Goal: Task Accomplishment & Management: Manage account settings

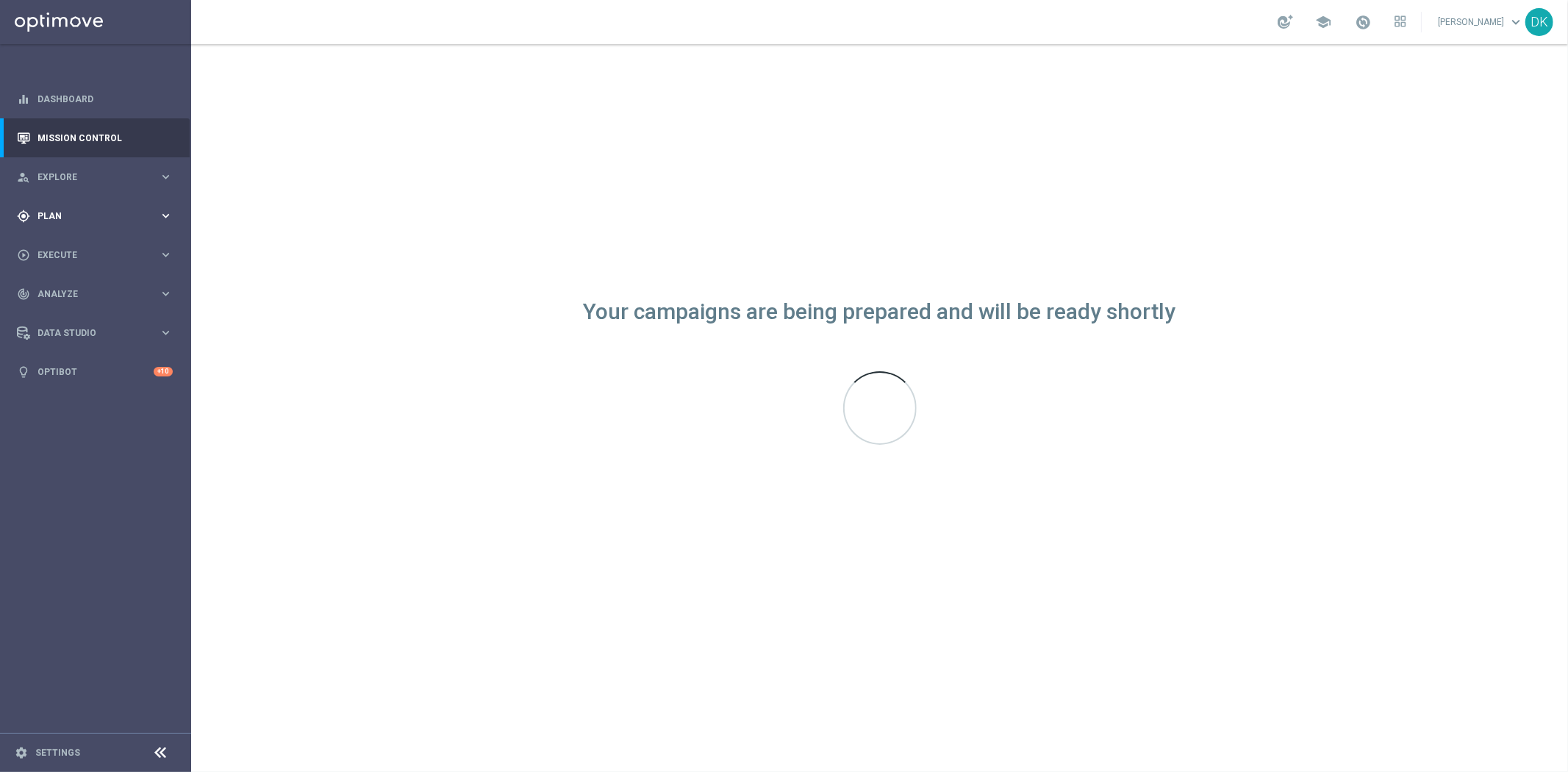
click at [119, 210] on div "gps_fixed Plan" at bounding box center [88, 217] width 141 height 13
click at [75, 244] on link "Target Groups" at bounding box center [95, 246] width 115 height 12
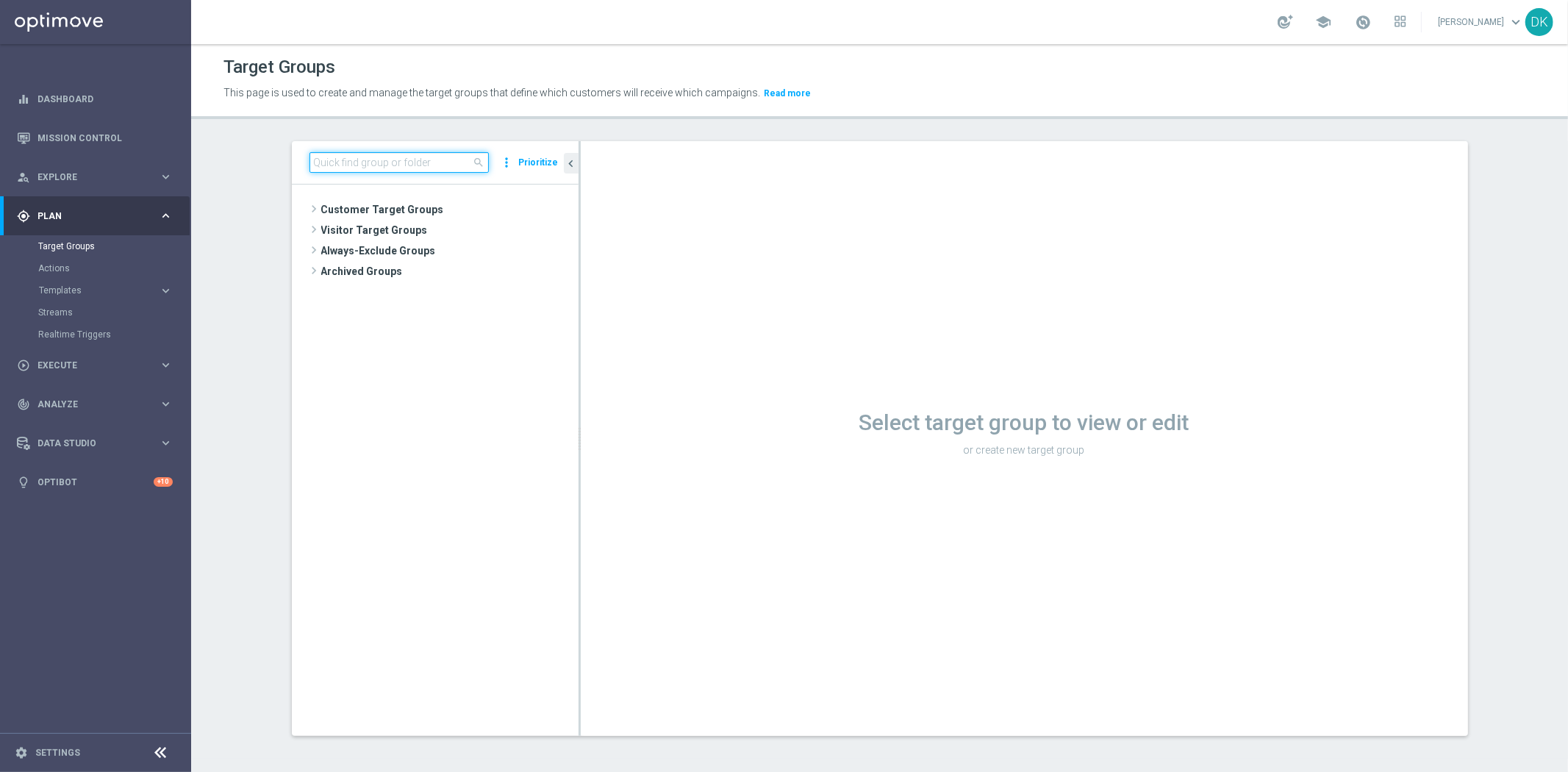
click at [402, 159] on input at bounding box center [398, 162] width 179 height 20
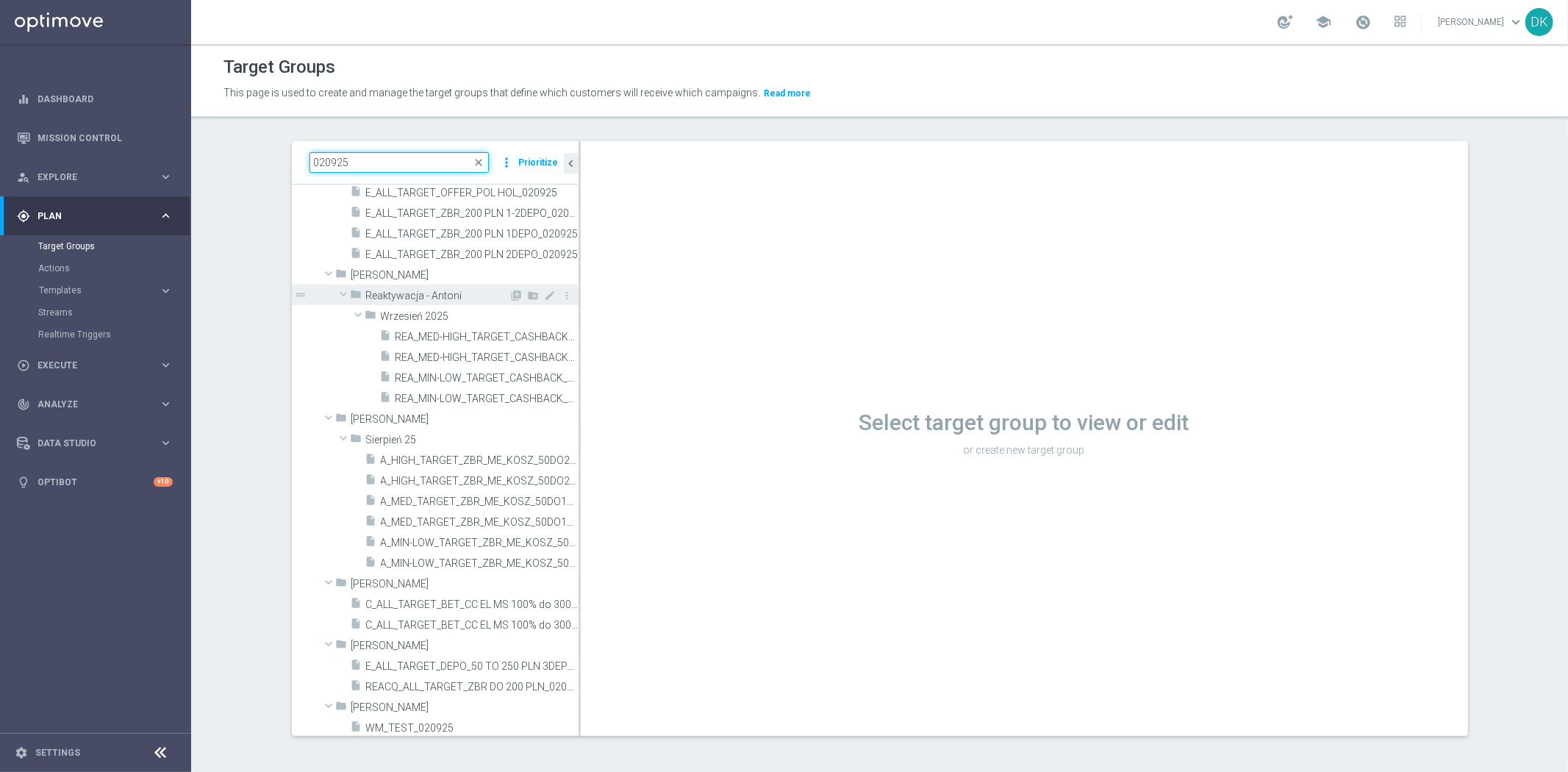
scroll to position [83, 0]
type input "020925"
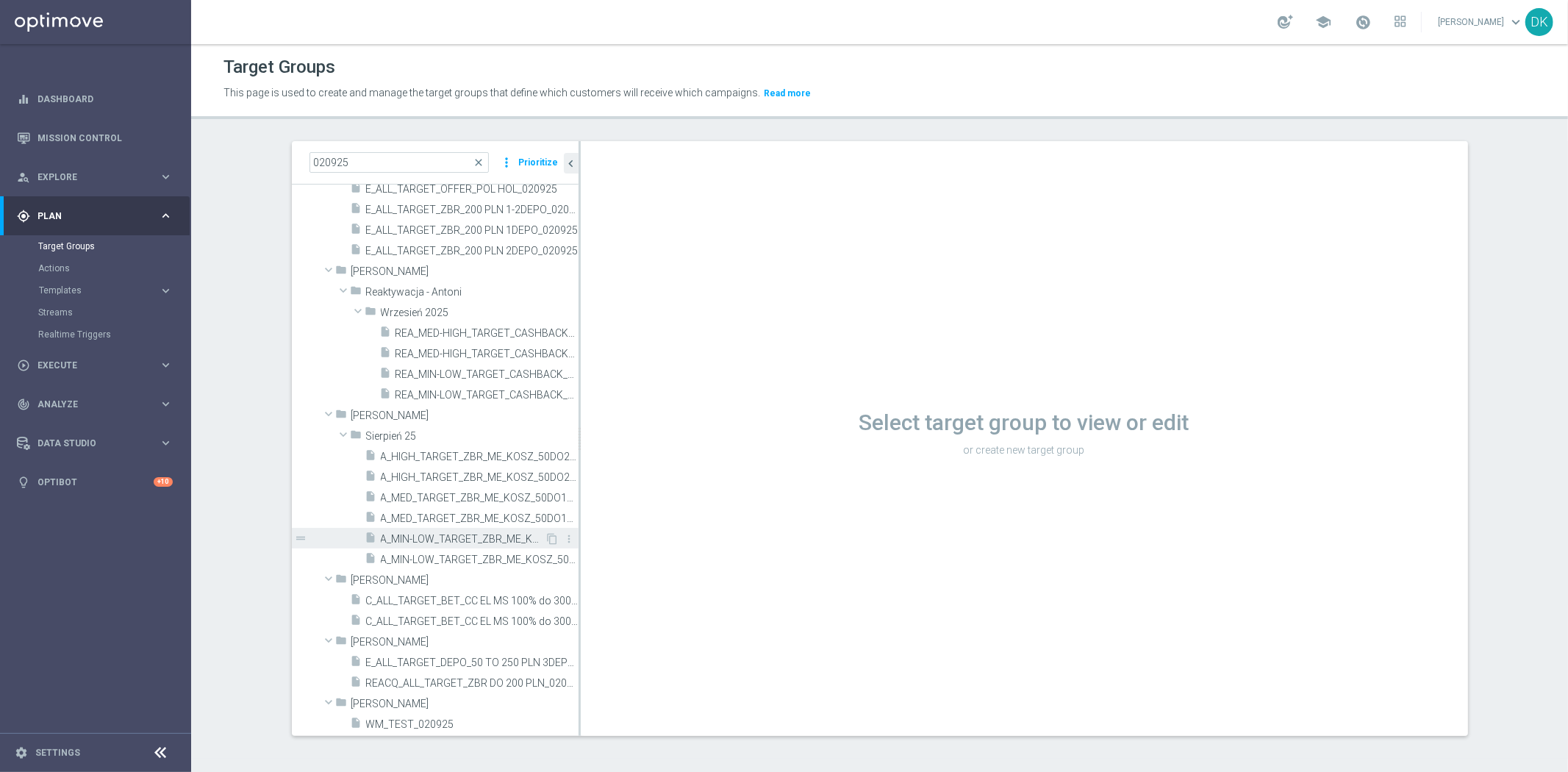
click at [476, 542] on span "A_MIN-LOW_TARGET_ZBR_ME_KOSZ_50DO50_020925" at bounding box center [462, 539] width 165 height 13
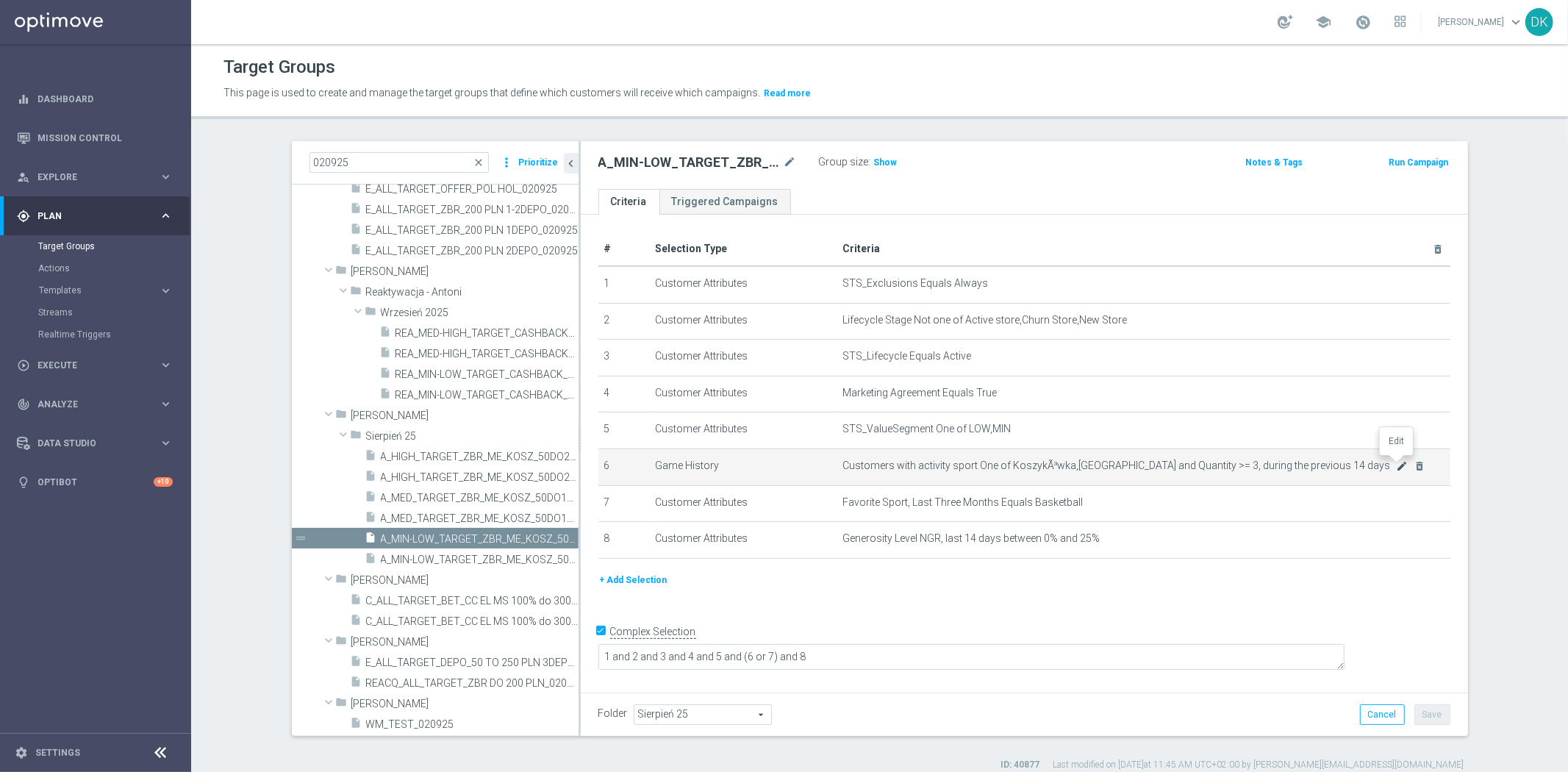
click at [1399, 460] on icon "mode_edit" at bounding box center [1401, 466] width 12 height 12
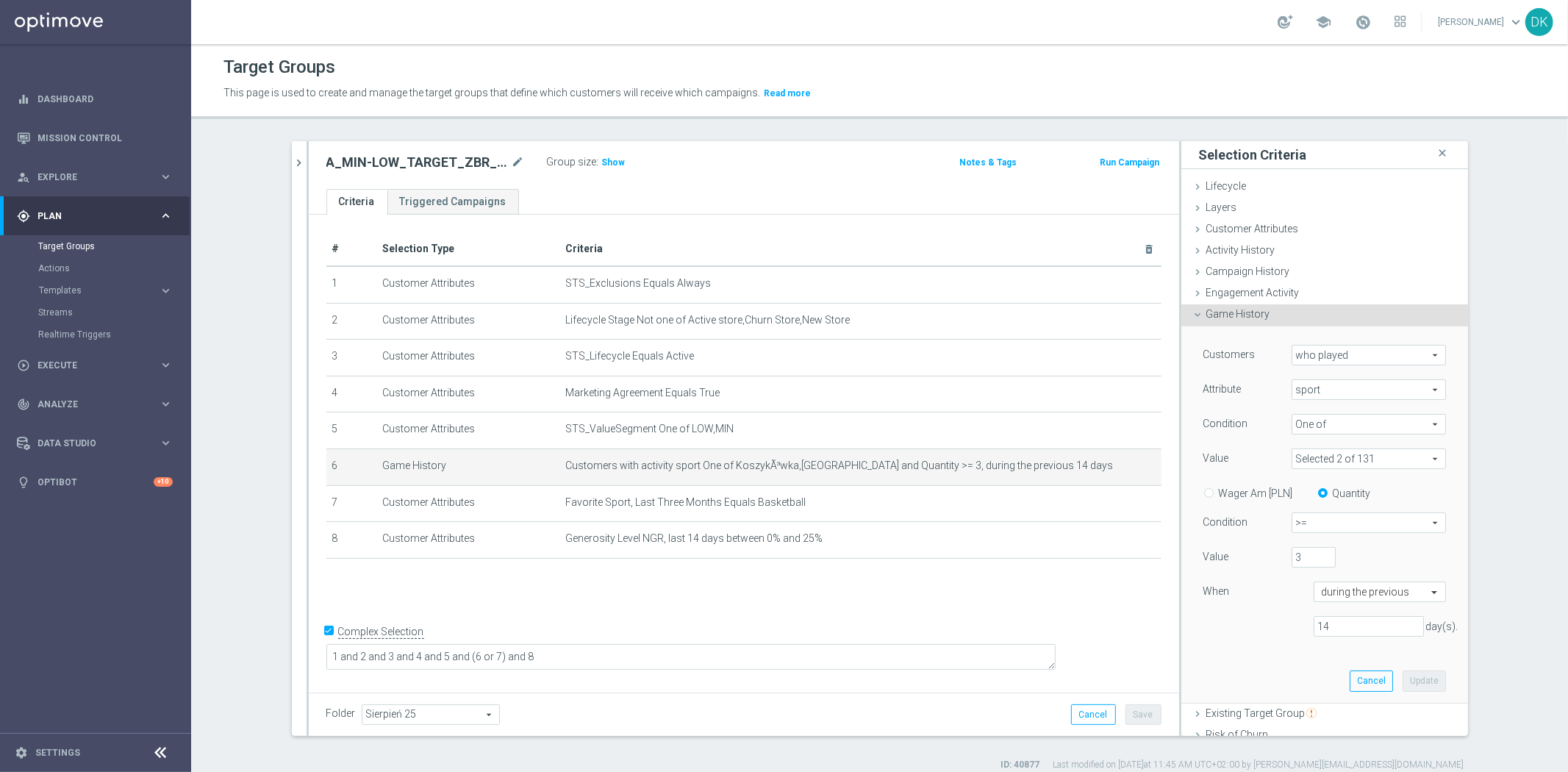
click at [1325, 459] on span at bounding box center [1368, 458] width 153 height 19
click at [1298, 493] on input "Show Selected" at bounding box center [1302, 491] width 10 height 10
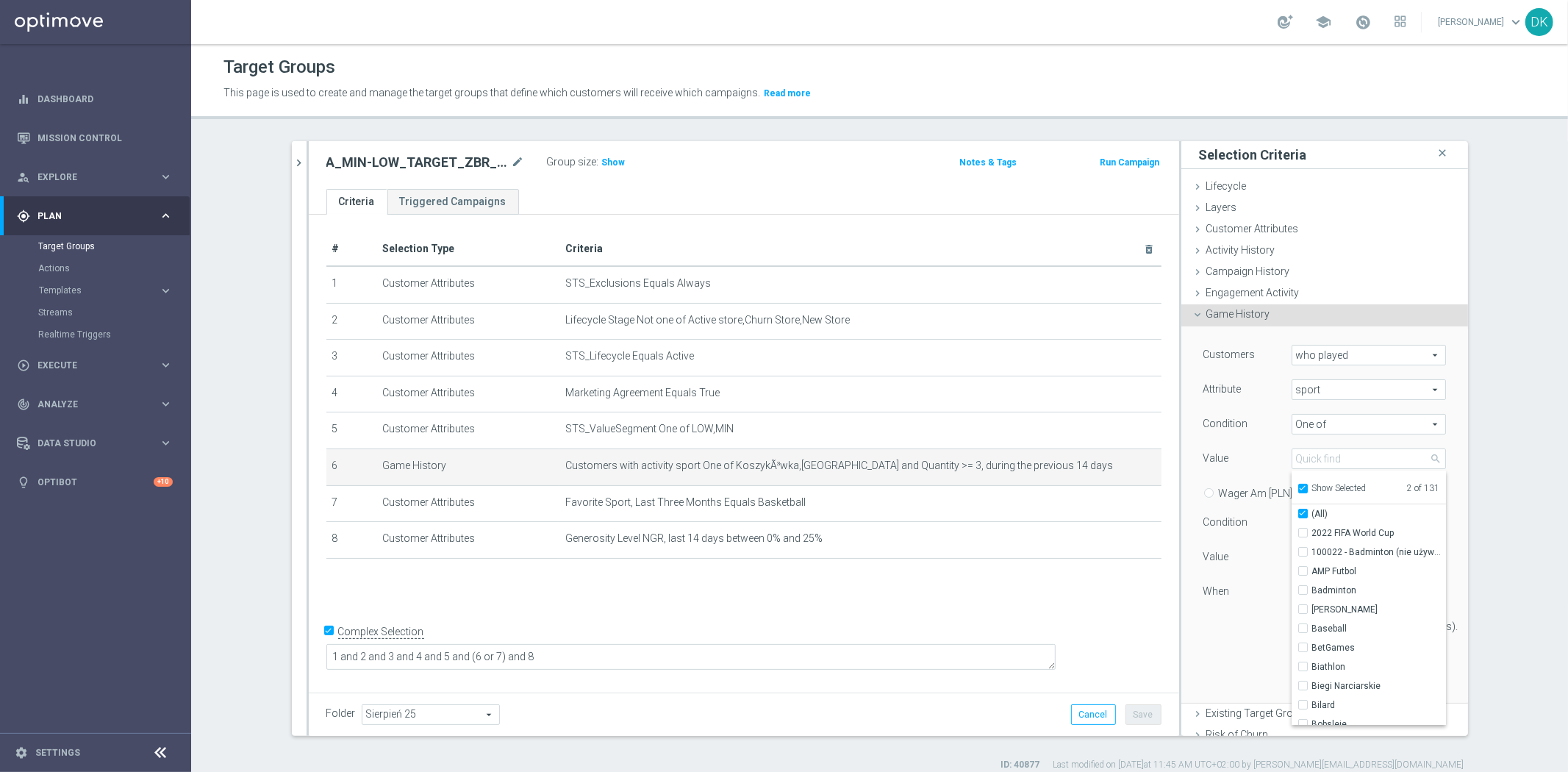
checkbox input "true"
click at [1302, 515] on input "(All)" at bounding box center [1307, 514] width 10 height 10
checkbox input "false"
type input "Select"
checkbox input "false"
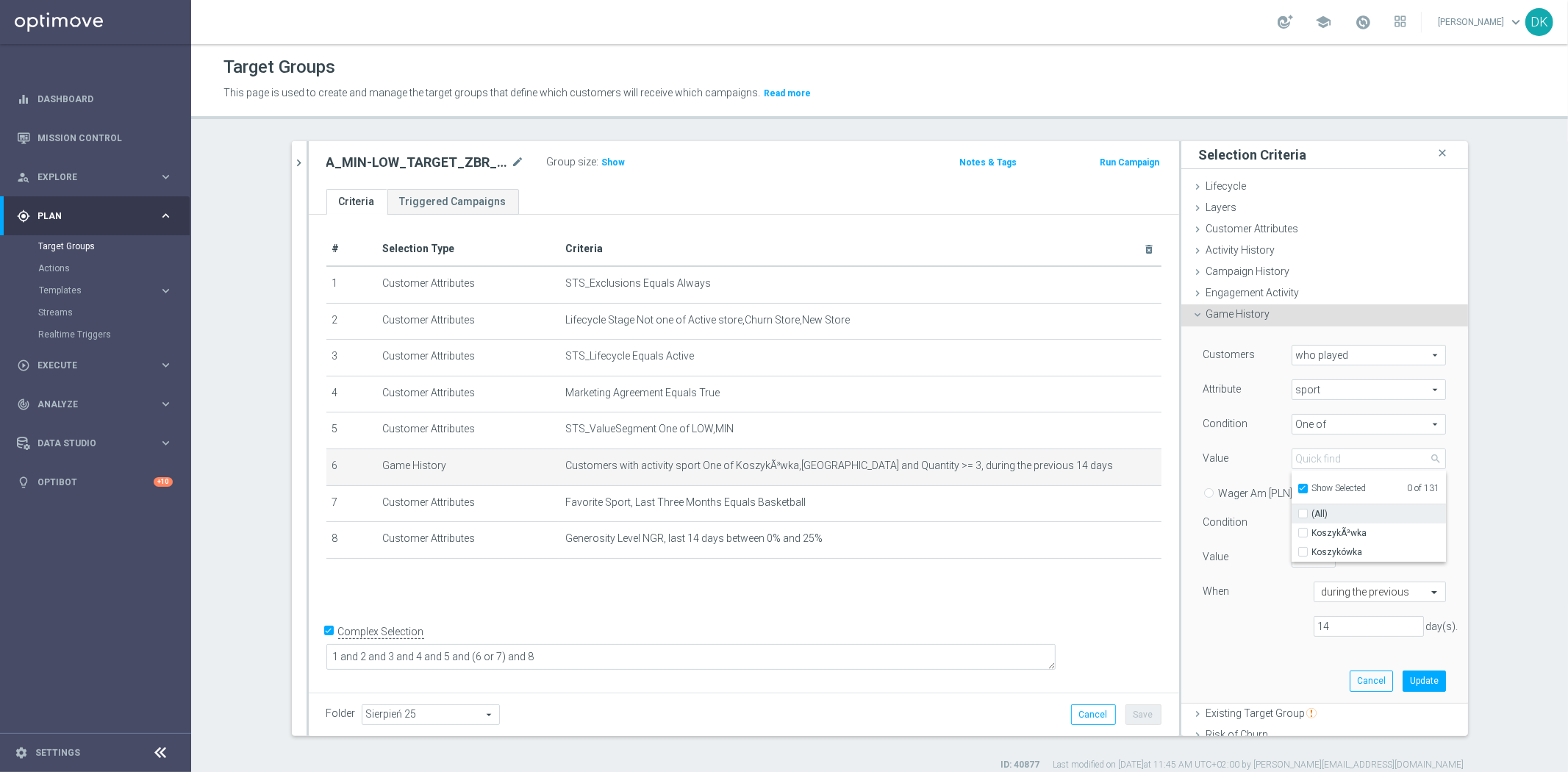
checkbox input "false"
click at [1298, 486] on input "Show Selected" at bounding box center [1302, 491] width 10 height 10
checkbox input "false"
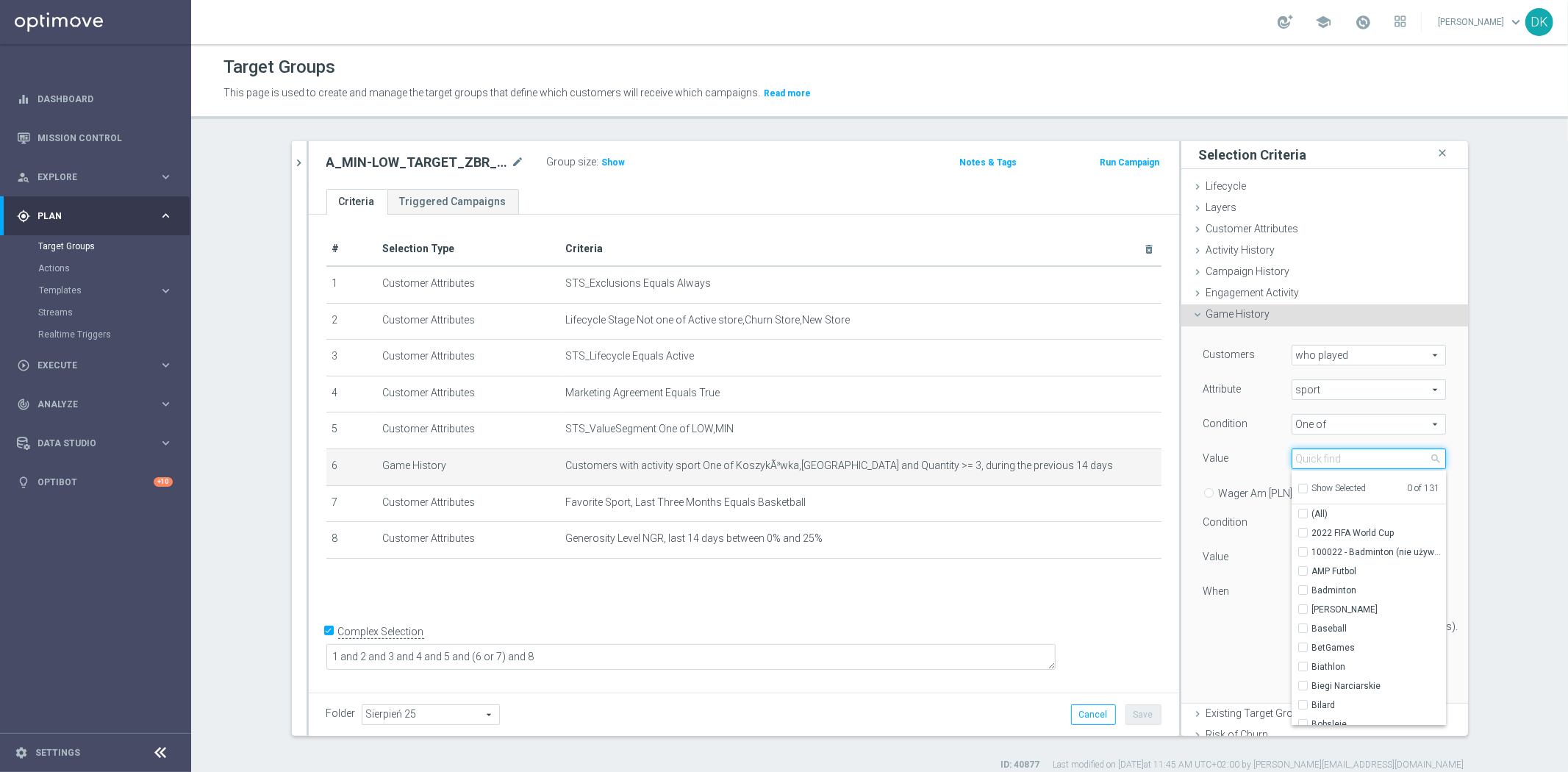
click at [1306, 452] on input "search" at bounding box center [1368, 458] width 154 height 20
type input "ten"
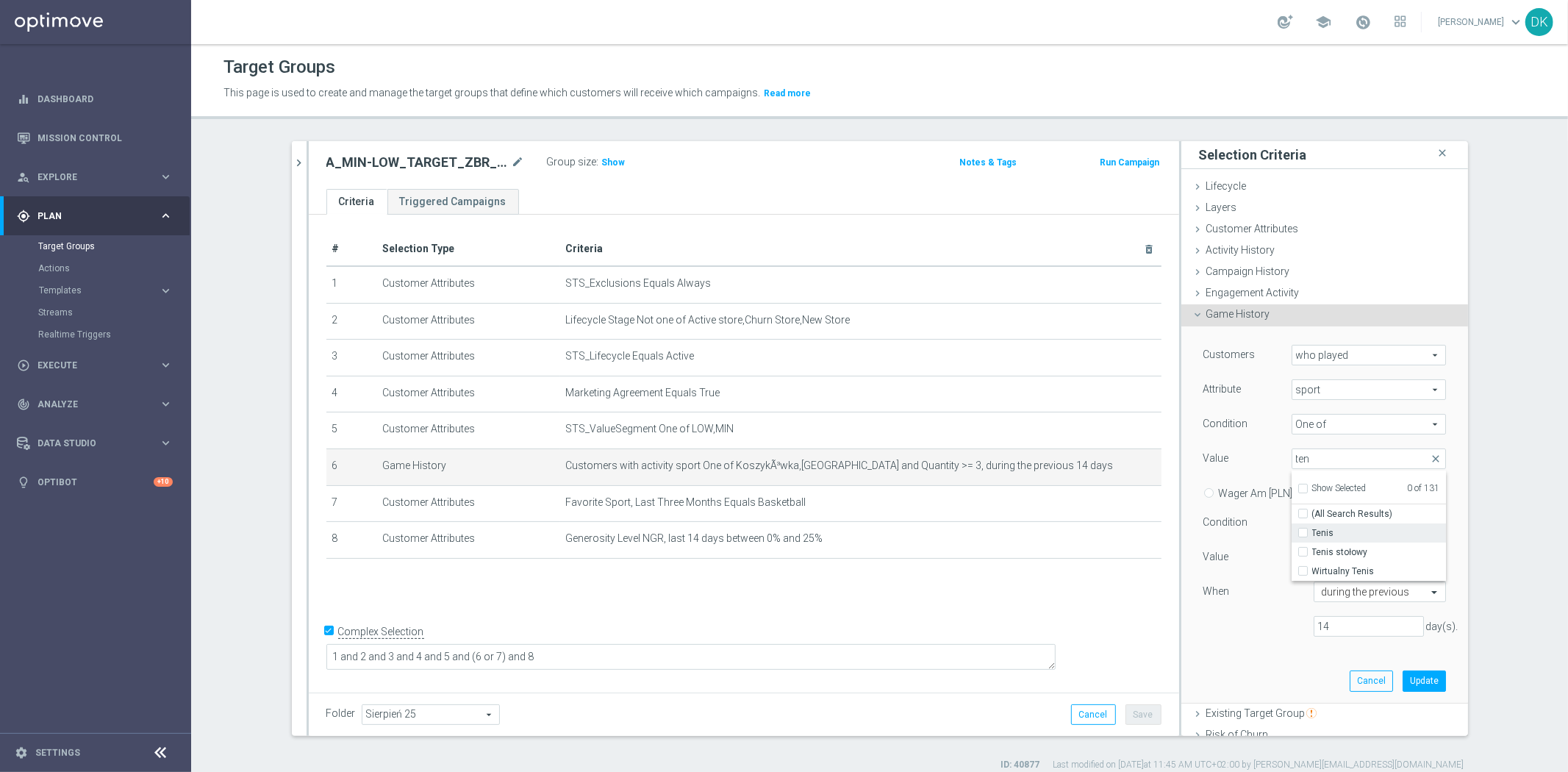
click at [1302, 533] on input "Tenis" at bounding box center [1307, 533] width 10 height 10
checkbox input "true"
type input "Tenis"
click at [1257, 645] on div "Customers who played who played arrow_drop_down search Attribute sport sport ar…" at bounding box center [1324, 496] width 243 height 303
drag, startPoint x: 1303, startPoint y: 554, endPoint x: 1160, endPoint y: 552, distance: 143.0
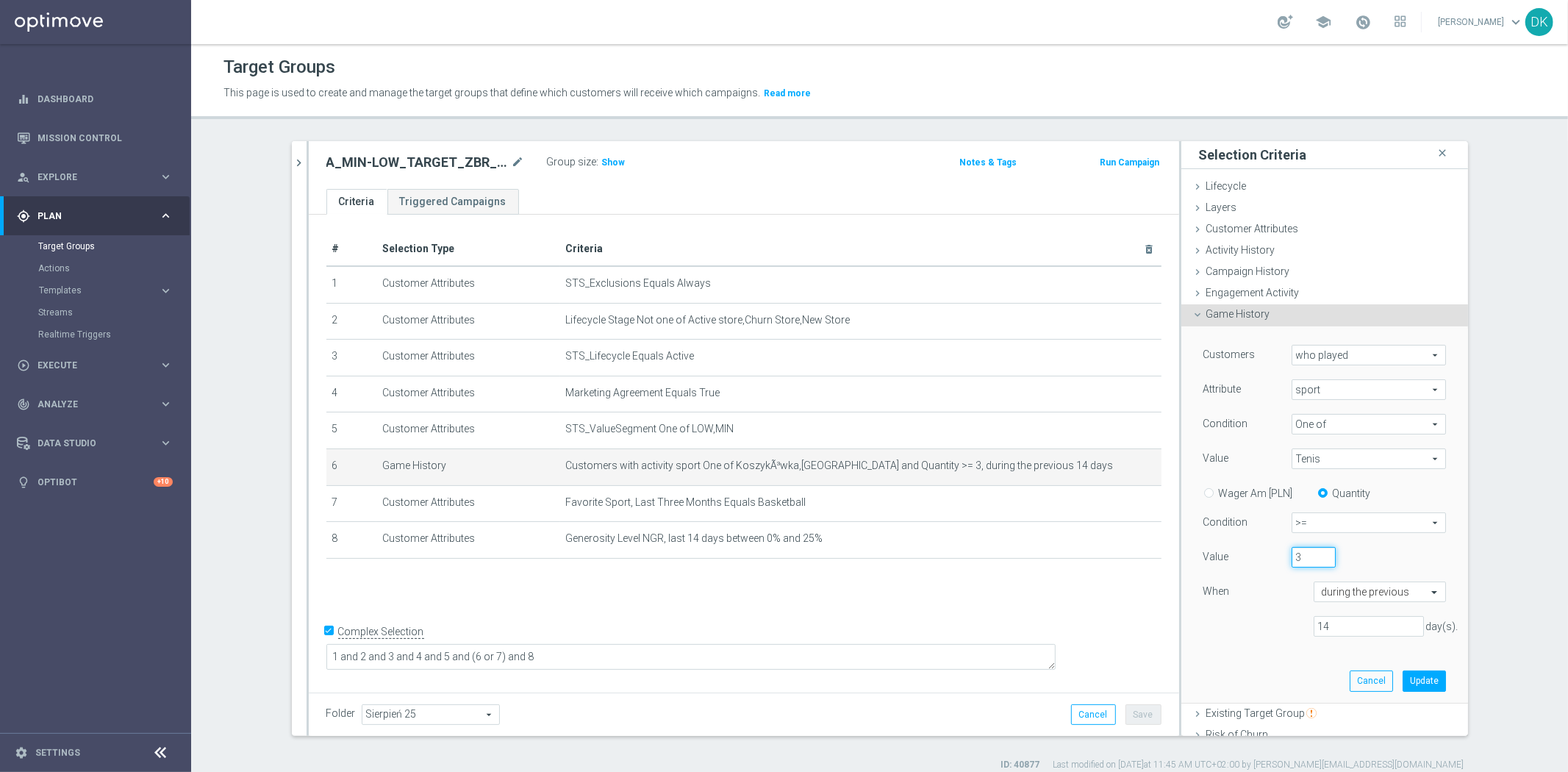
click at [1161, 552] on as-split "020925 close more_vert Prioritize Customer Target Groups library_add create_new…" at bounding box center [880, 439] width 1176 height 595
type input "10"
drag, startPoint x: 1332, startPoint y: 629, endPoint x: 1220, endPoint y: 637, distance: 112.3
click at [1220, 636] on div "14 day(s)." at bounding box center [1324, 627] width 265 height 21
type input "7"
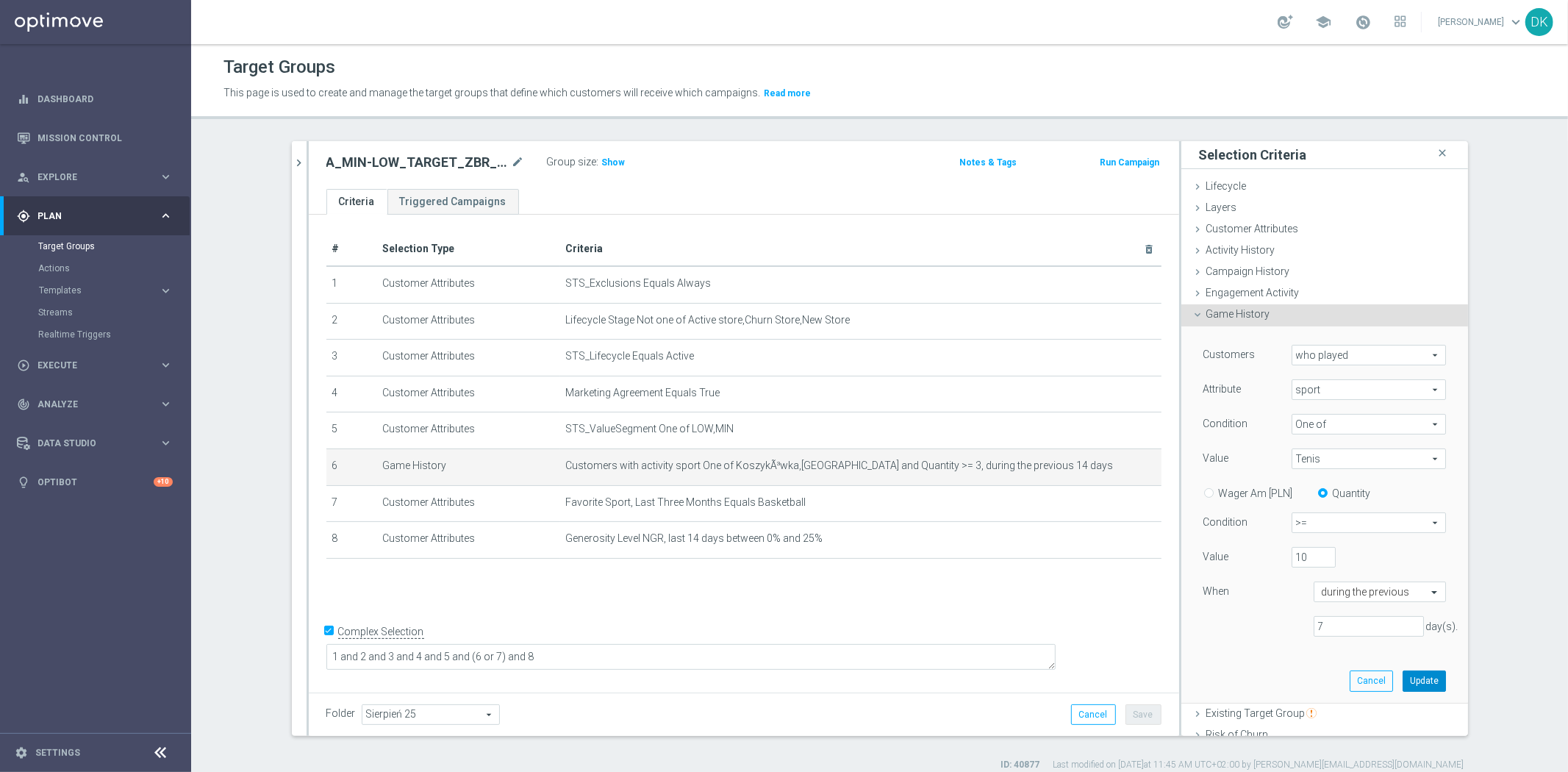
click at [1402, 679] on button "Update" at bounding box center [1424, 680] width 43 height 20
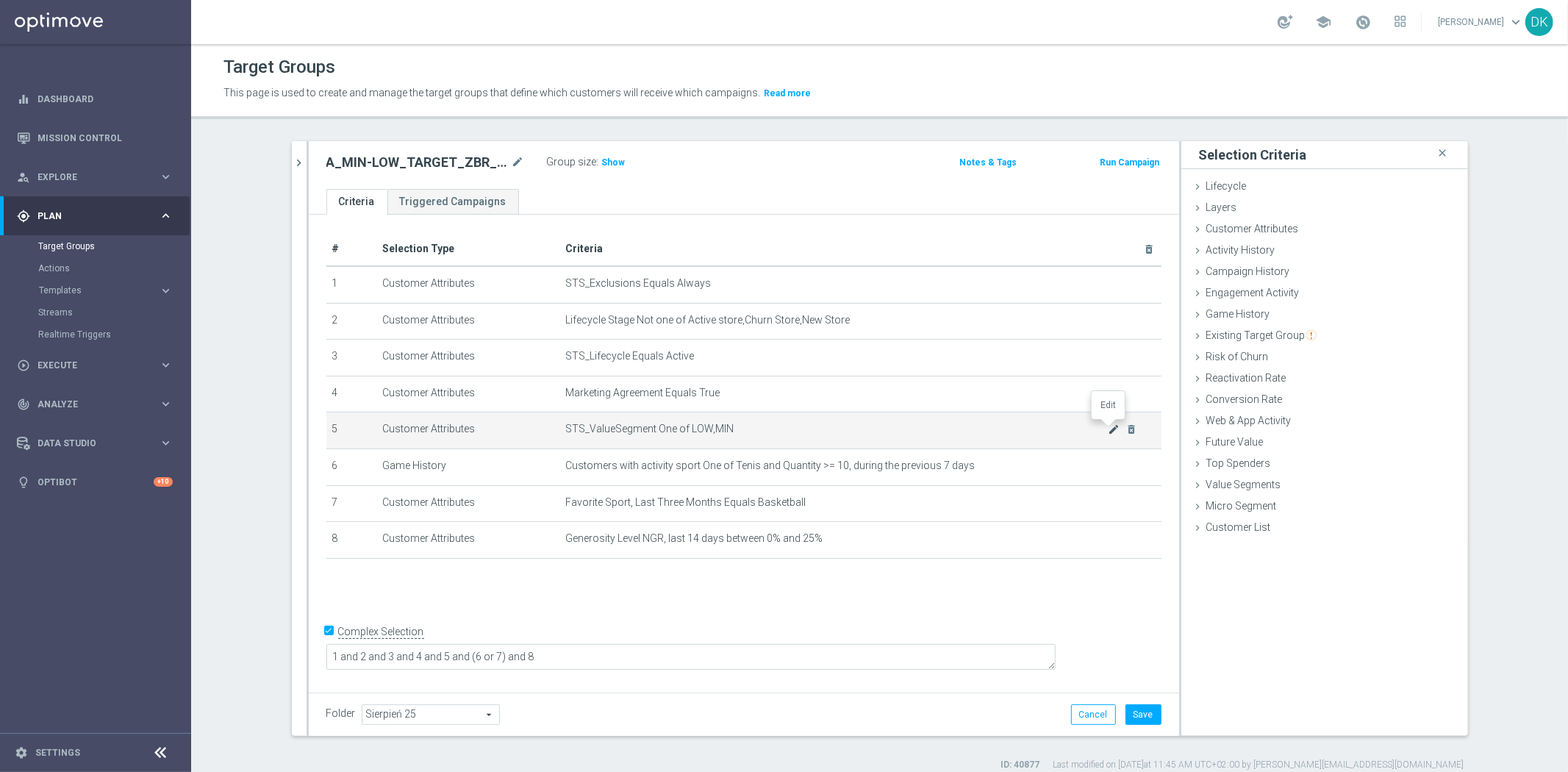
click at [1108, 428] on icon "mode_edit" at bounding box center [1114, 429] width 12 height 12
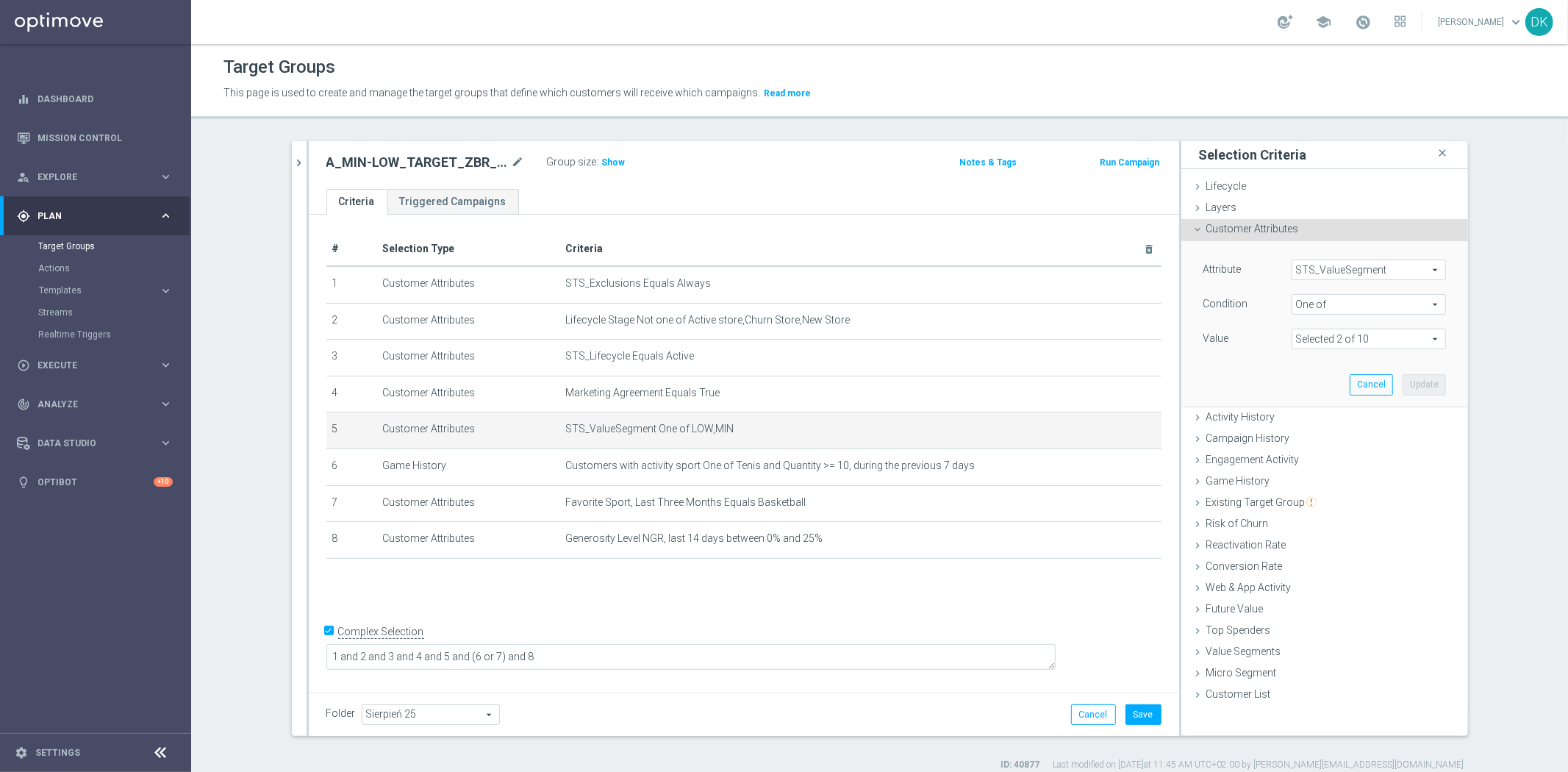
click at [1334, 344] on span at bounding box center [1368, 339] width 153 height 19
click at [1302, 419] on input "LOW" at bounding box center [1307, 419] width 10 height 10
checkbox input "false"
type input "MIN"
click at [1302, 457] on input "MIN" at bounding box center [1307, 457] width 10 height 10
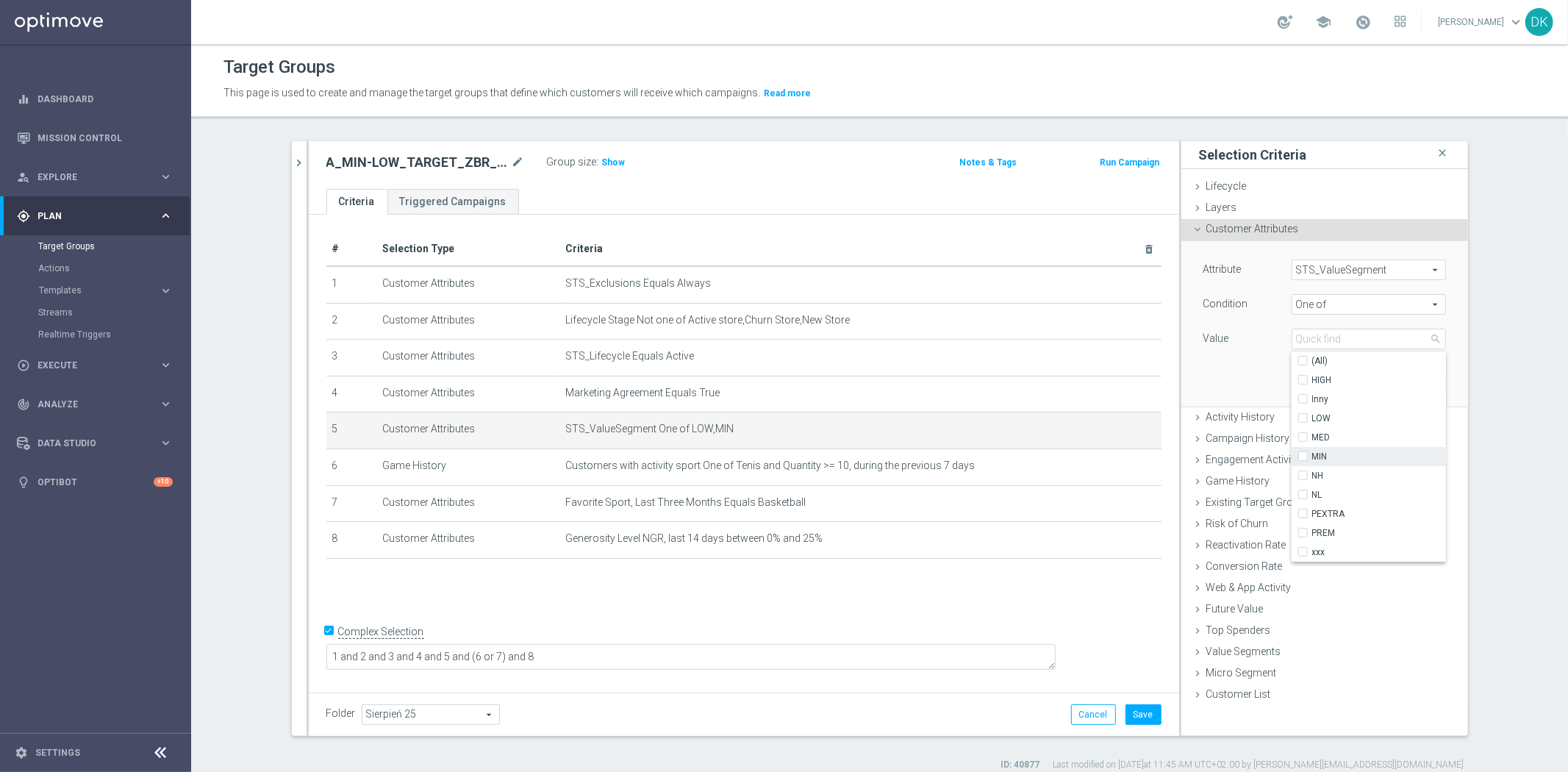
checkbox input "false"
type input "Select"
click at [1302, 414] on input "LOW" at bounding box center [1307, 419] width 10 height 10
checkbox input "true"
type input "LOW"
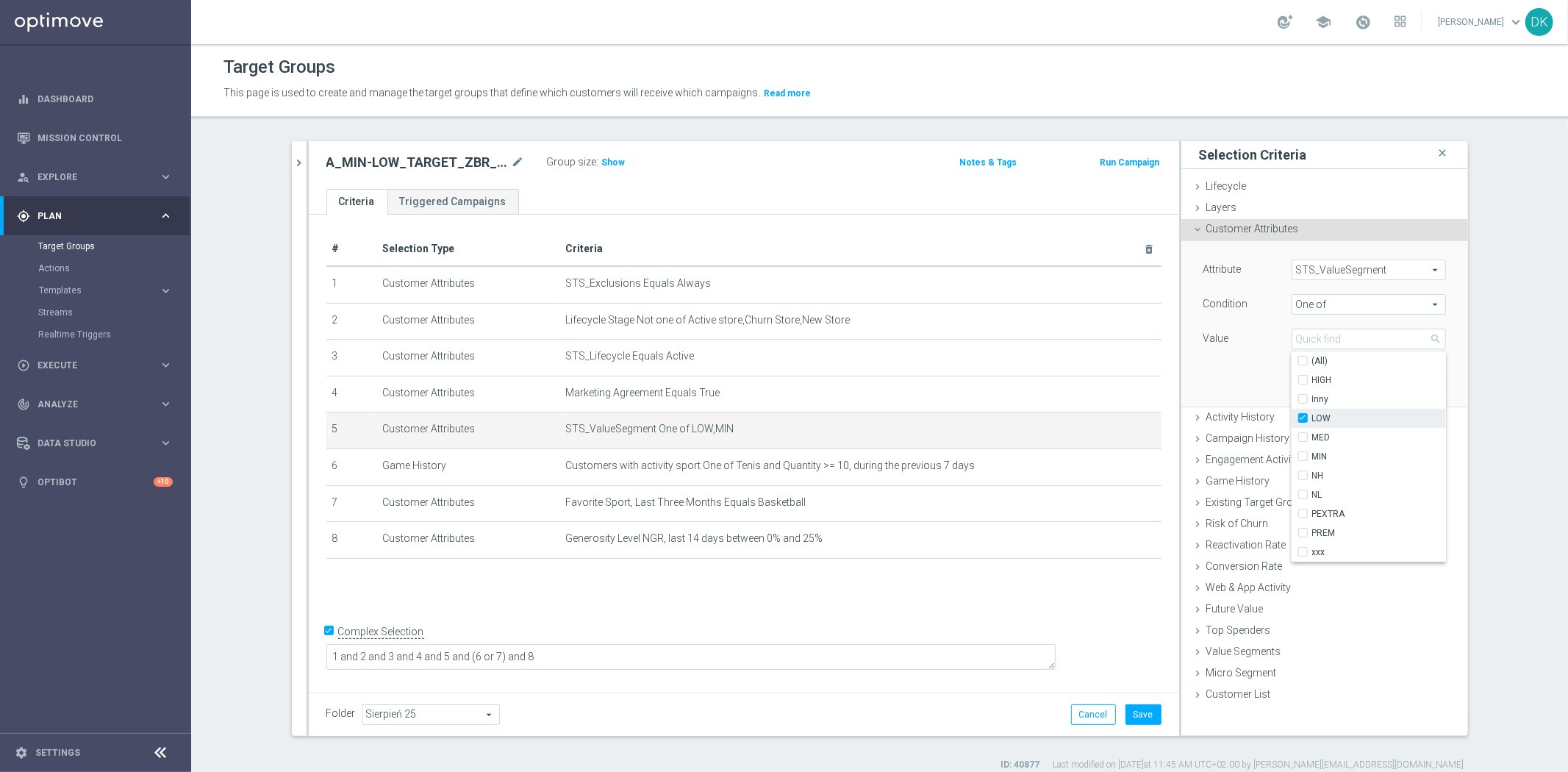
click at [1312, 432] on label "MED" at bounding box center [1378, 437] width 134 height 19
click at [1302, 433] on input "MED" at bounding box center [1307, 438] width 10 height 10
checkbox input "true"
type input "Selected 2 of 10"
click at [1302, 379] on input "HIGH" at bounding box center [1307, 380] width 10 height 10
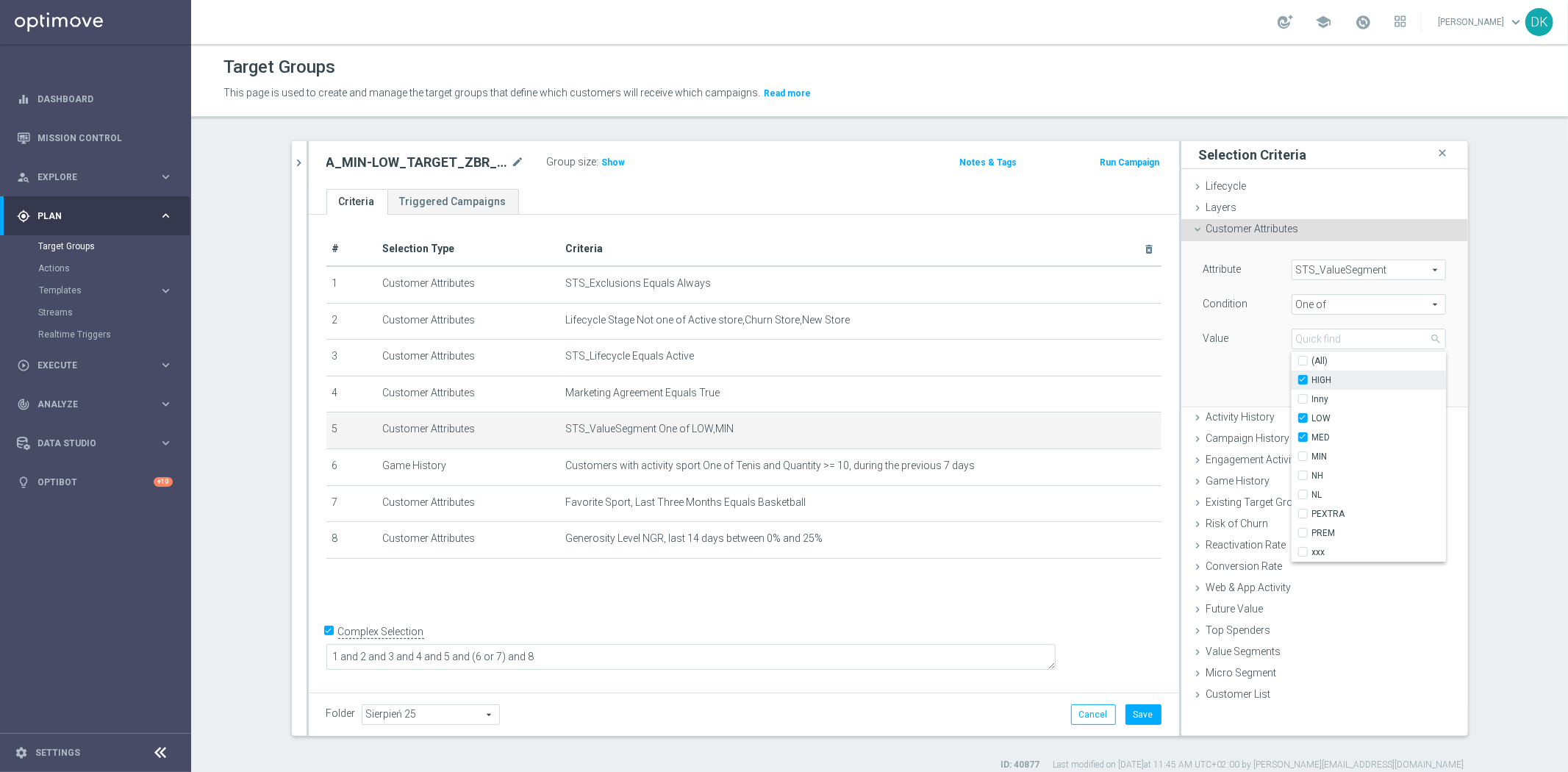
checkbox input "true"
type input "Selected 3 of 10"
click at [1221, 387] on div "Attribute STS_ValueSegment STS_ValueSegment arrow_drop_down search Condition On…" at bounding box center [1324, 322] width 265 height 165
click at [1409, 387] on button "Update" at bounding box center [1424, 384] width 43 height 20
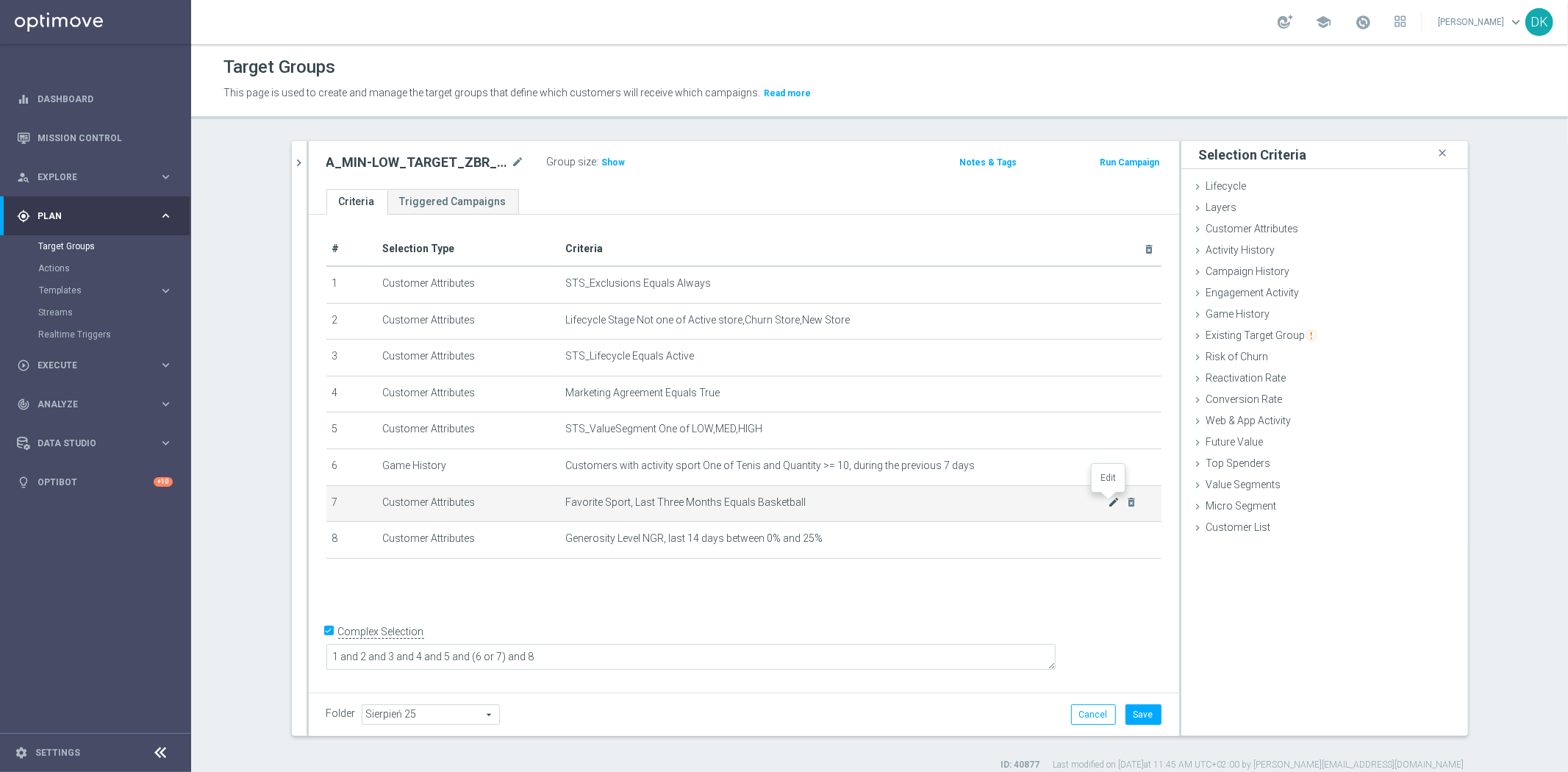
click at [1108, 502] on icon "mode_edit" at bounding box center [1114, 502] width 12 height 12
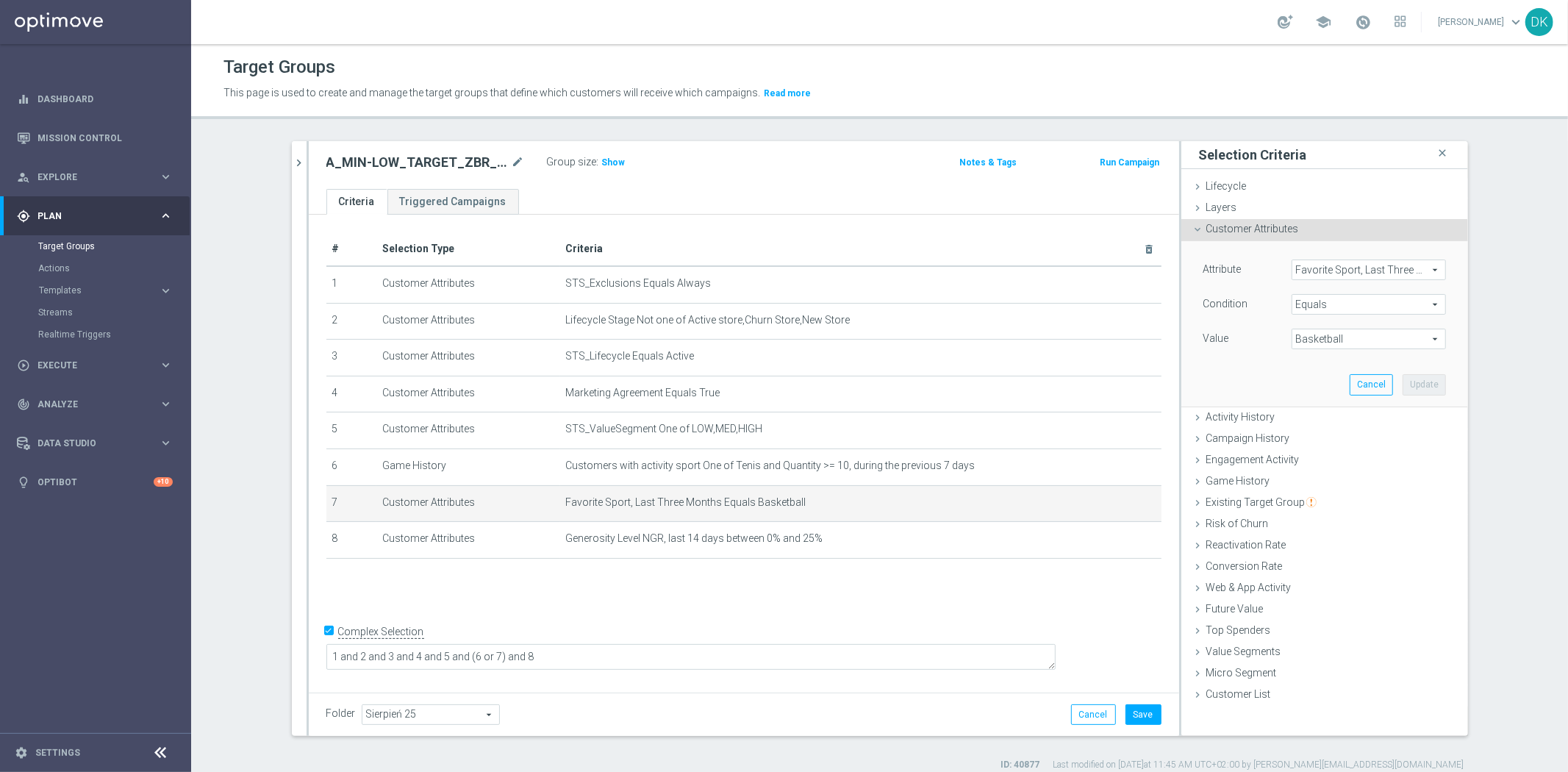
click at [1339, 269] on span "Favorite Sport, Last Three Months" at bounding box center [1368, 270] width 153 height 19
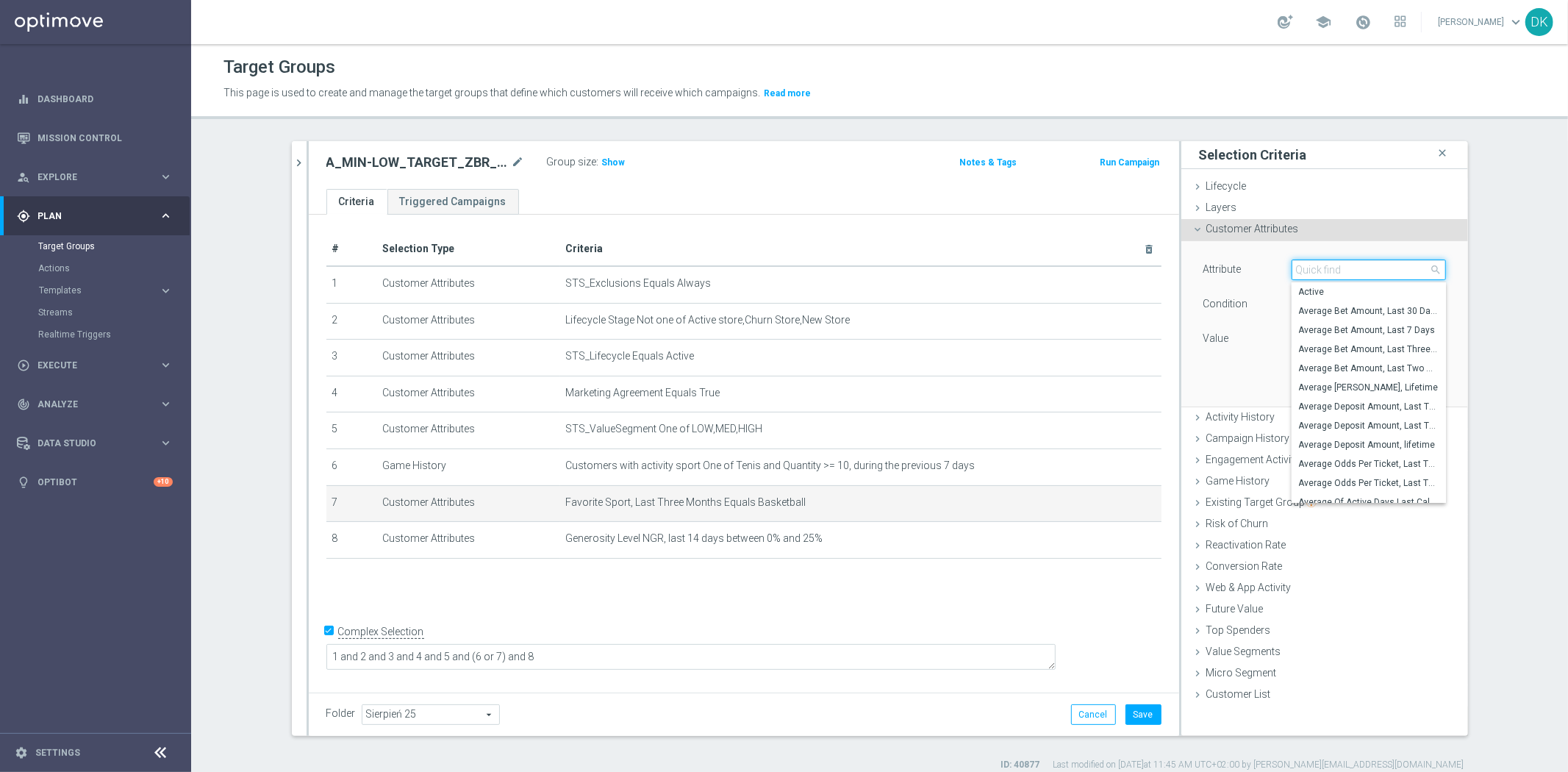
click at [1339, 269] on input "search" at bounding box center [1368, 270] width 154 height 20
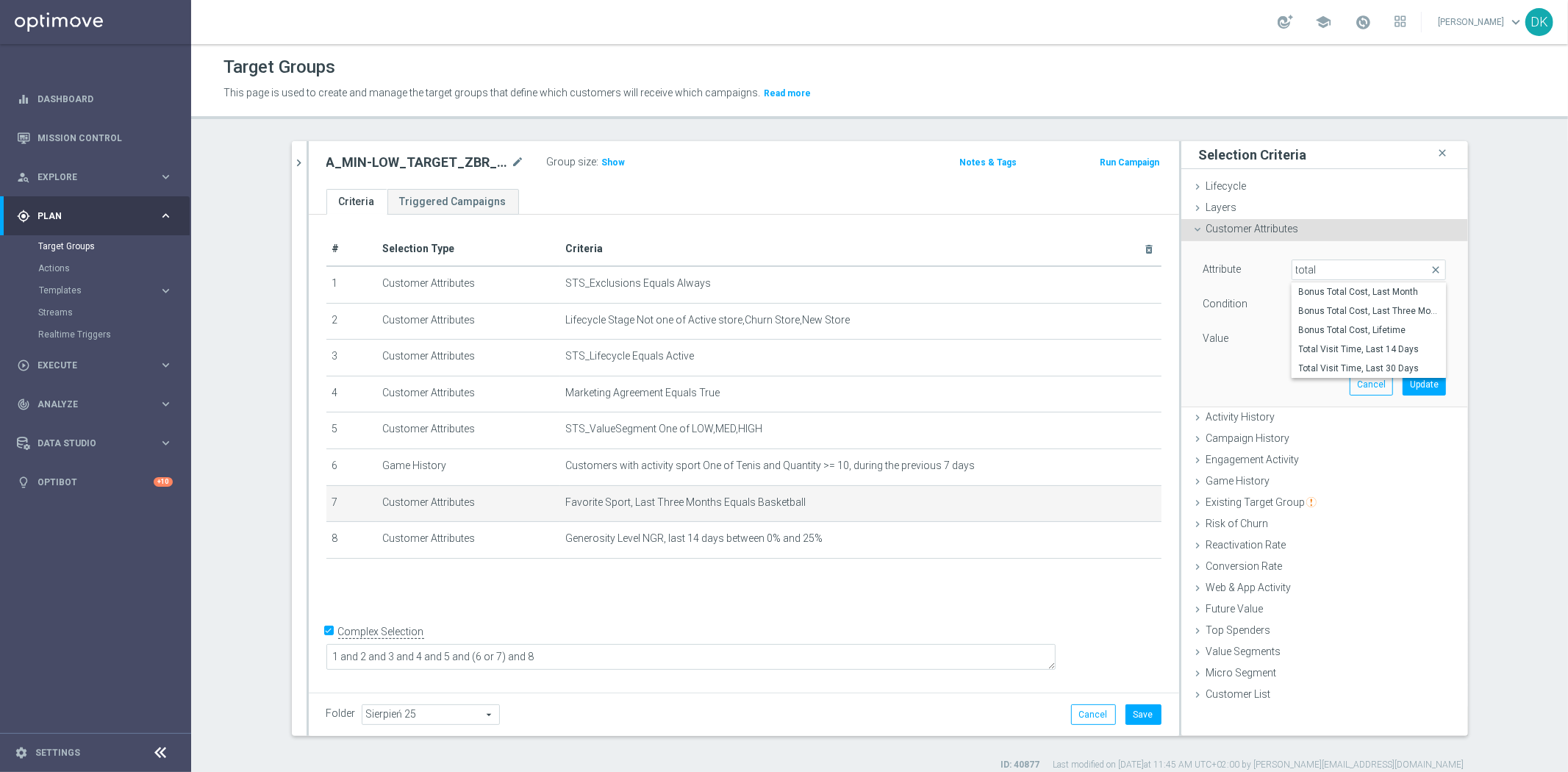
click at [398, 734] on div "Folder Sierpień 25 Sierpień 25 arrow_drop_down search Cancel Save Saving..." at bounding box center [744, 713] width 870 height 43
click at [1359, 271] on span "Favorite Sport, Last Three Months" at bounding box center [1368, 270] width 153 height 19
click at [0, 0] on input "search" at bounding box center [0, 0] width 0 height 0
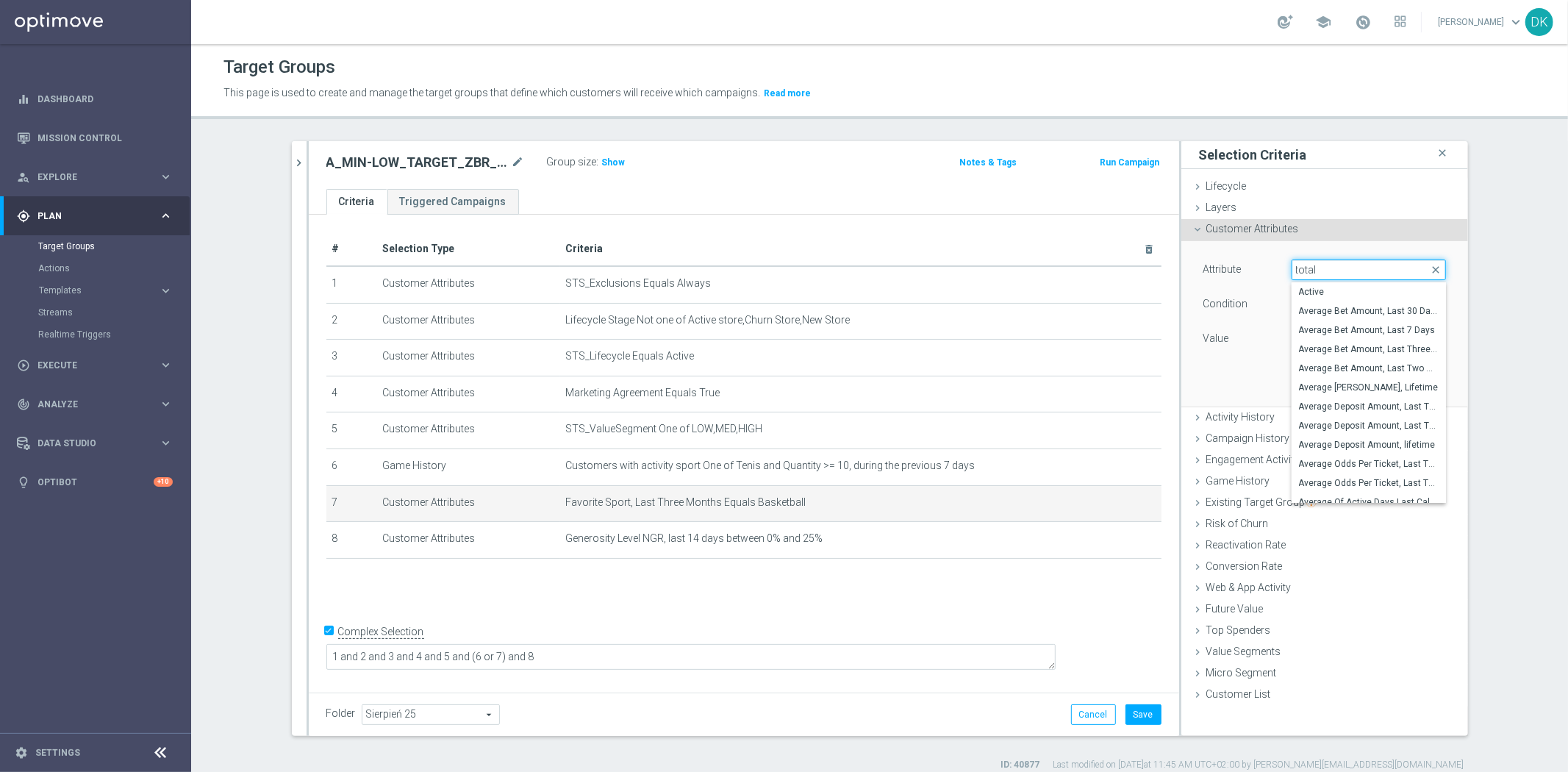
type input "total"
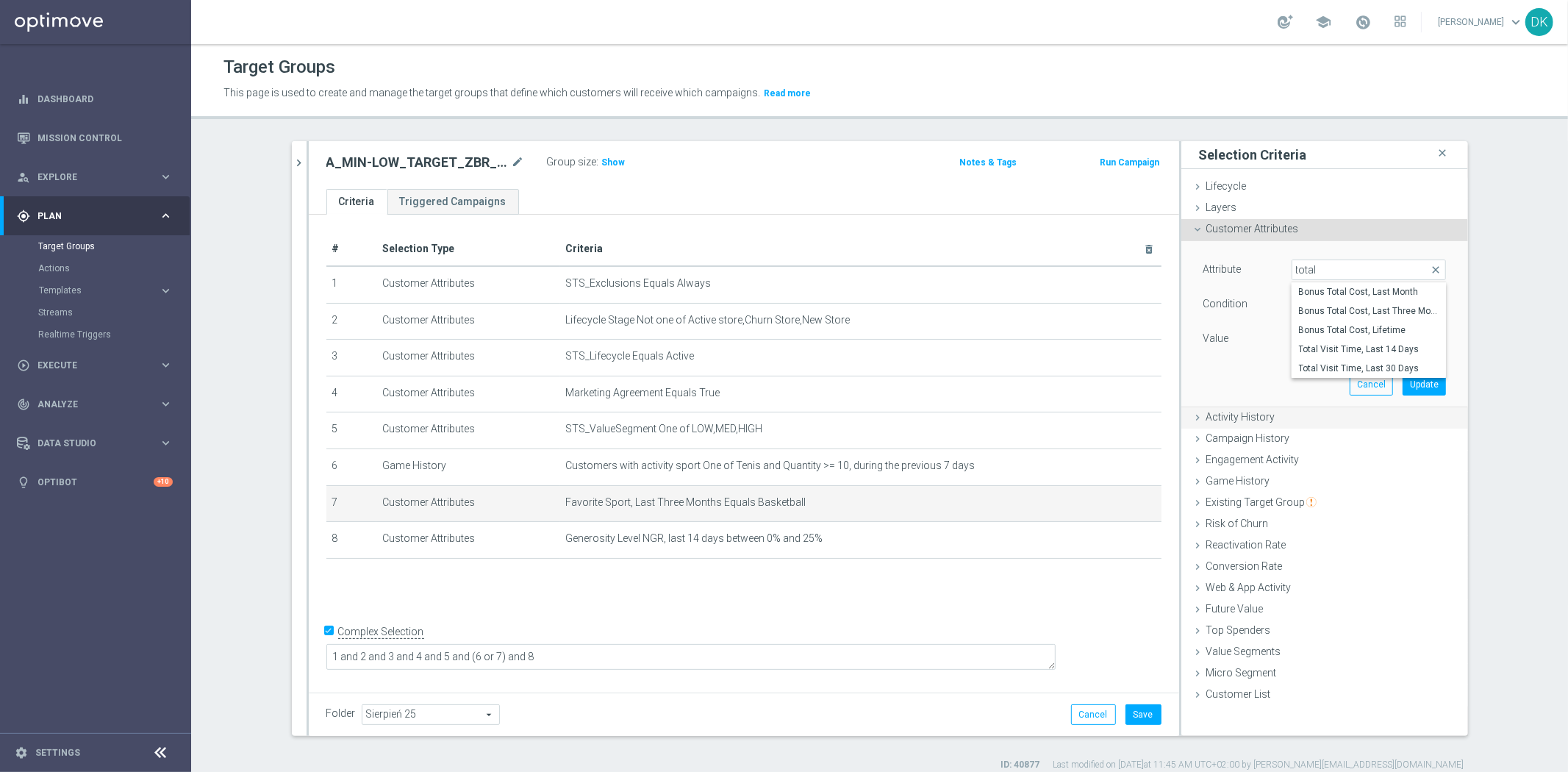
click at [1280, 420] on div "Activity History done" at bounding box center [1324, 418] width 287 height 22
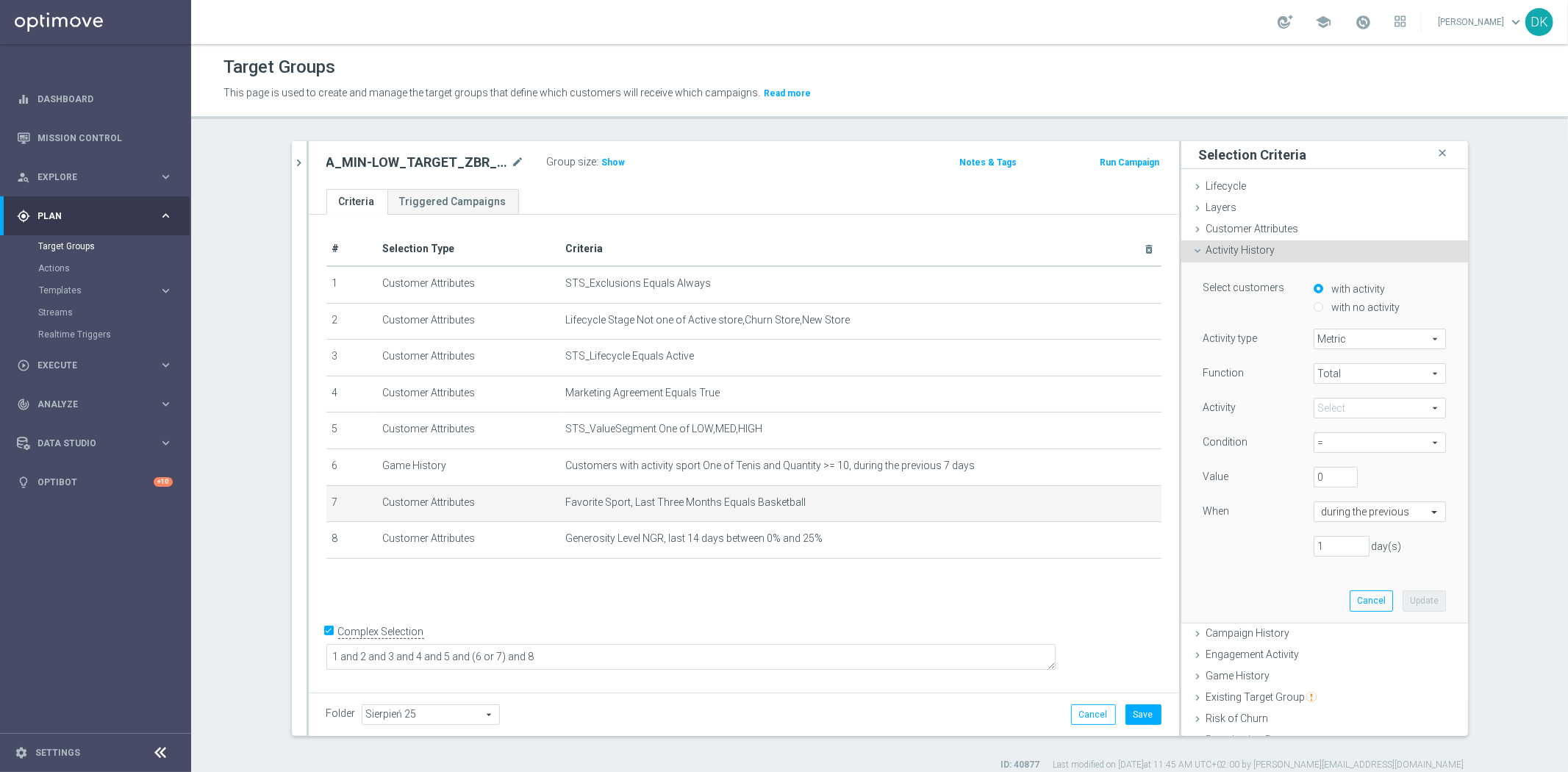
click at [1334, 405] on span at bounding box center [1379, 408] width 131 height 19
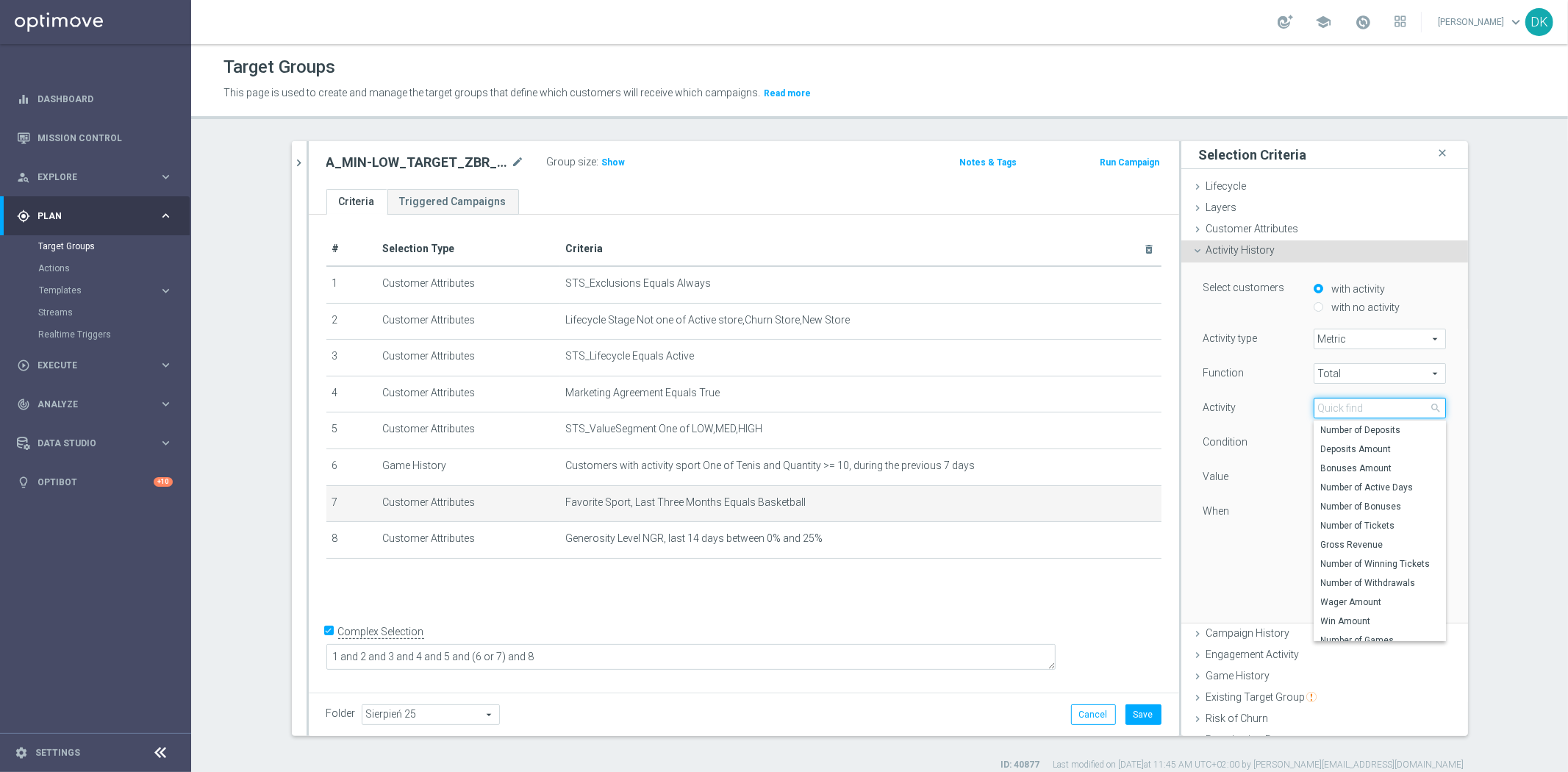
click at [1334, 405] on input "search" at bounding box center [1378, 407] width 132 height 20
click at [1365, 529] on span "Number of Tickets" at bounding box center [1379, 526] width 117 height 12
type input "Number of Tickets"
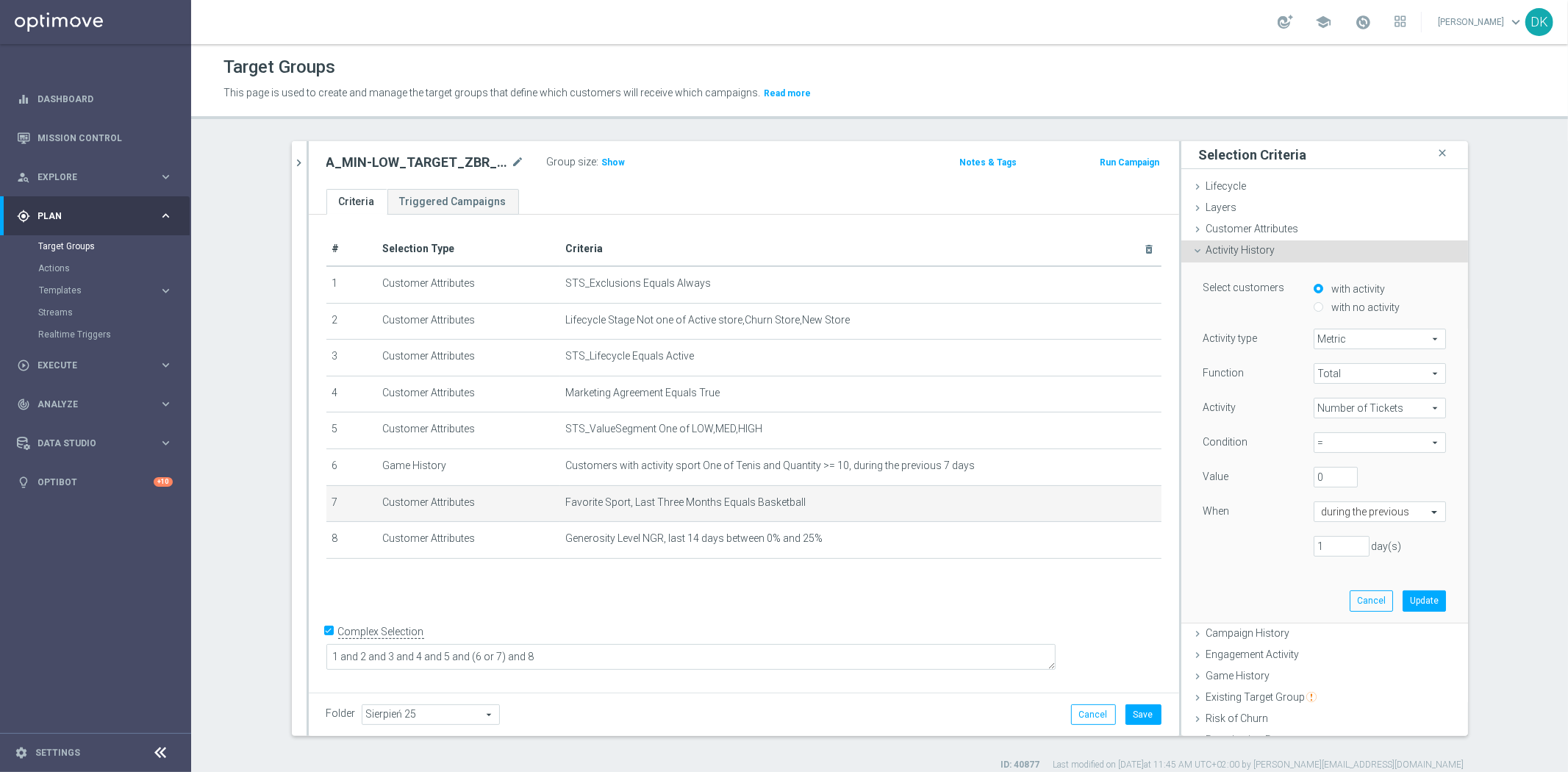
click at [1344, 445] on span "=" at bounding box center [1379, 443] width 131 height 19
click at [1326, 529] on label ">=" at bounding box center [1378, 522] width 132 height 19
type input ">="
drag, startPoint x: 1319, startPoint y: 478, endPoint x: 1243, endPoint y: 479, distance: 76.0
click at [1246, 479] on div "Value 0" at bounding box center [1324, 478] width 265 height 23
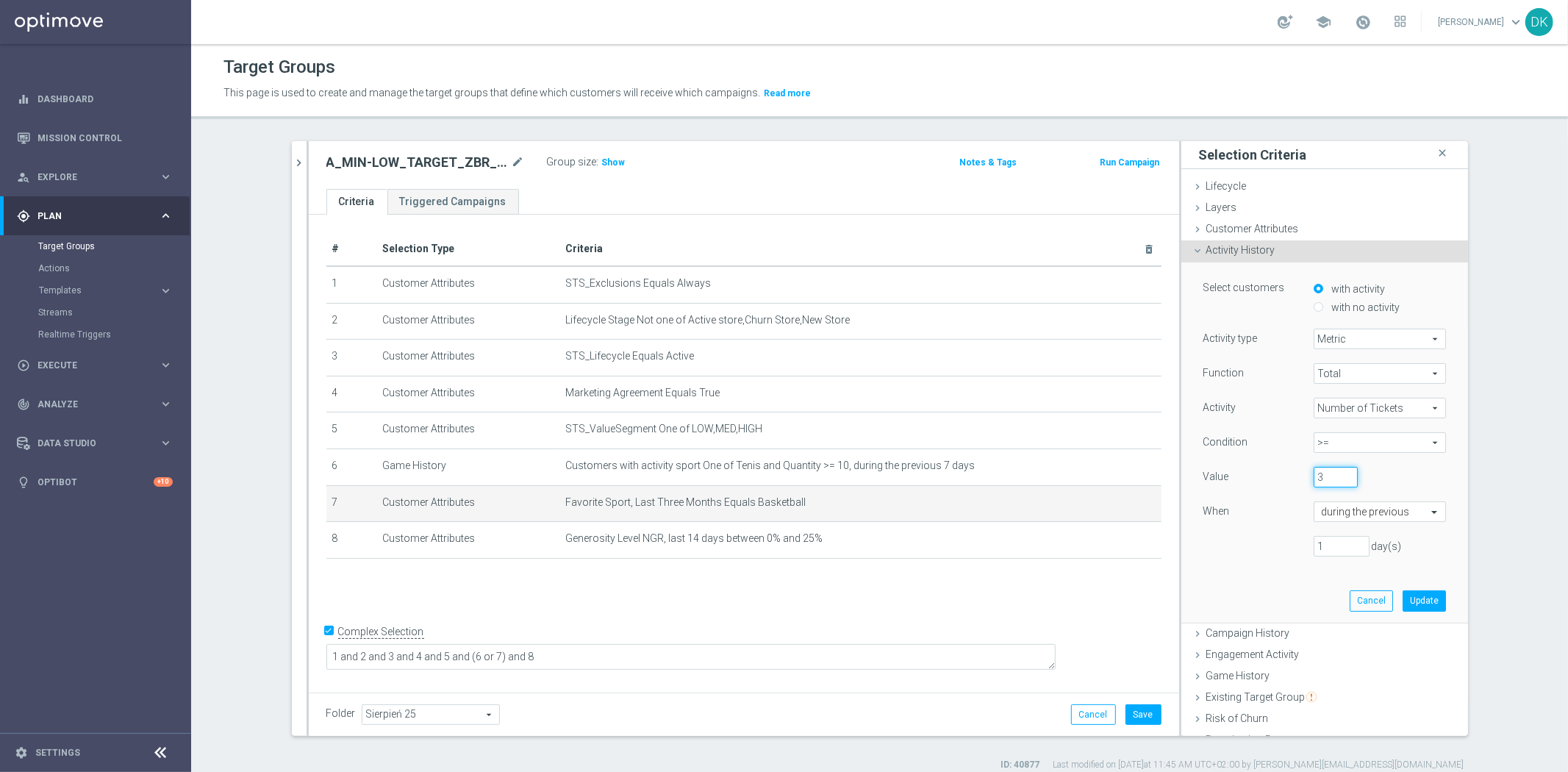
type input "3"
drag, startPoint x: 1330, startPoint y: 548, endPoint x: 1177, endPoint y: 545, distance: 153.0
click at [1198, 545] on div "1 day(s)" at bounding box center [1324, 546] width 265 height 20
type input "7"
click at [1412, 602] on button "Update" at bounding box center [1424, 600] width 43 height 20
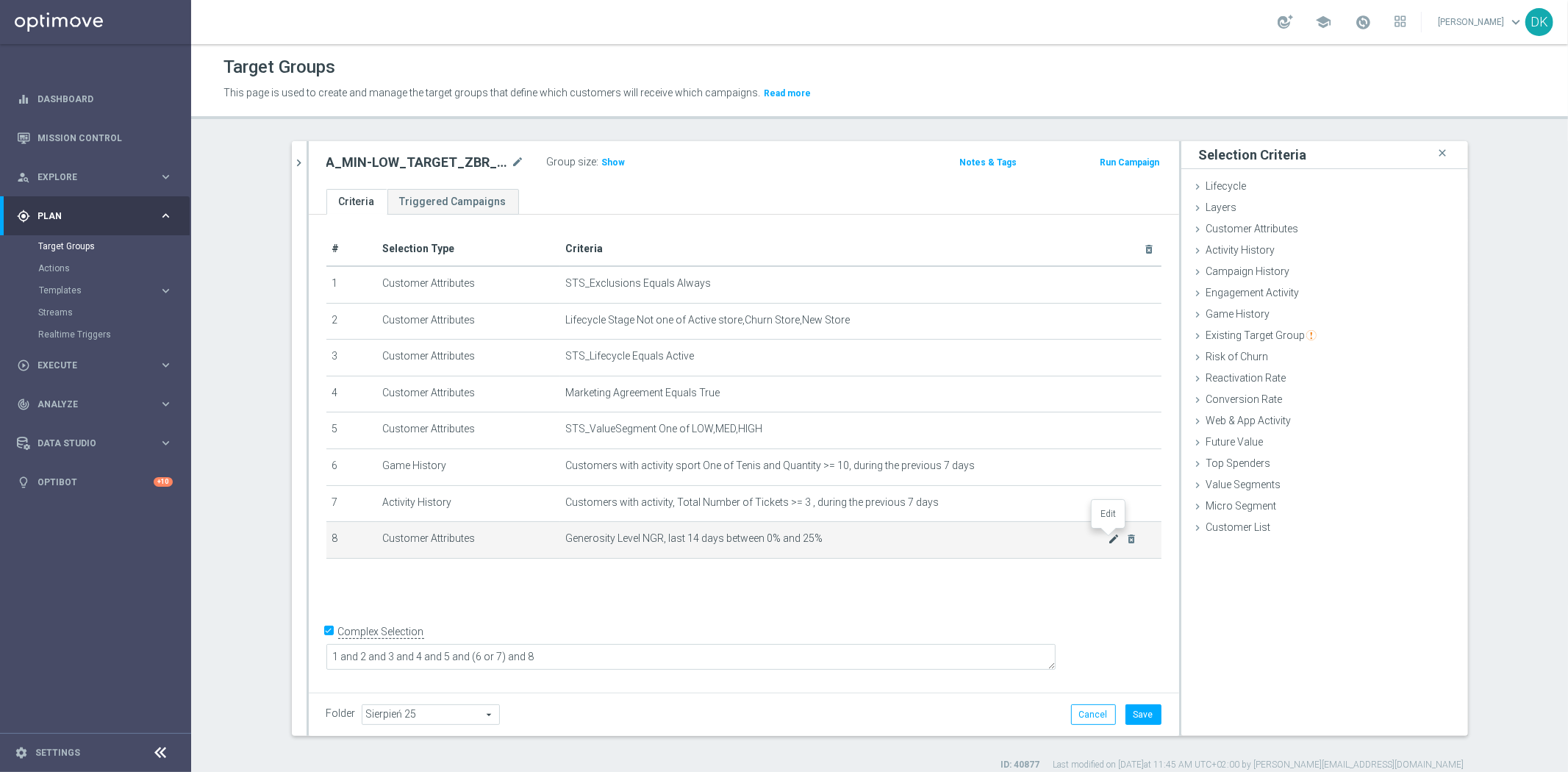
click at [1108, 534] on icon "mode_edit" at bounding box center [1114, 539] width 12 height 12
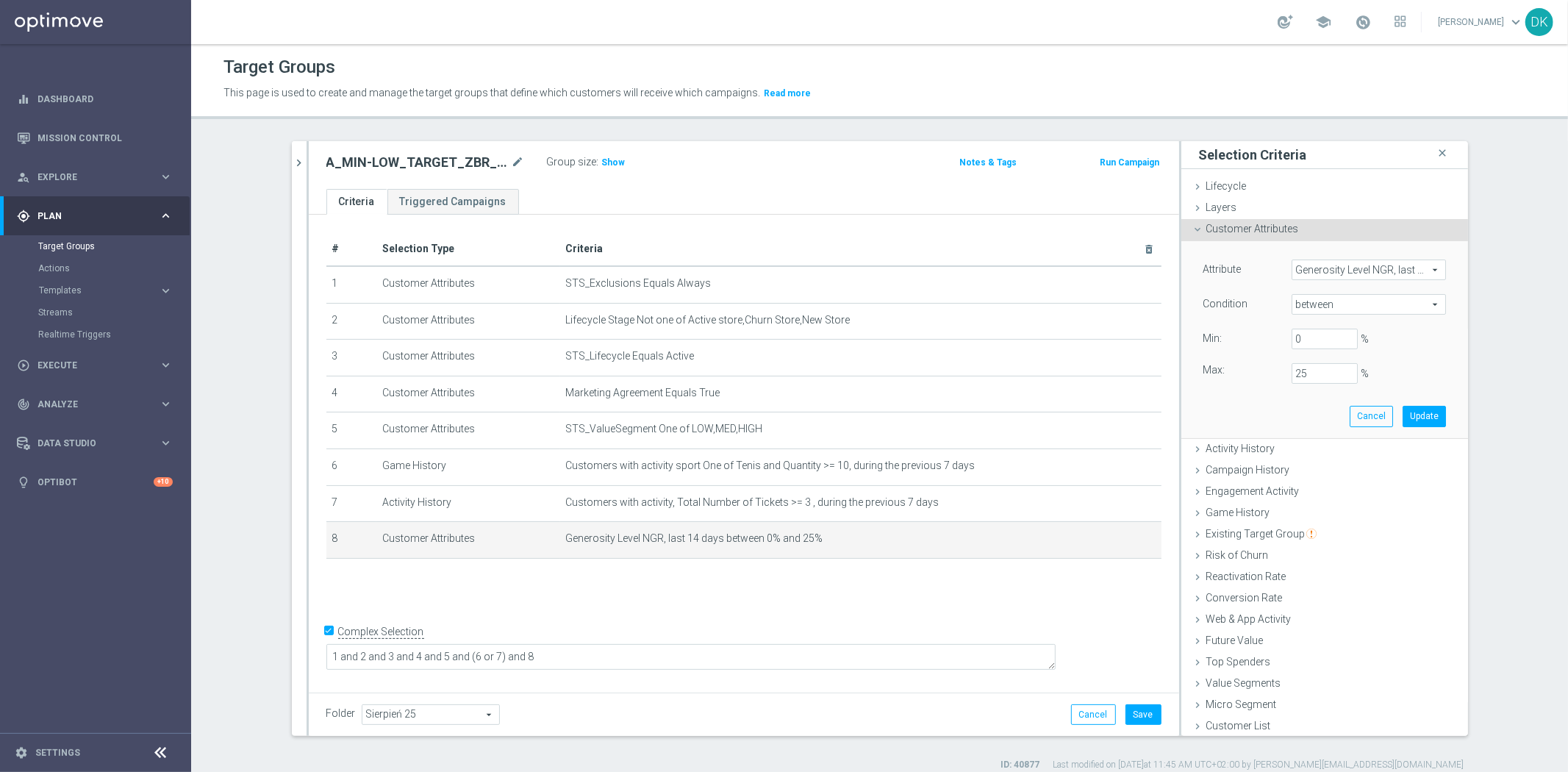
click at [1309, 384] on div "Attribute Generosity Level NGR, last 14 days Generosity Level NGR, last 14 days…" at bounding box center [1324, 339] width 265 height 196
click at [1312, 378] on input "25" at bounding box center [1324, 373] width 66 height 20
click at [1406, 419] on button "Update" at bounding box center [1424, 415] width 43 height 20
type input "0.2"
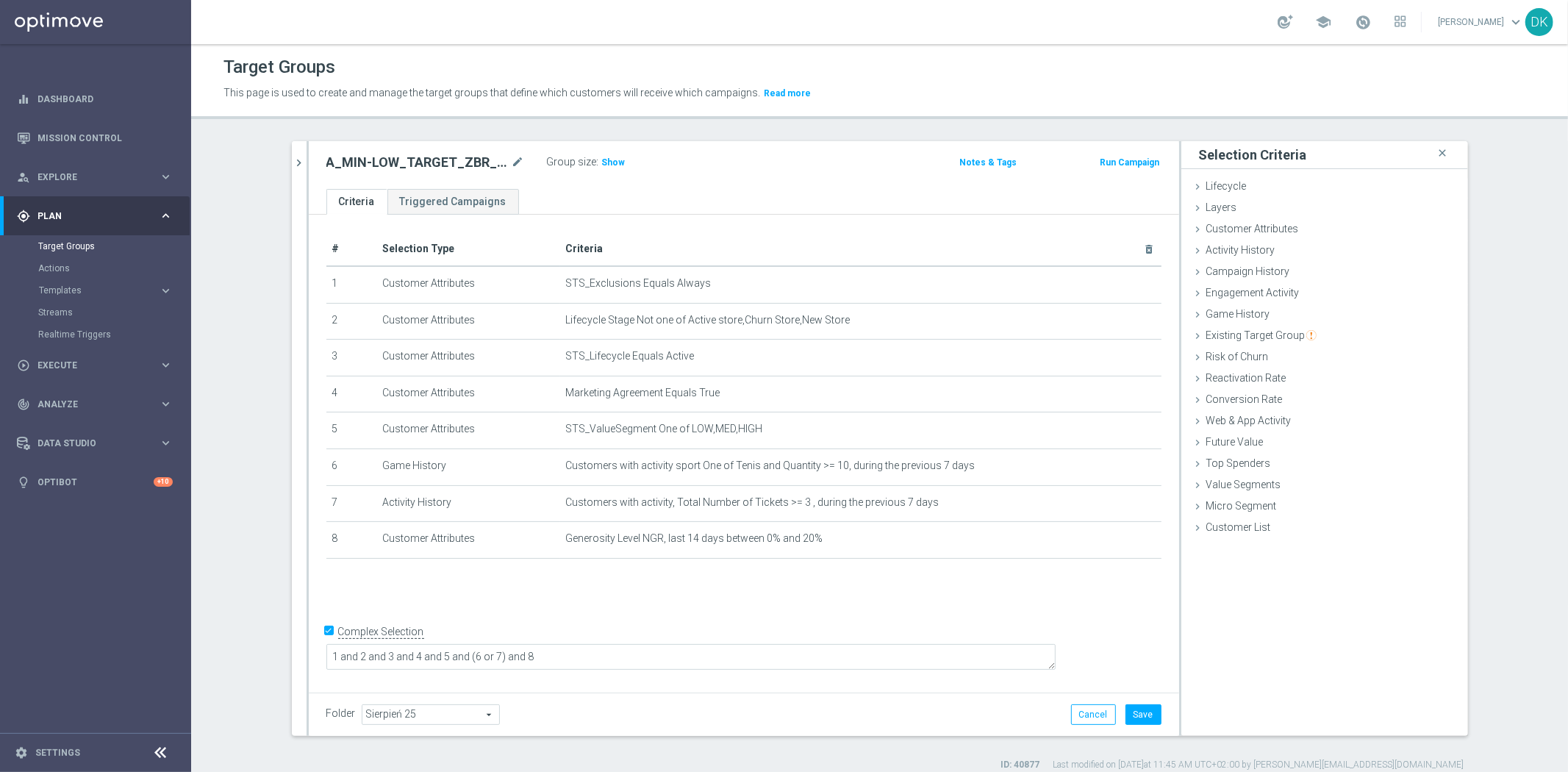
click at [326, 644] on input "Complex Selection" at bounding box center [331, 632] width 10 height 20
checkbox input "false"
click at [292, 169] on button "chevron_right" at bounding box center [298, 163] width 14 height 43
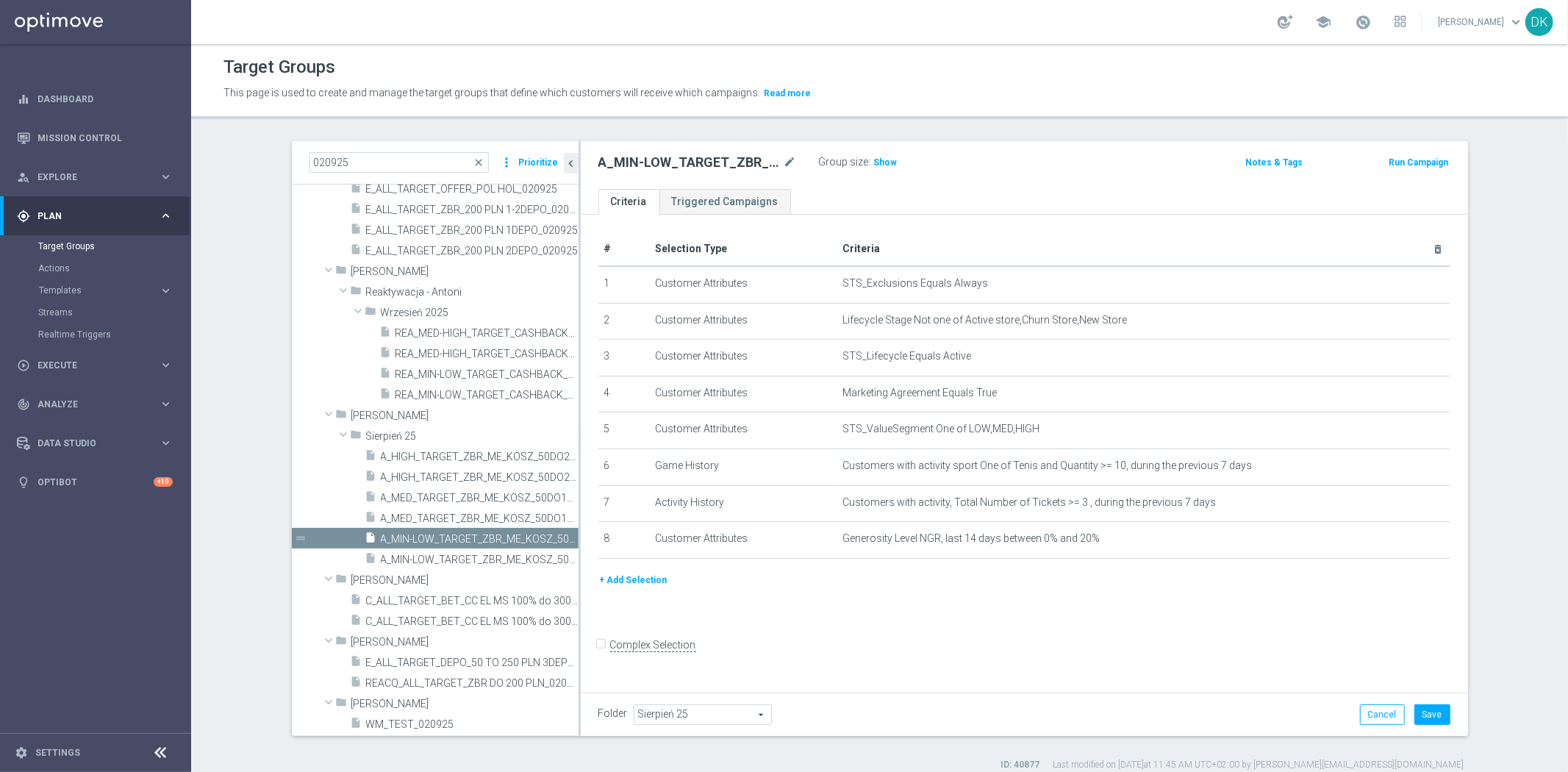
click at [629, 579] on button "+ Add Selection" at bounding box center [632, 579] width 70 height 16
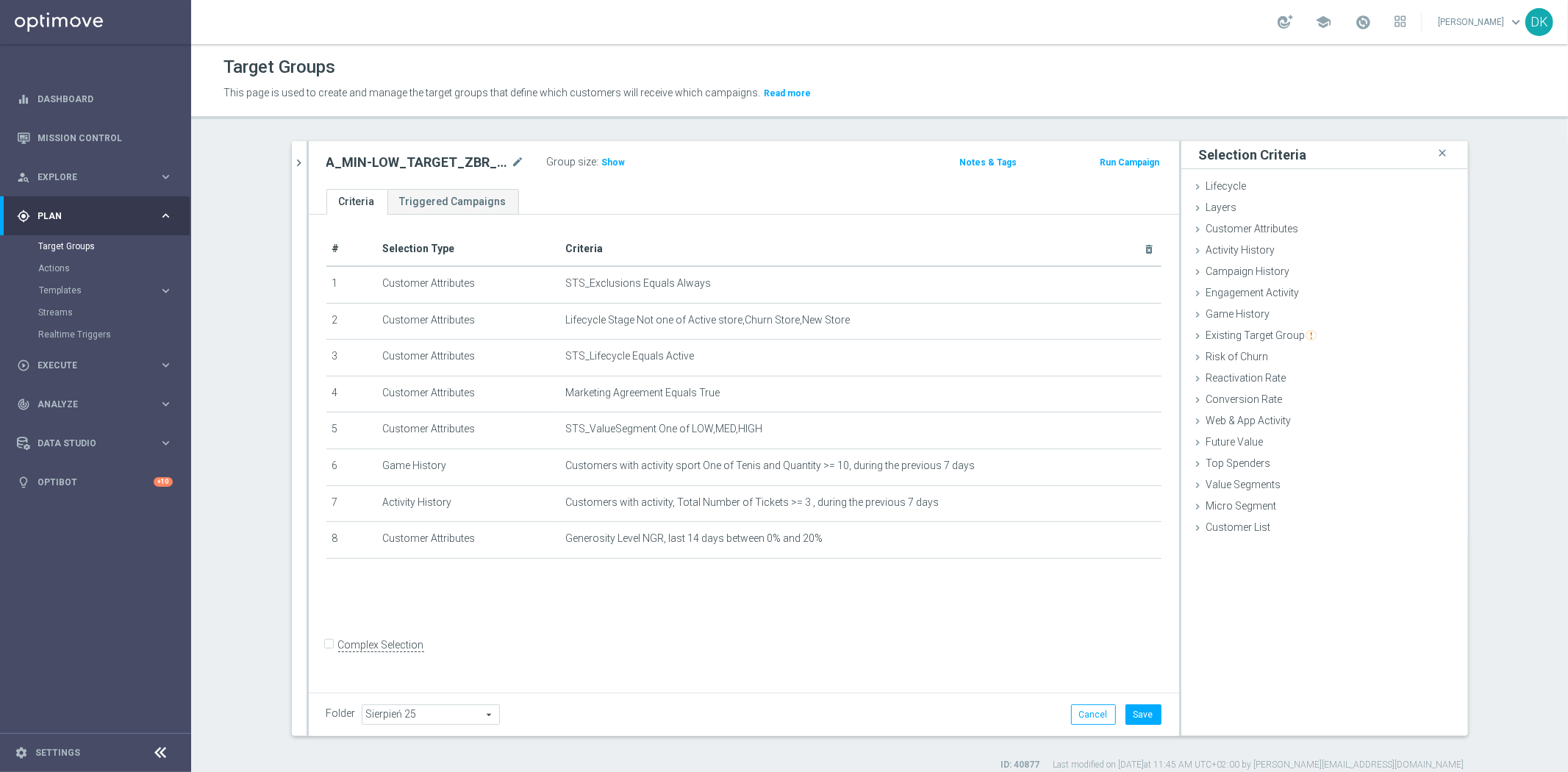
click at [296, 160] on icon "chevron_right" at bounding box center [299, 163] width 14 height 14
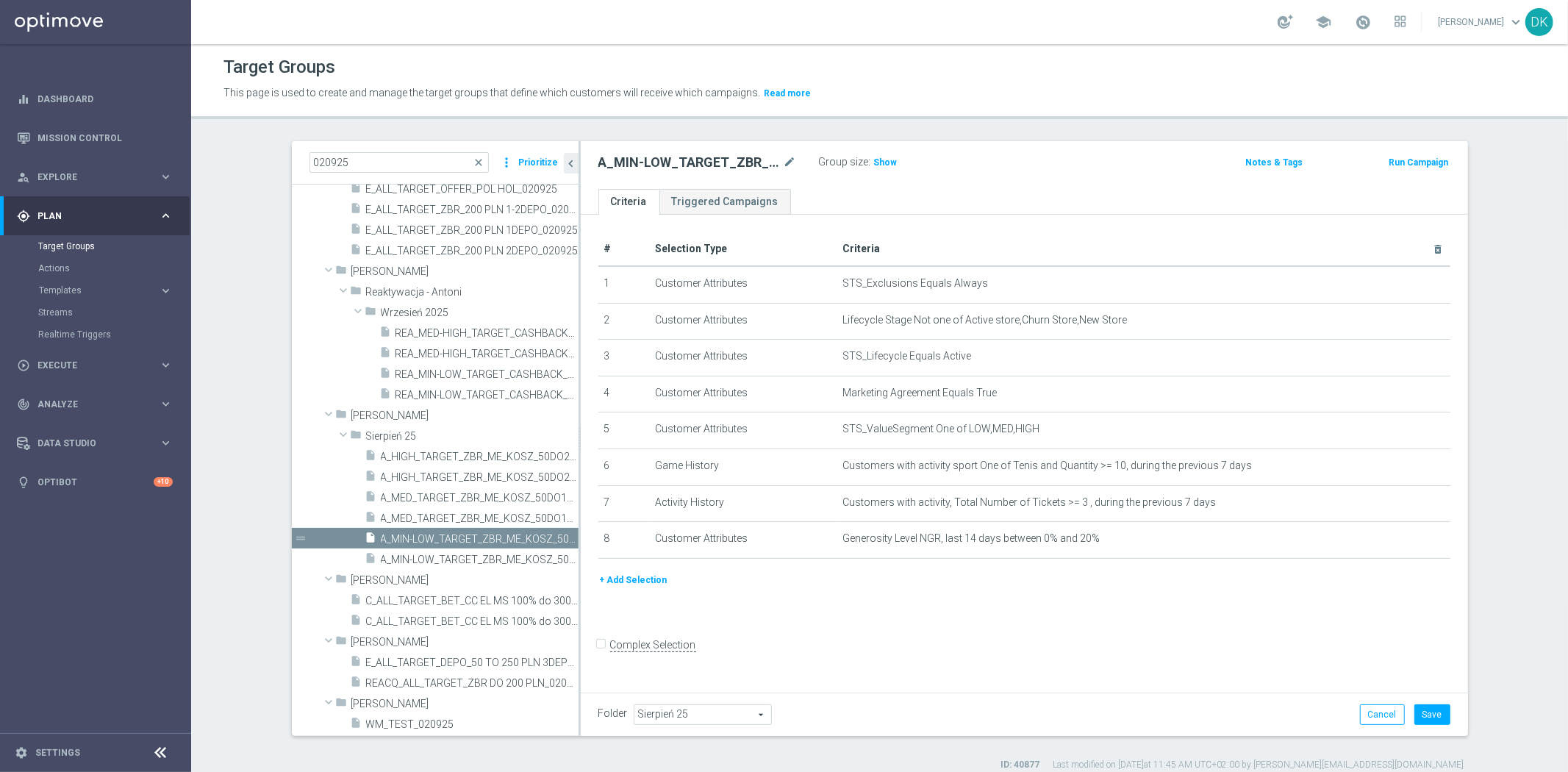
click at [635, 581] on button "+ Add Selection" at bounding box center [632, 579] width 70 height 16
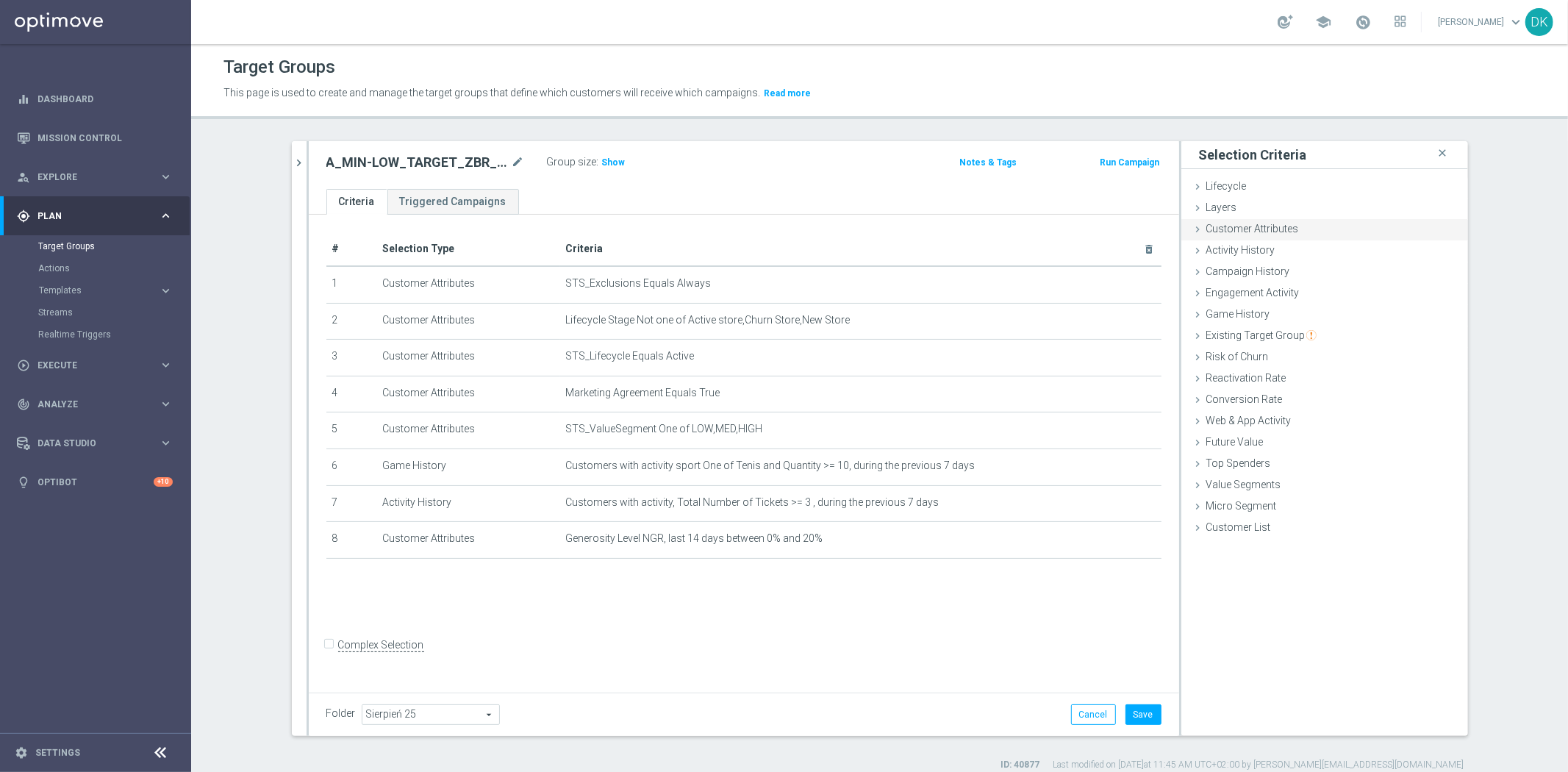
click at [1257, 222] on span "Customer Attributes" at bounding box center [1252, 228] width 92 height 12
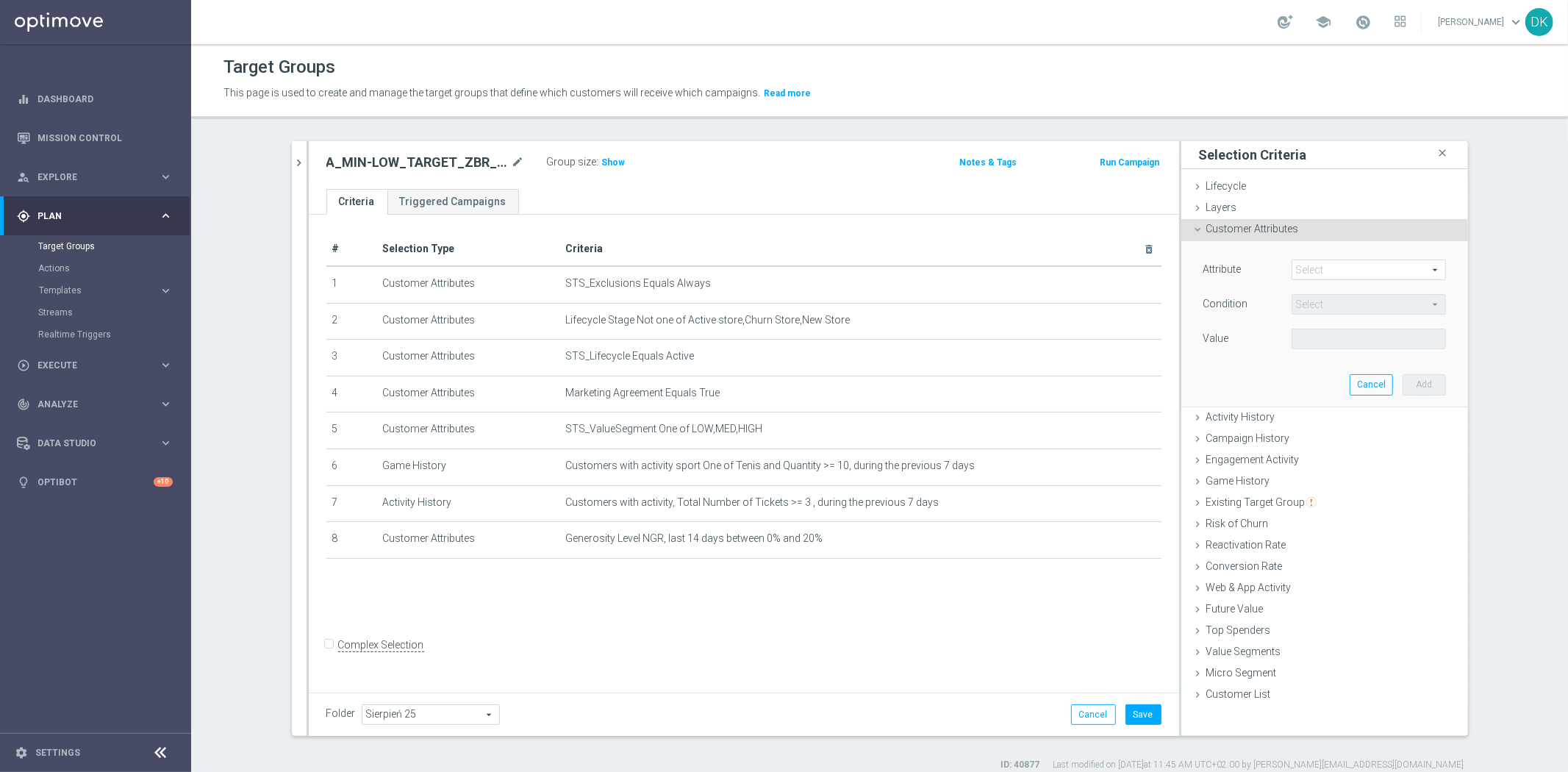
click at [1316, 273] on span at bounding box center [1368, 270] width 153 height 19
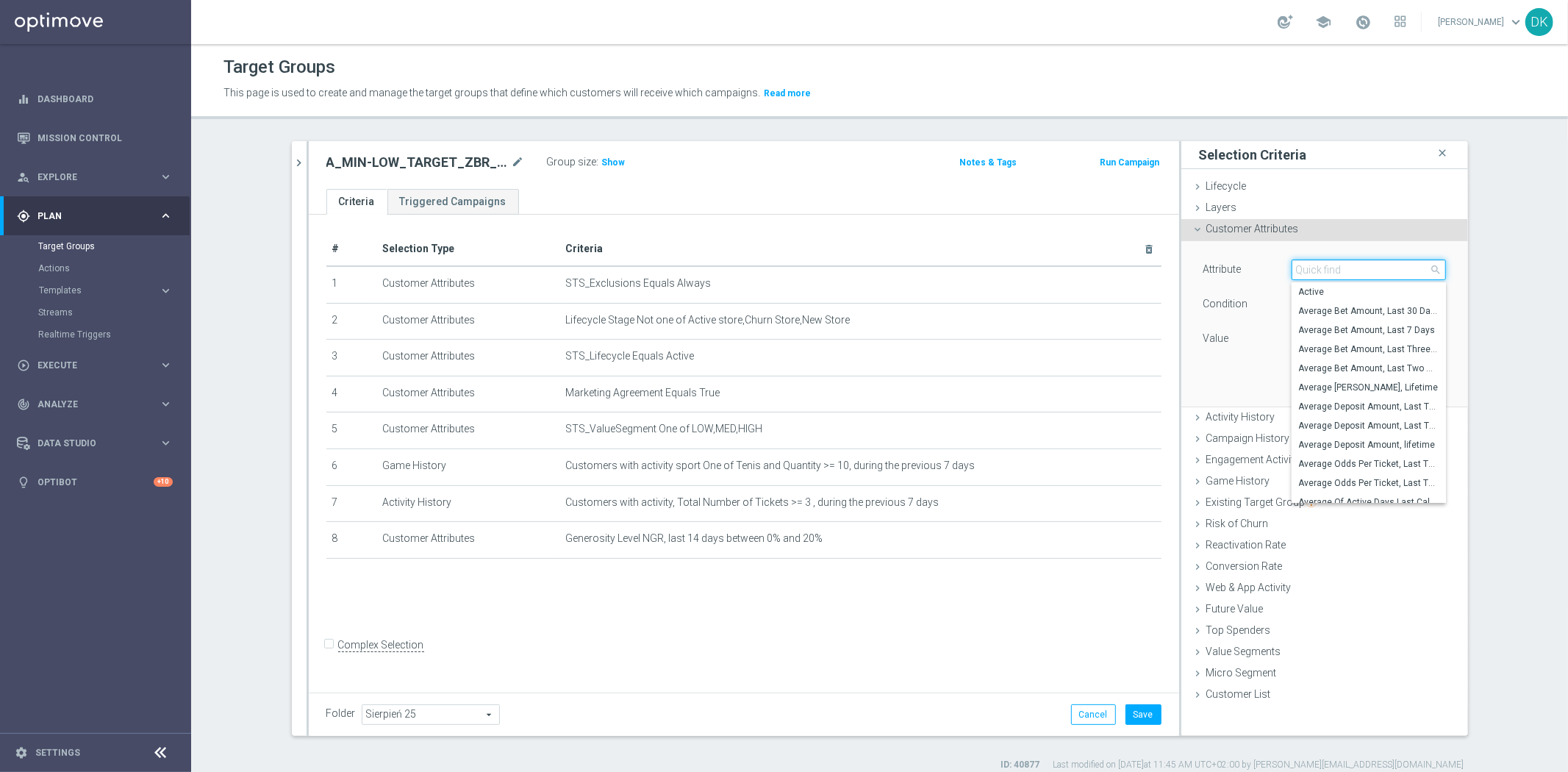
click at [1316, 273] on input "search" at bounding box center [1368, 270] width 154 height 20
type input "number"
click at [1339, 309] on span "Number Bonus Queue from Client file" at bounding box center [1368, 311] width 140 height 12
type input "Number Bonus Queue from Client file"
type input "="
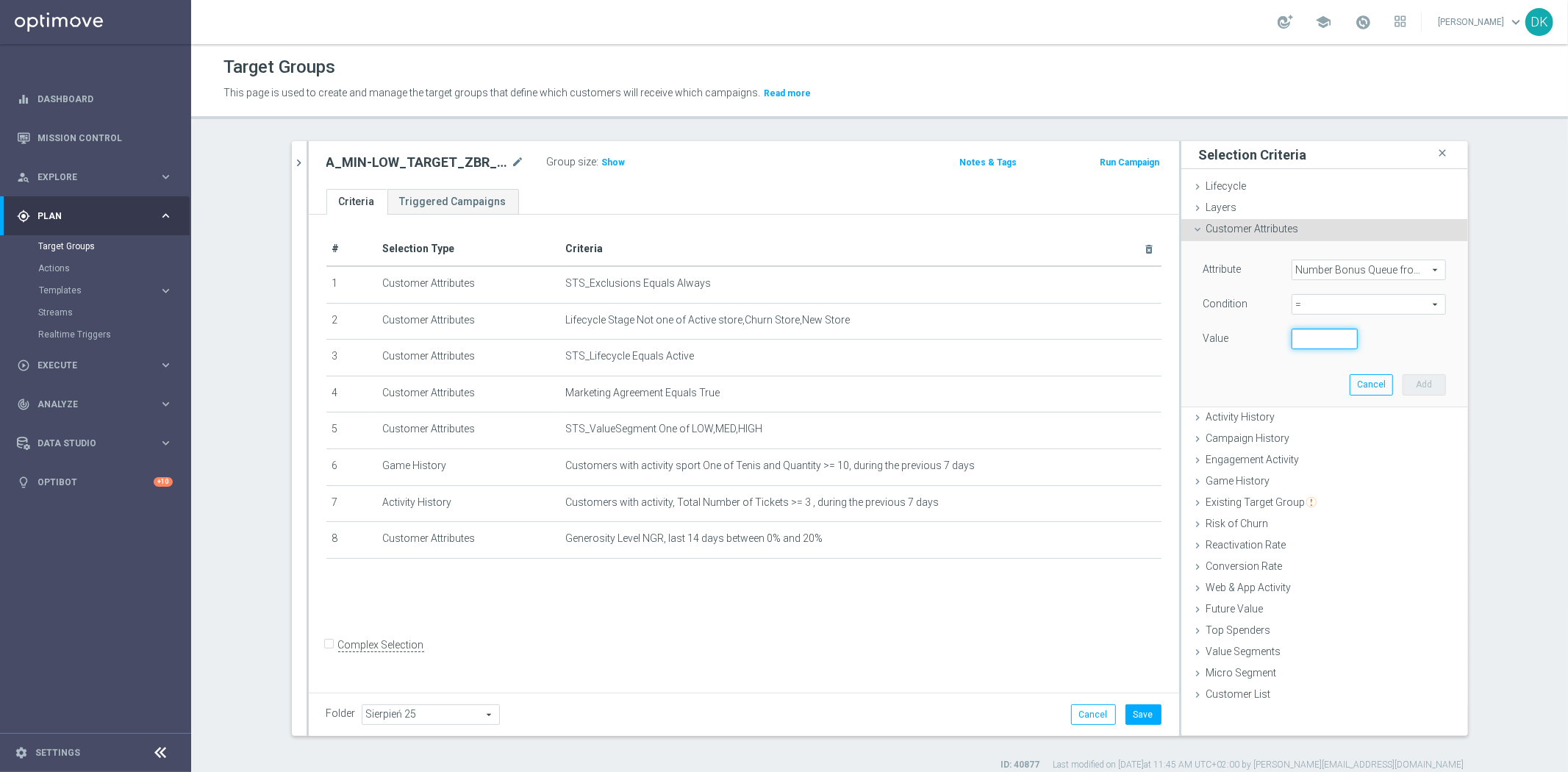
click at [1313, 340] on input "number" at bounding box center [1324, 338] width 66 height 20
type input "0"
click at [1420, 379] on button "Add" at bounding box center [1424, 384] width 43 height 20
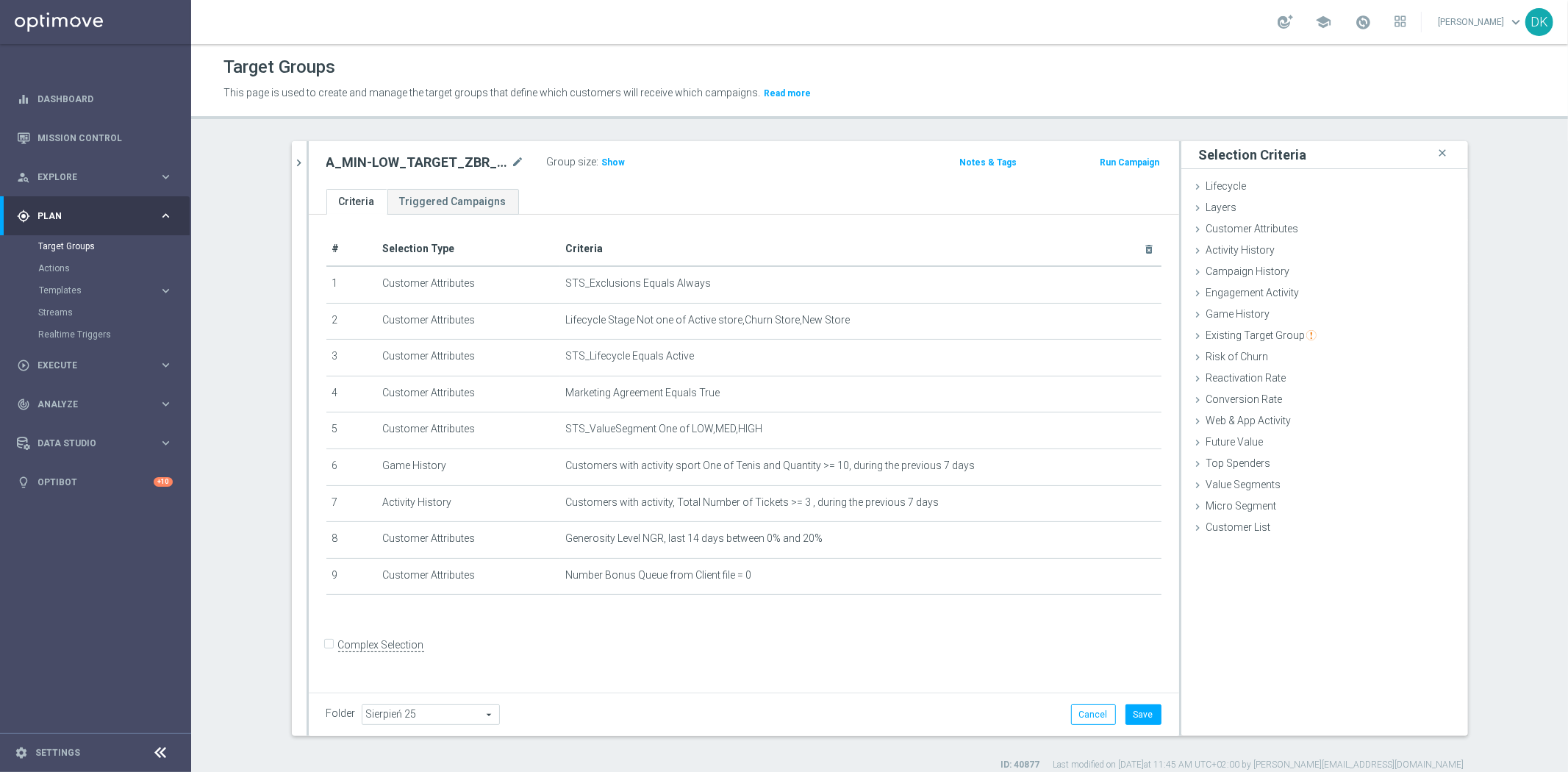
click at [854, 648] on form "Complex Selection Invalid Expression" at bounding box center [743, 660] width 835 height 54
click at [876, 625] on div "# Selection Type Criteria delete_forever 1 Customer Attributes STS_Exclusions E…" at bounding box center [744, 450] width 870 height 473
click at [1129, 716] on button "Save" at bounding box center [1143, 713] width 36 height 20
click at [716, 644] on div "# Selection Type Criteria delete_forever 1 Customer Attributes STS_Exclusions E…" at bounding box center [744, 450] width 870 height 473
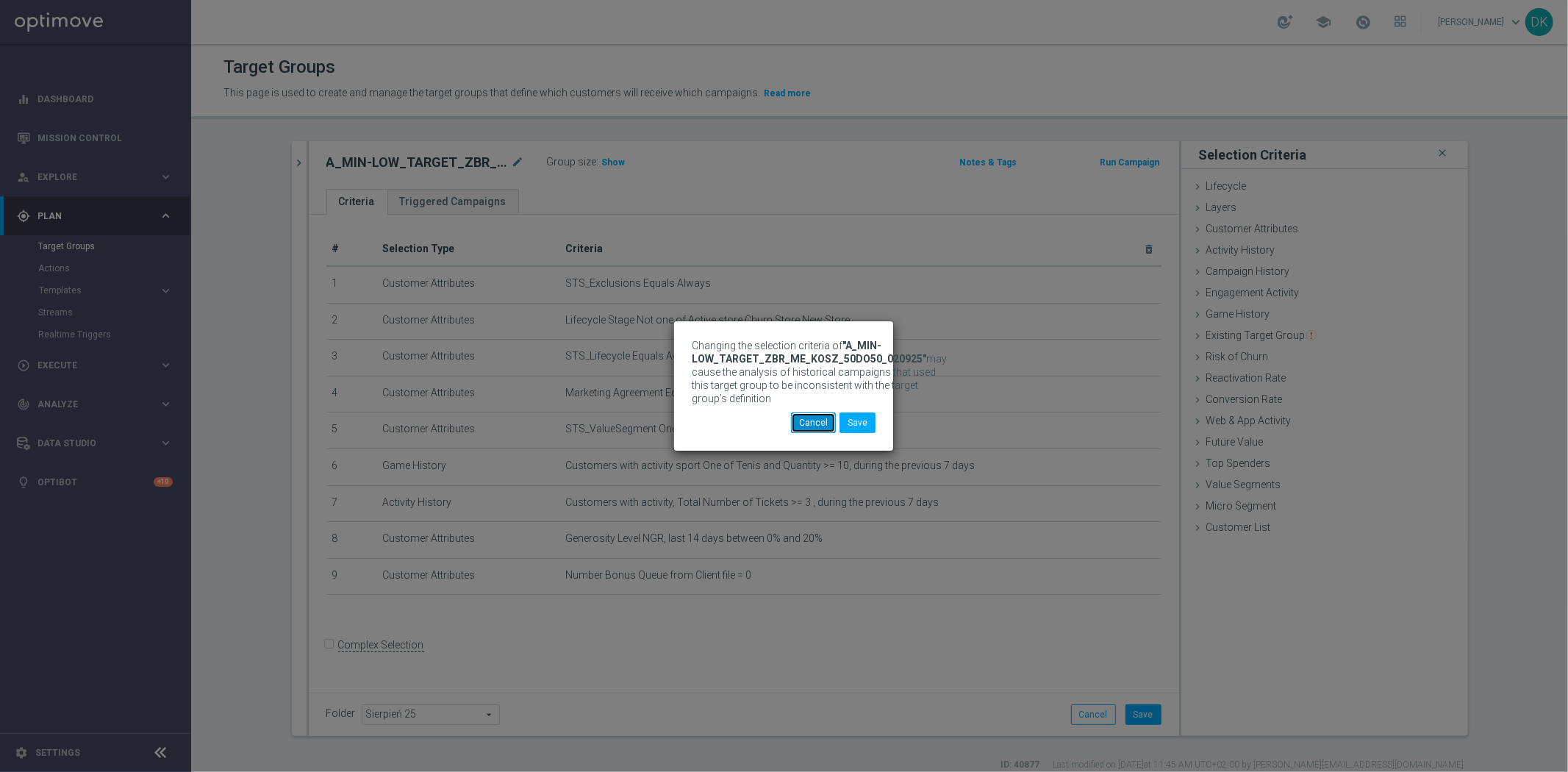
click at [813, 425] on button "Cancel" at bounding box center [813, 422] width 45 height 20
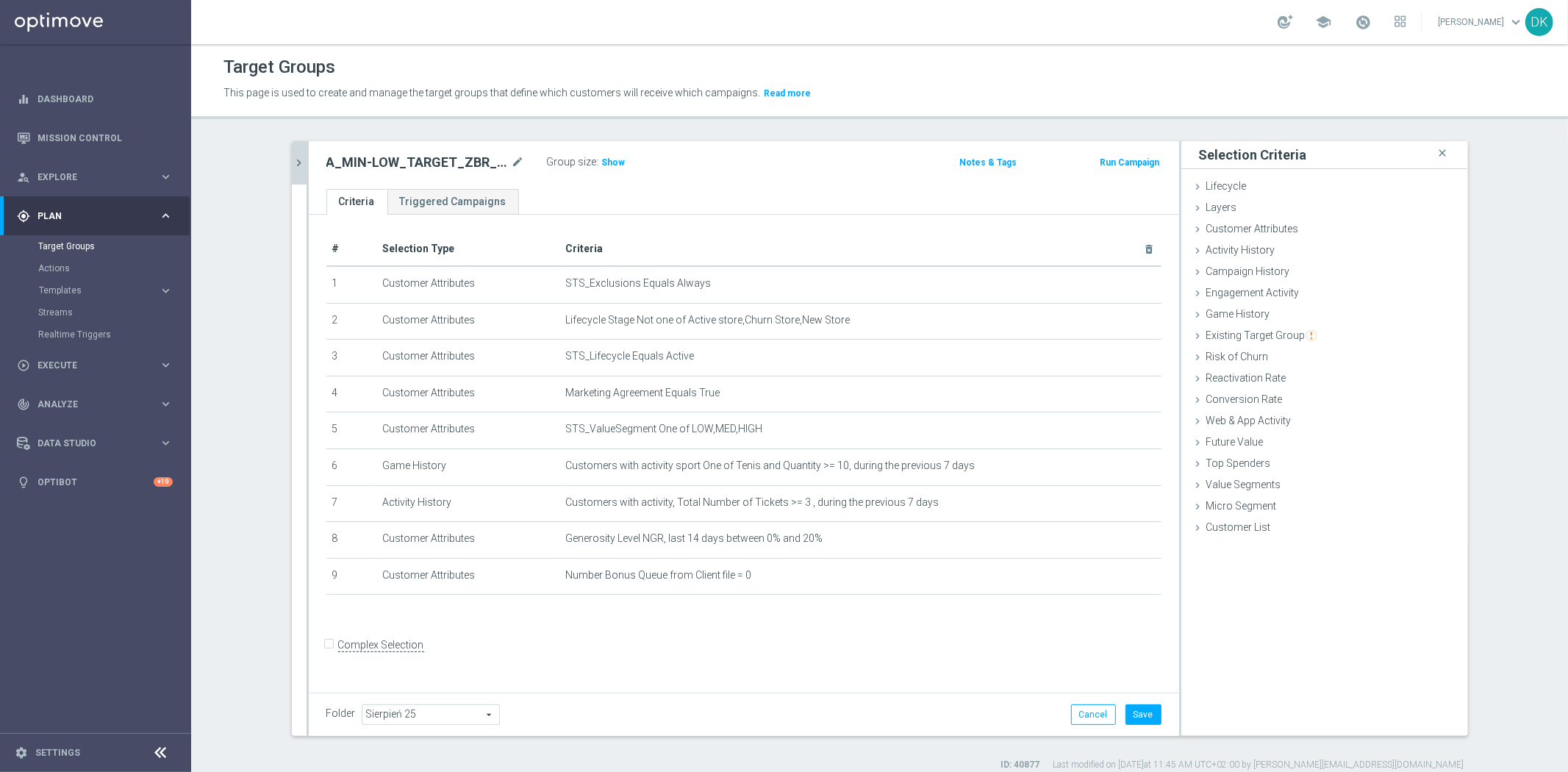
click at [297, 167] on icon "chevron_right" at bounding box center [299, 163] width 14 height 14
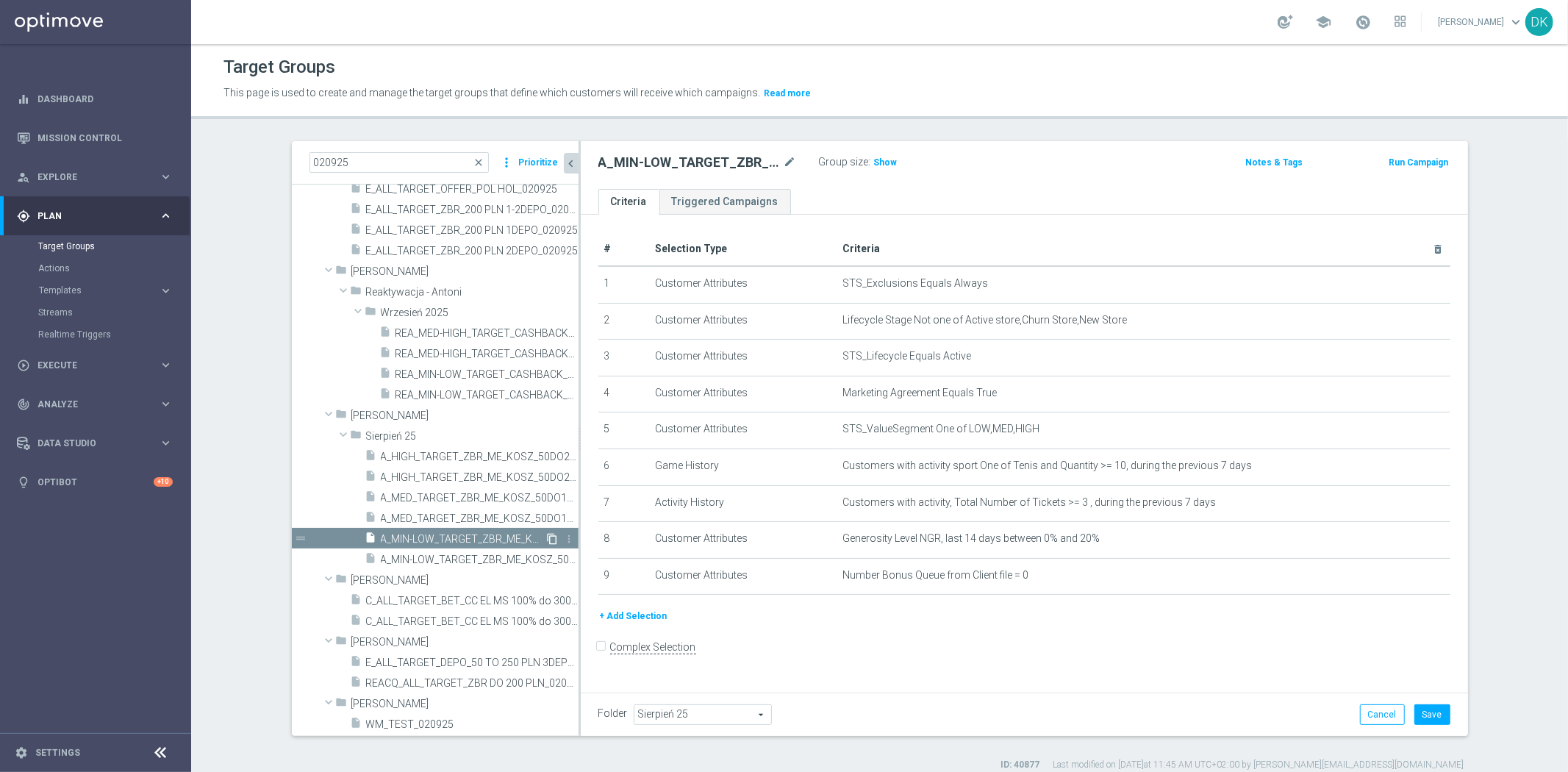
click at [547, 541] on icon "content_copy" at bounding box center [553, 539] width 12 height 12
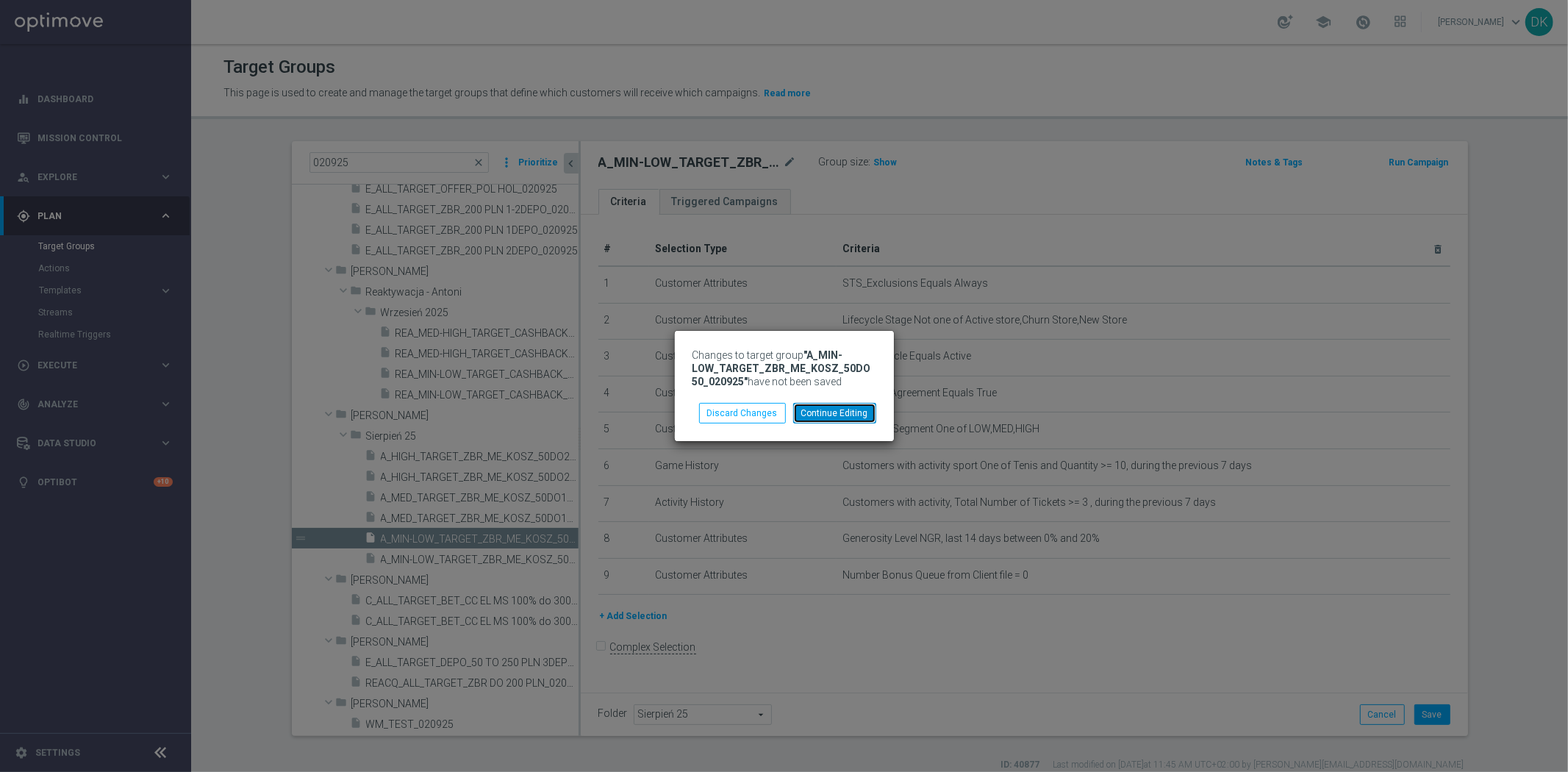
click at [822, 408] on button "Continue Editing" at bounding box center [835, 412] width 83 height 20
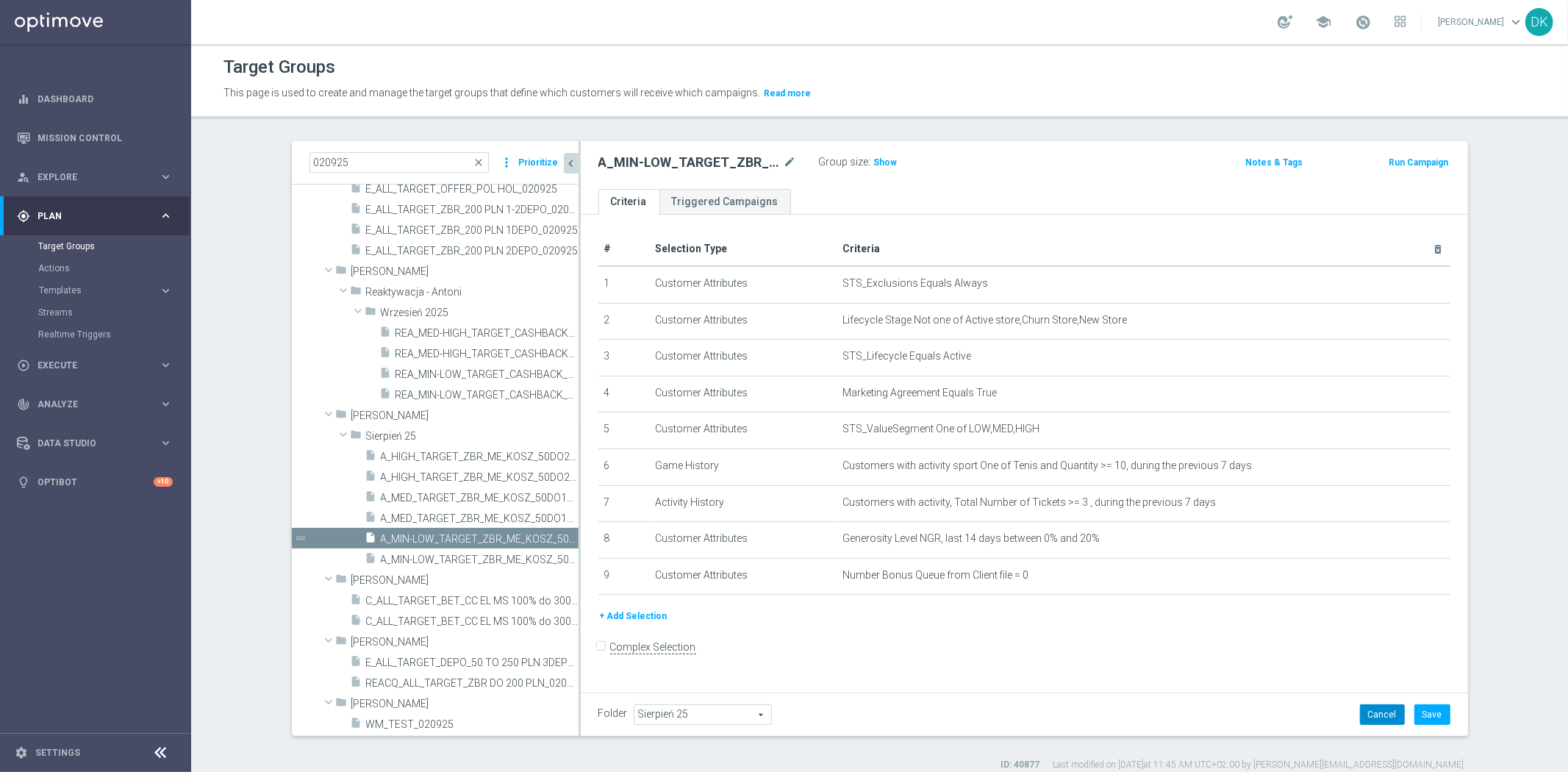
click at [1398, 706] on button "Cancel" at bounding box center [1381, 713] width 45 height 20
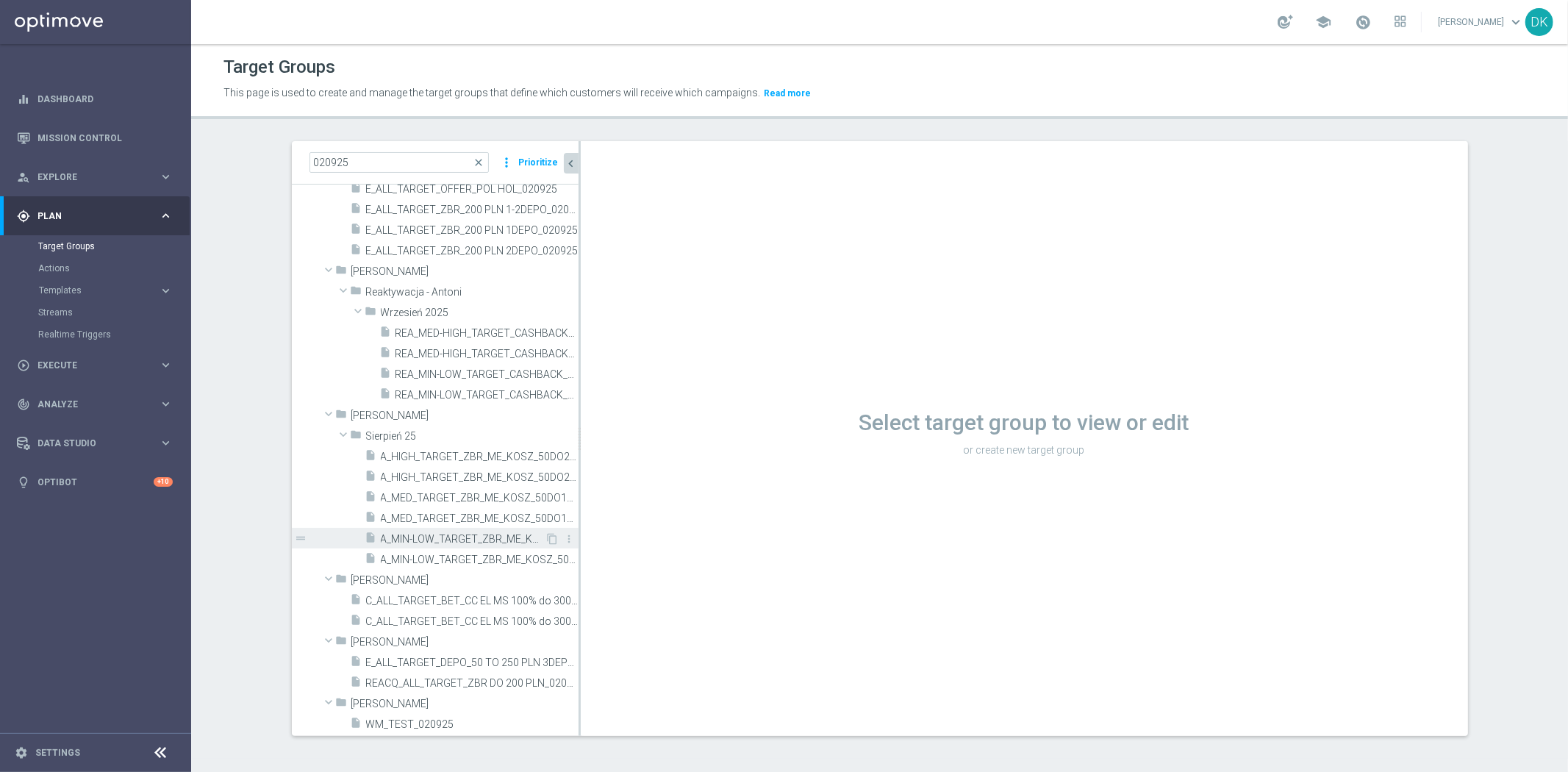
click at [446, 546] on div "insert_drive_file A_MIN-LOW_TARGET_ZBR_ME_KOSZ_50DO50_020925" at bounding box center [454, 537] width 180 height 20
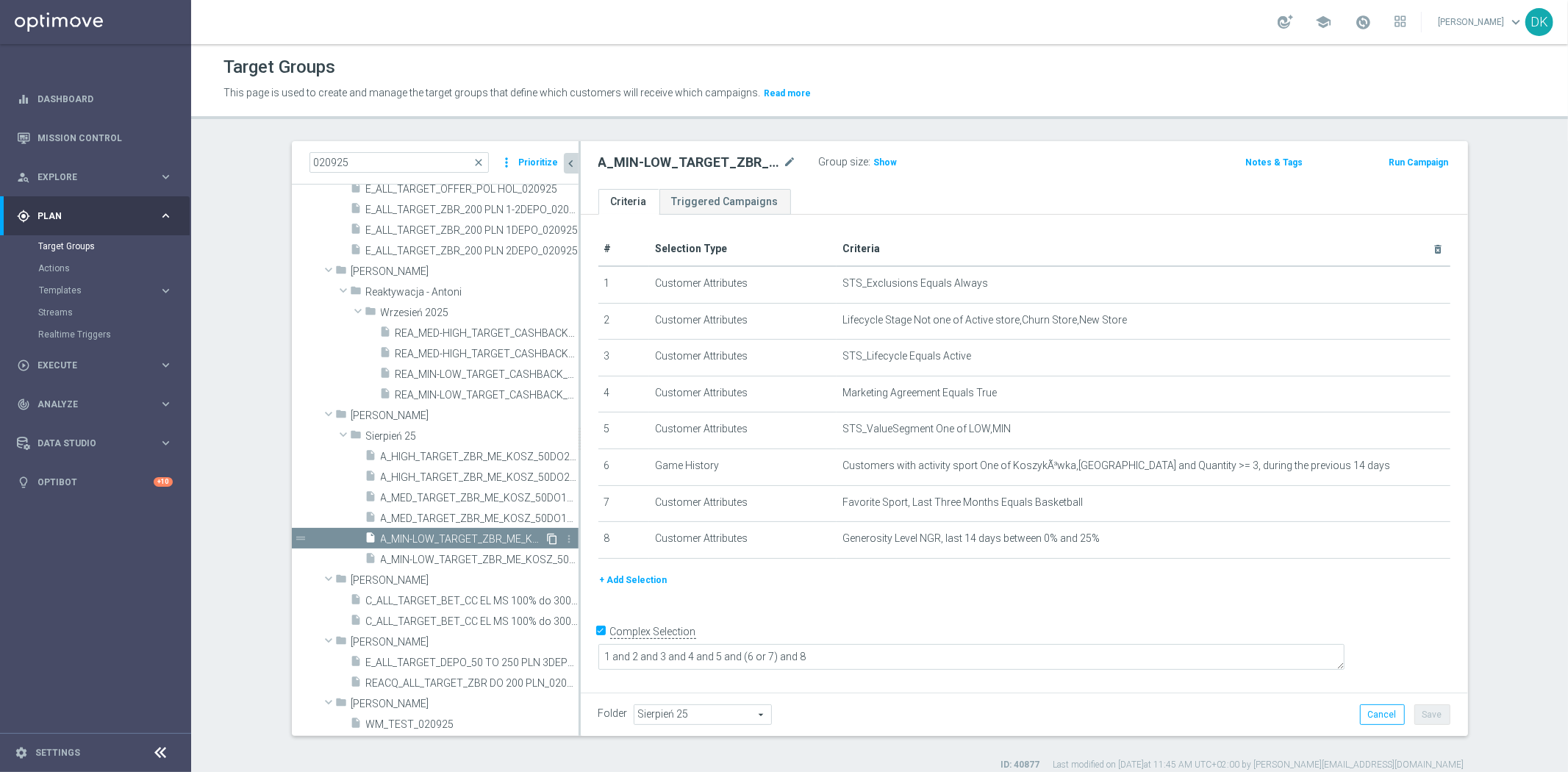
click at [547, 538] on icon "content_copy" at bounding box center [553, 539] width 12 height 12
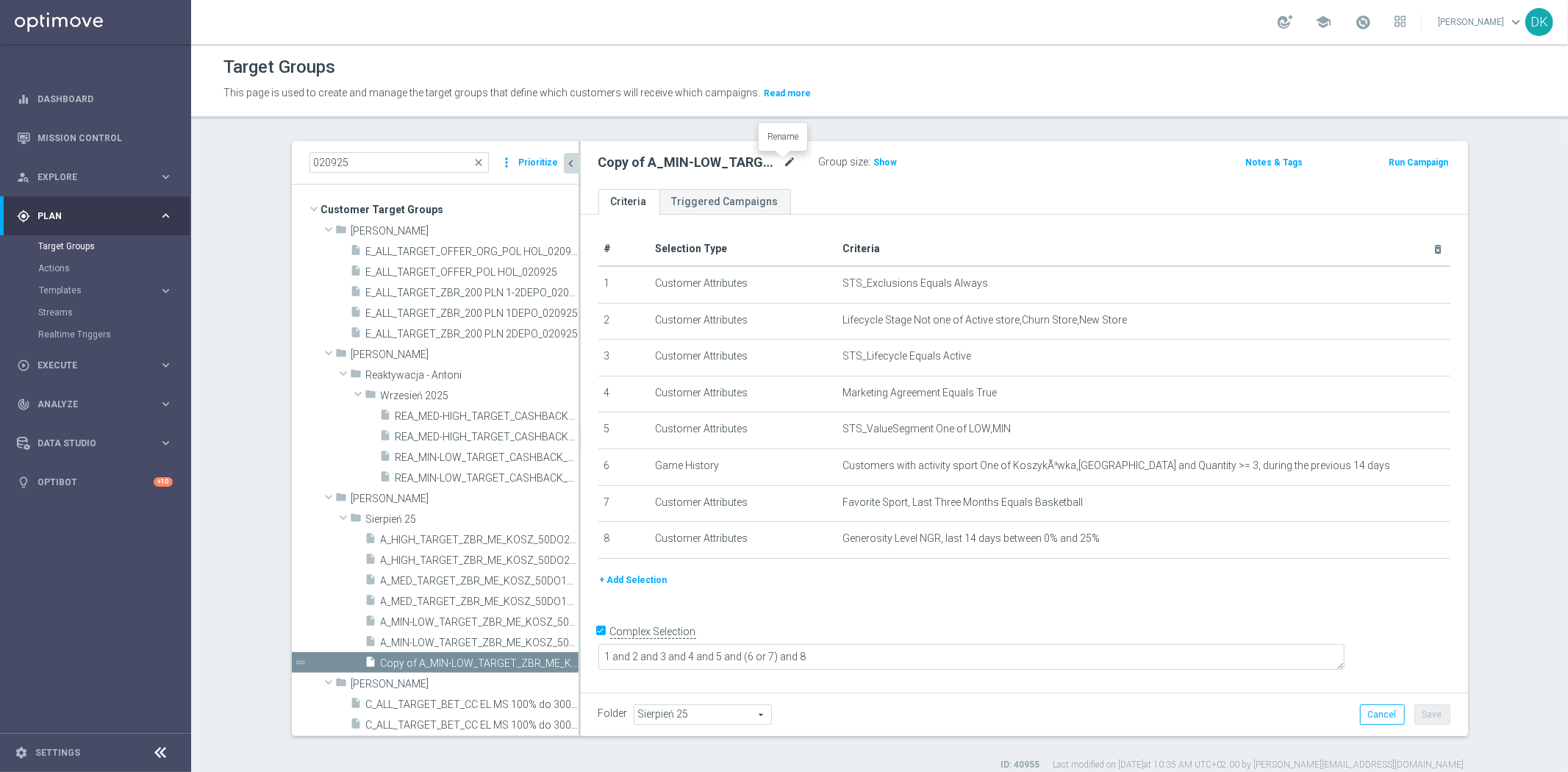
click at [788, 158] on icon "mode_edit" at bounding box center [790, 163] width 13 height 17
type input "A_LOW-HIGH_TARGET_ZBR_US_OPEN_50DO100_060925"
click at [1043, 602] on div "# Selection Type Criteria delete_forever 1 Customer Attributes STS_Exclusions E…" at bounding box center [1024, 450] width 887 height 473
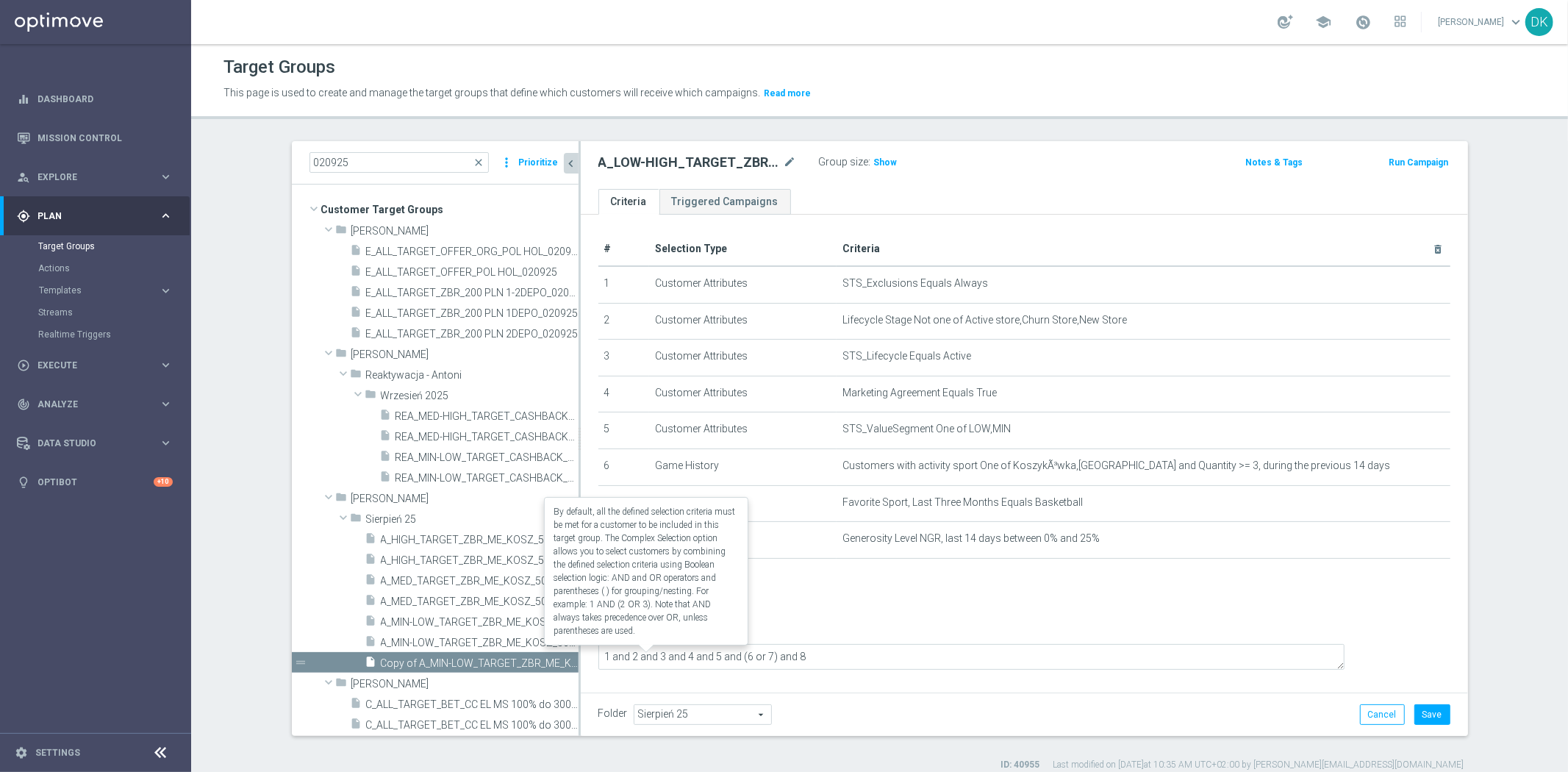
click at [603, 644] on div "Complex Selection" at bounding box center [647, 631] width 98 height 23
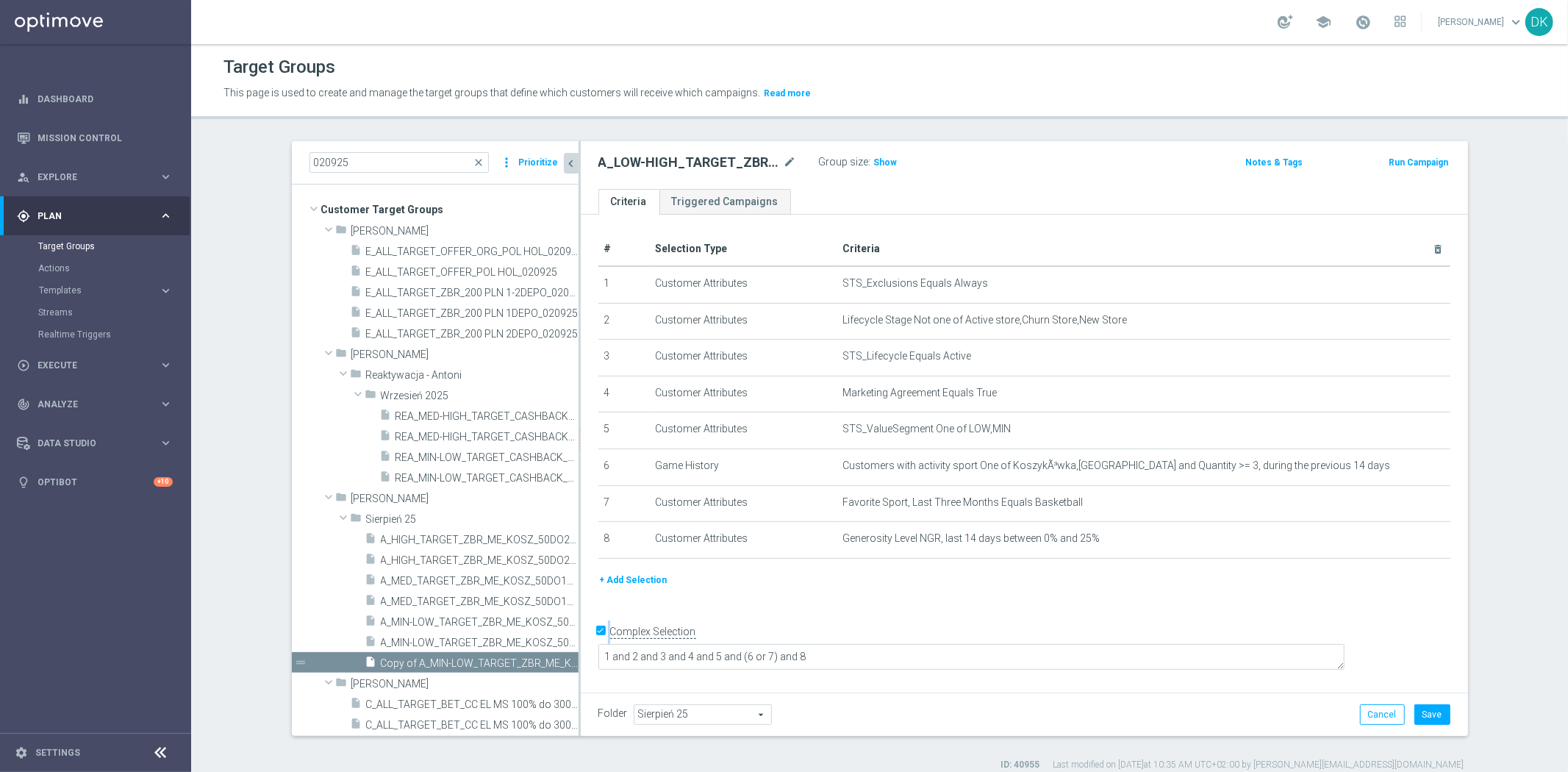
click at [598, 644] on input "Complex Selection" at bounding box center [603, 632] width 10 height 20
checkbox input "false"
click at [761, 610] on div "# Selection Type Criteria delete_forever 1 Customer Attributes STS_Exclusions E…" at bounding box center [1024, 450] width 887 height 473
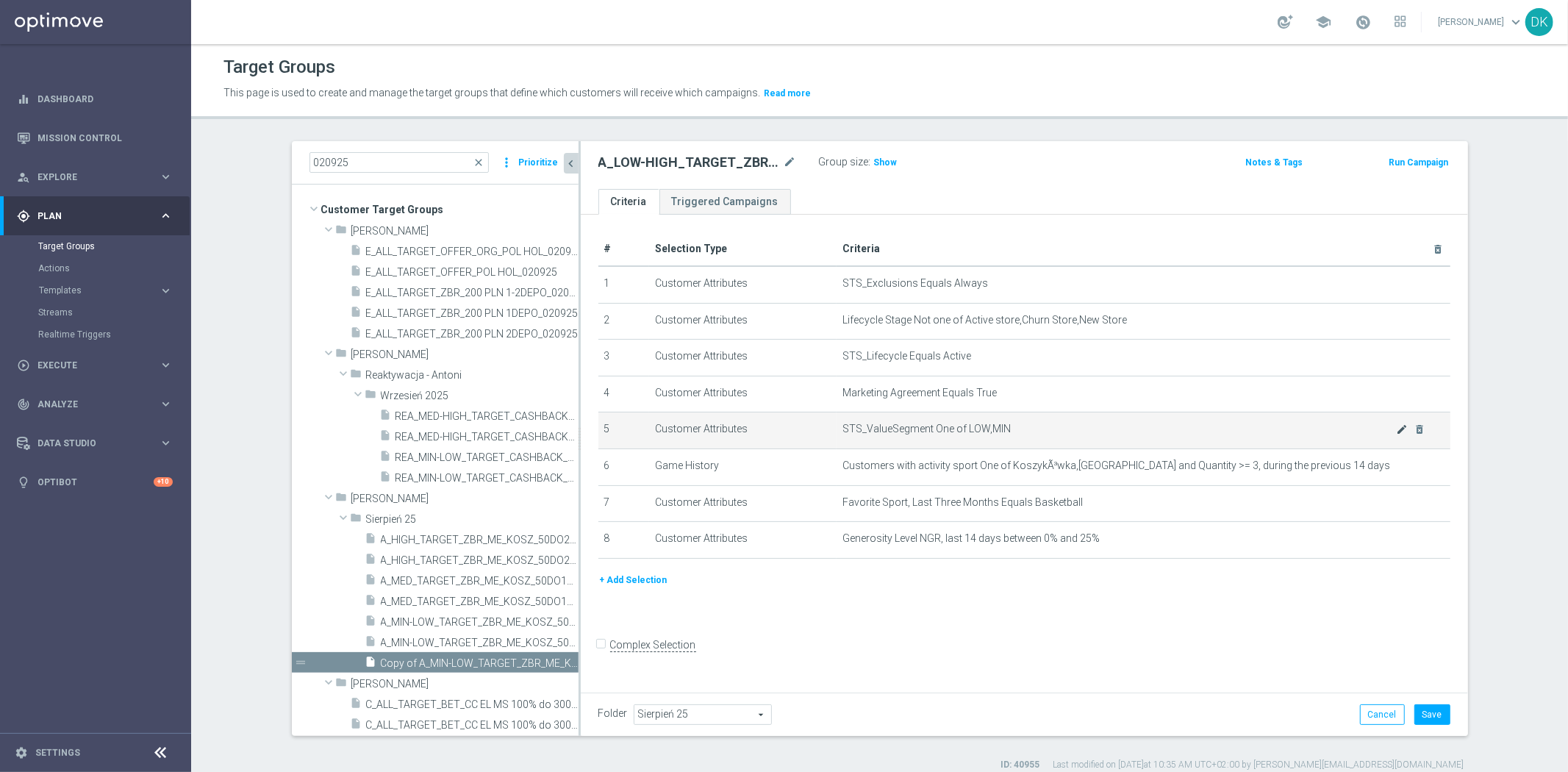
click at [1396, 432] on icon "mode_edit" at bounding box center [1401, 429] width 12 height 12
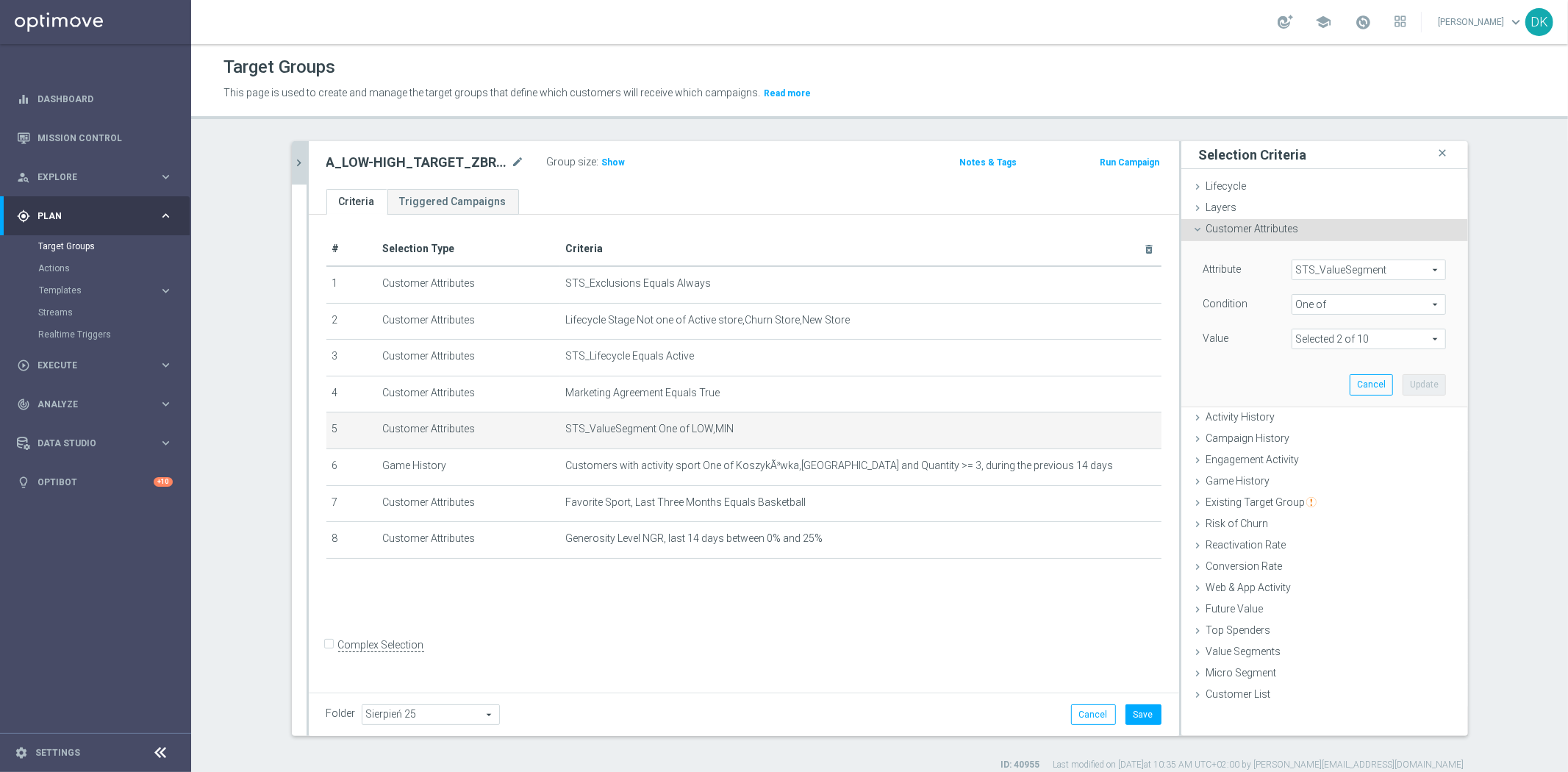
click at [1323, 341] on span at bounding box center [1368, 339] width 153 height 19
click at [1302, 456] on input "MIN" at bounding box center [1307, 457] width 10 height 10
checkbox input "false"
type input "LOW"
click at [1302, 433] on input "MED" at bounding box center [1307, 438] width 10 height 10
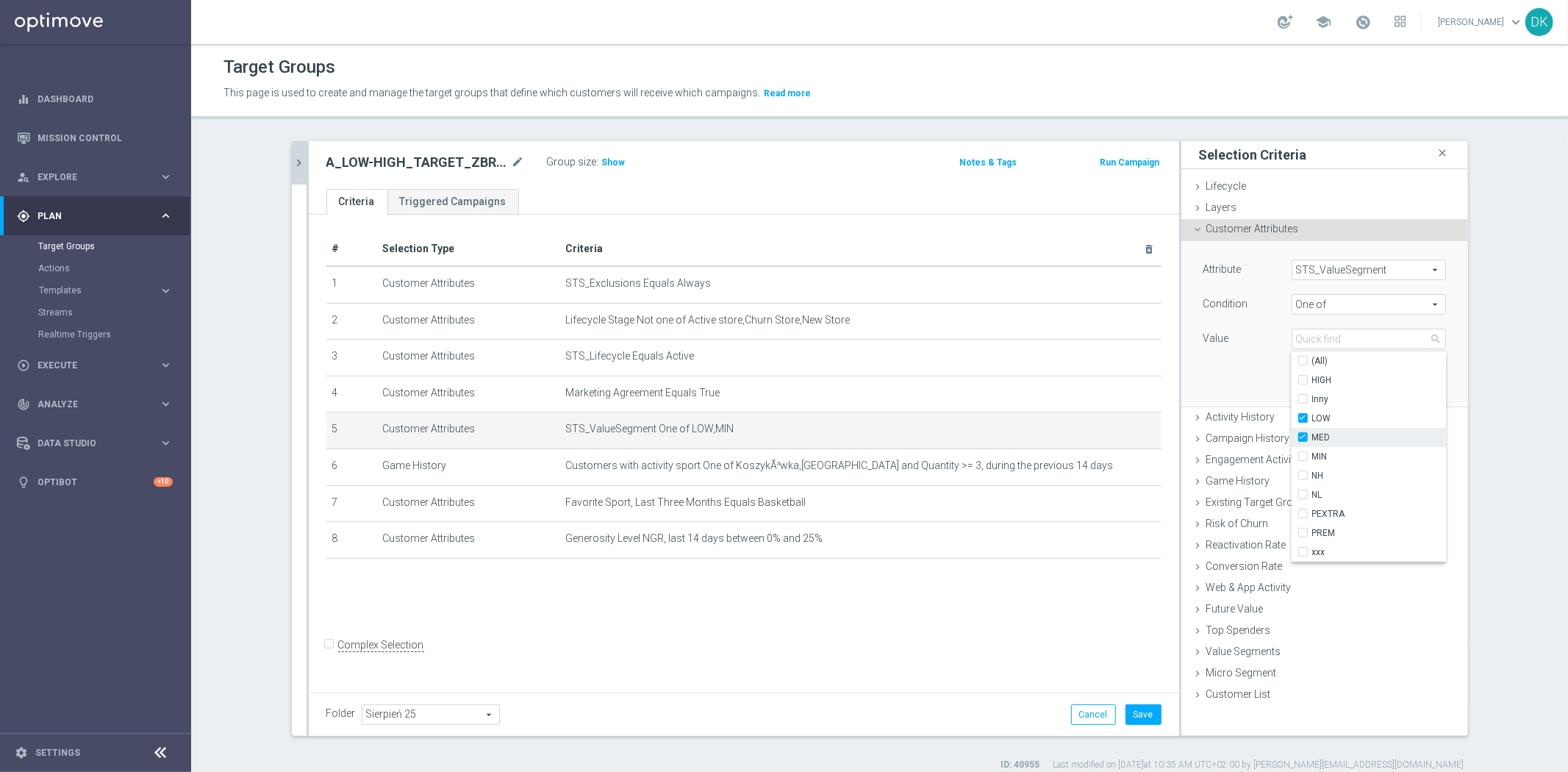
checkbox input "true"
type input "Selected 2 of 10"
click at [1302, 376] on input "HIGH" at bounding box center [1307, 380] width 10 height 10
checkbox input "true"
type input "Selected 3 of 10"
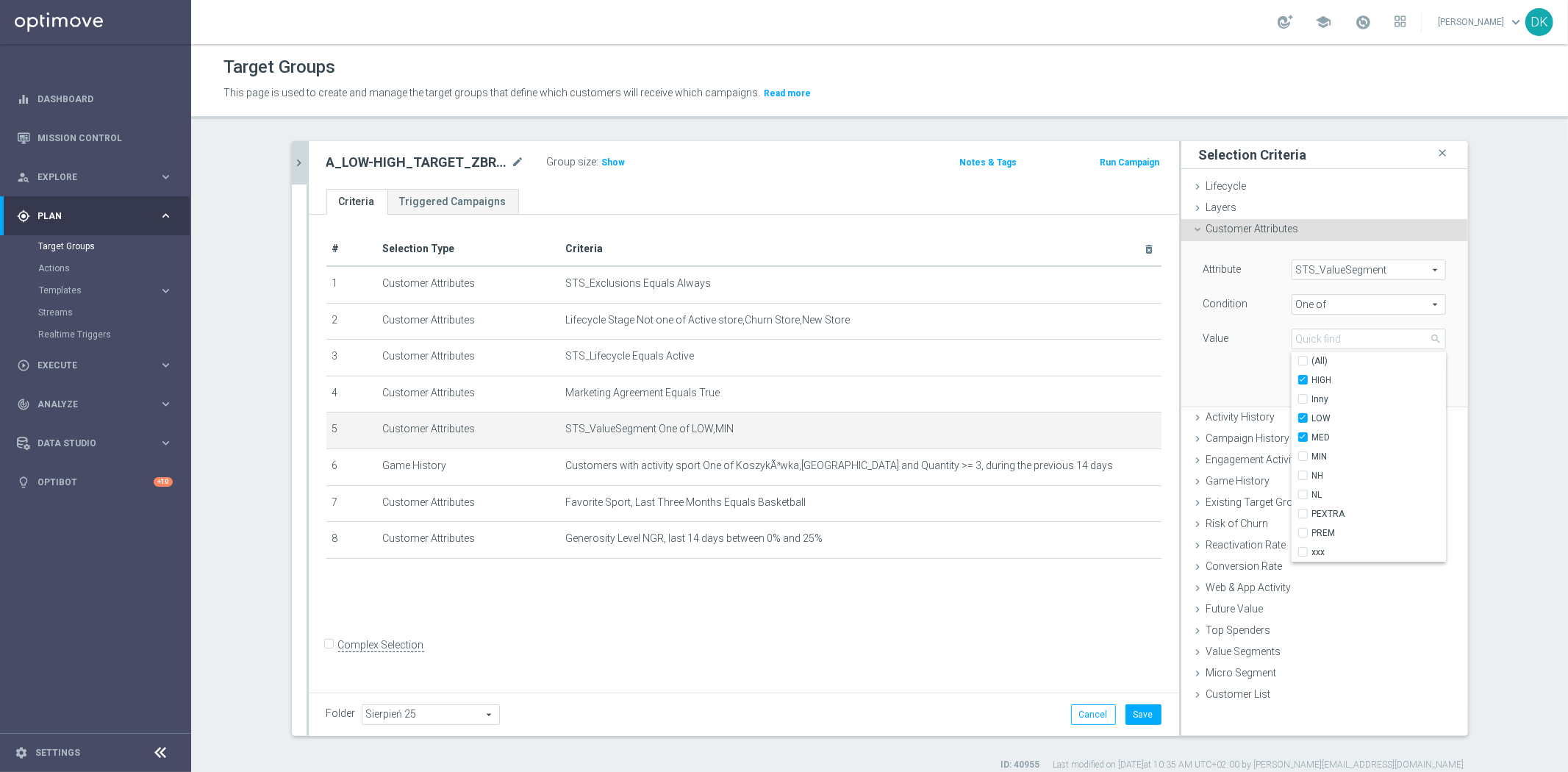
click at [1232, 372] on div "Attribute STS_ValueSegment STS_ValueSegment arrow_drop_down search Condition On…" at bounding box center [1324, 322] width 265 height 165
click at [1431, 379] on button "Update" at bounding box center [1424, 384] width 43 height 20
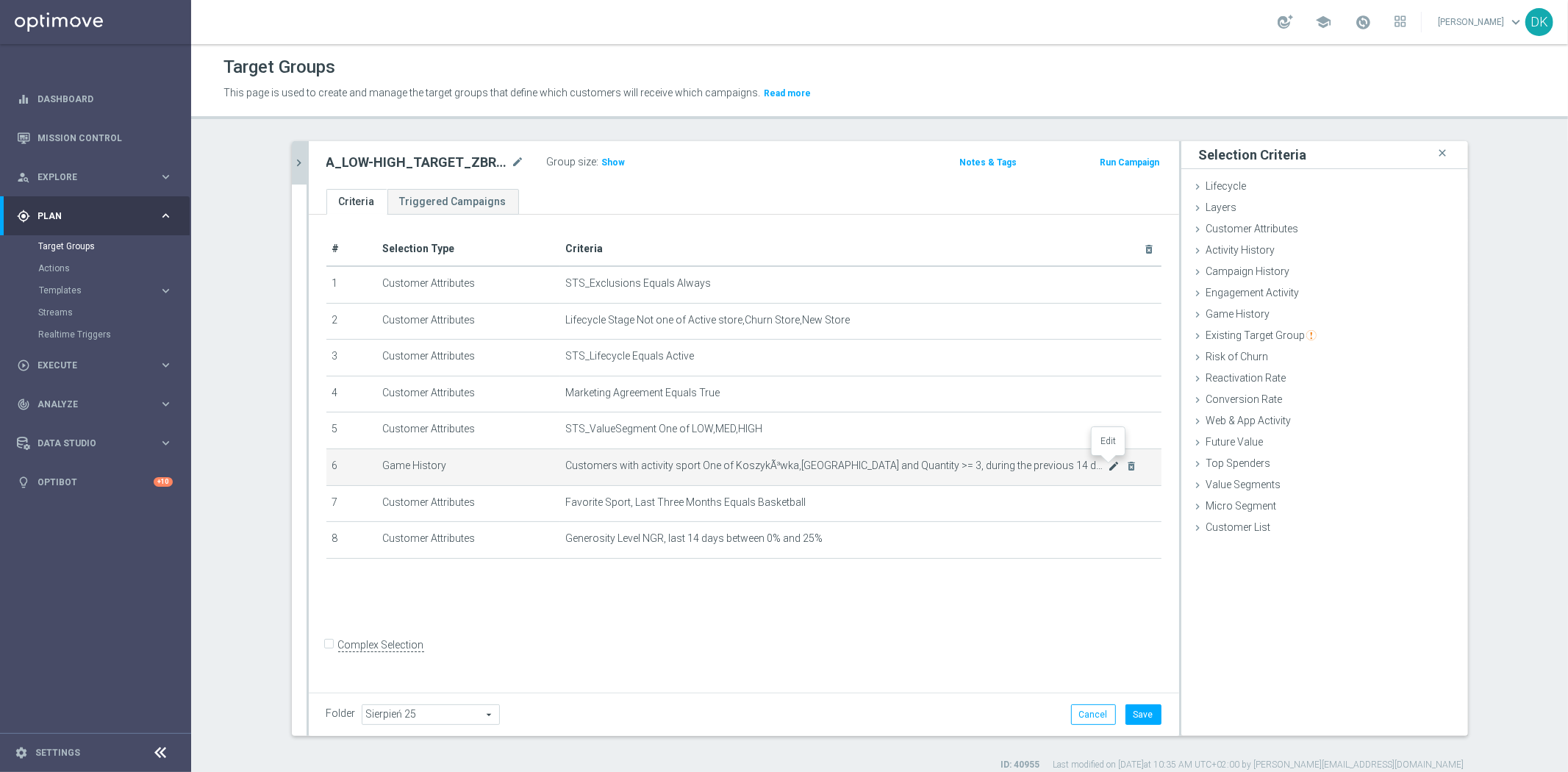
click at [1108, 461] on icon "mode_edit" at bounding box center [1114, 466] width 12 height 12
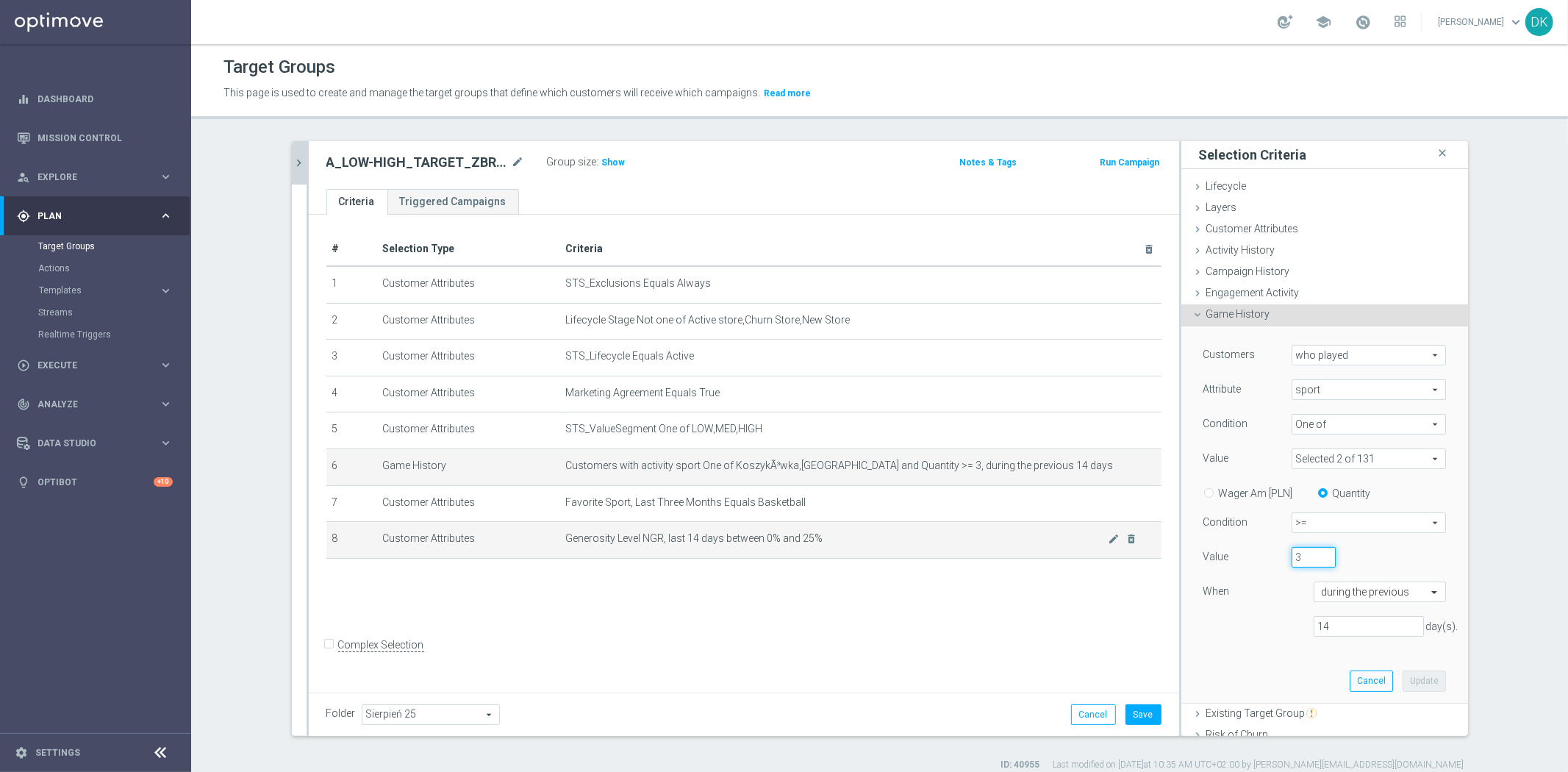
drag, startPoint x: 1249, startPoint y: 561, endPoint x: 1097, endPoint y: 553, distance: 152.2
click at [1100, 554] on as-split "020925 close more_vert Prioritize Customer Target Groups library_add create_new…" at bounding box center [880, 439] width 1176 height 595
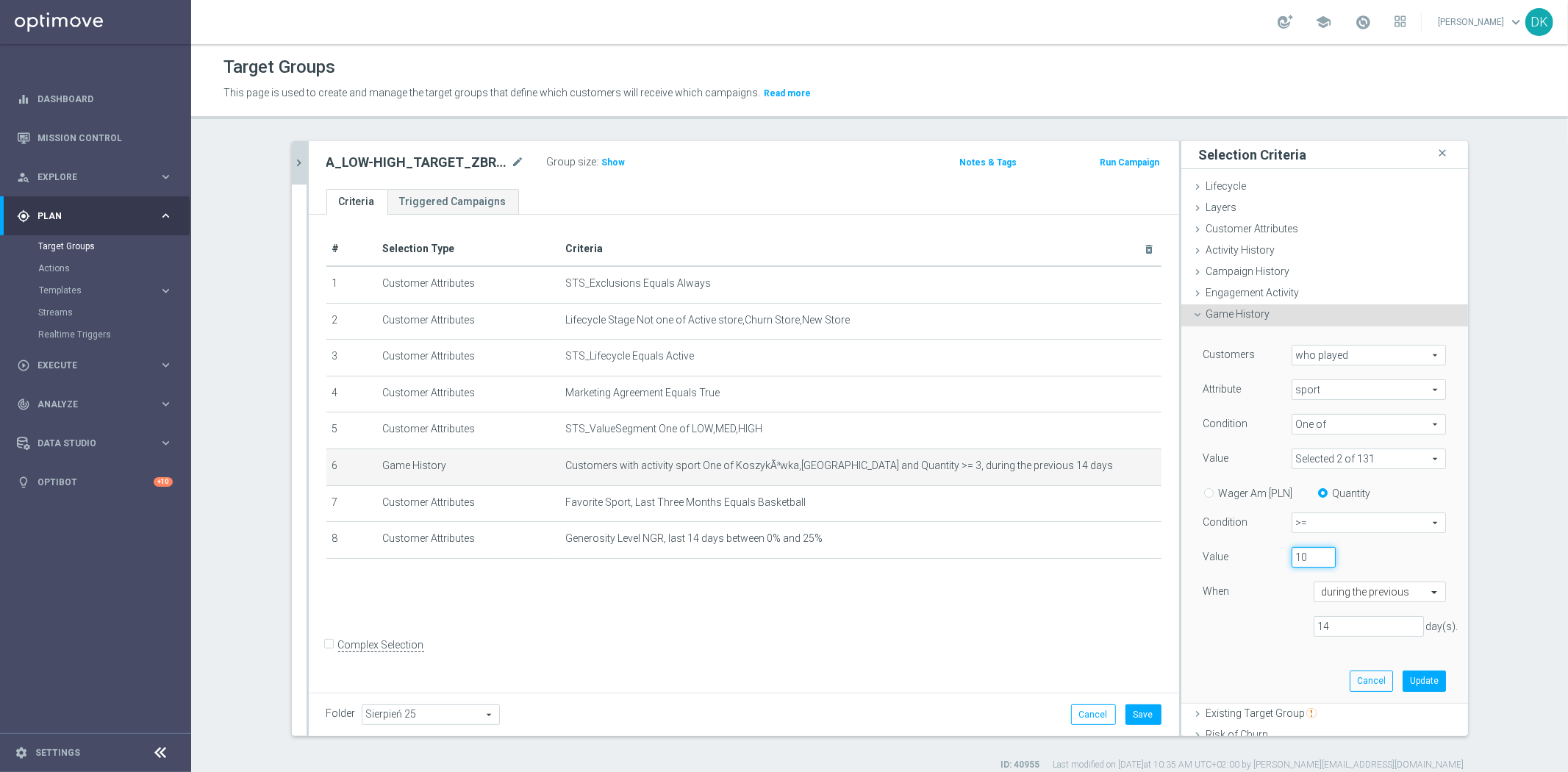
type input "10"
drag, startPoint x: 1324, startPoint y: 620, endPoint x: 1077, endPoint y: 590, distance: 248.8
click at [1092, 595] on as-split "020925 close more_vert Prioritize Customer Target Groups library_add create_new…" at bounding box center [880, 439] width 1176 height 595
type input "7"
click at [1356, 461] on span at bounding box center [1368, 458] width 153 height 19
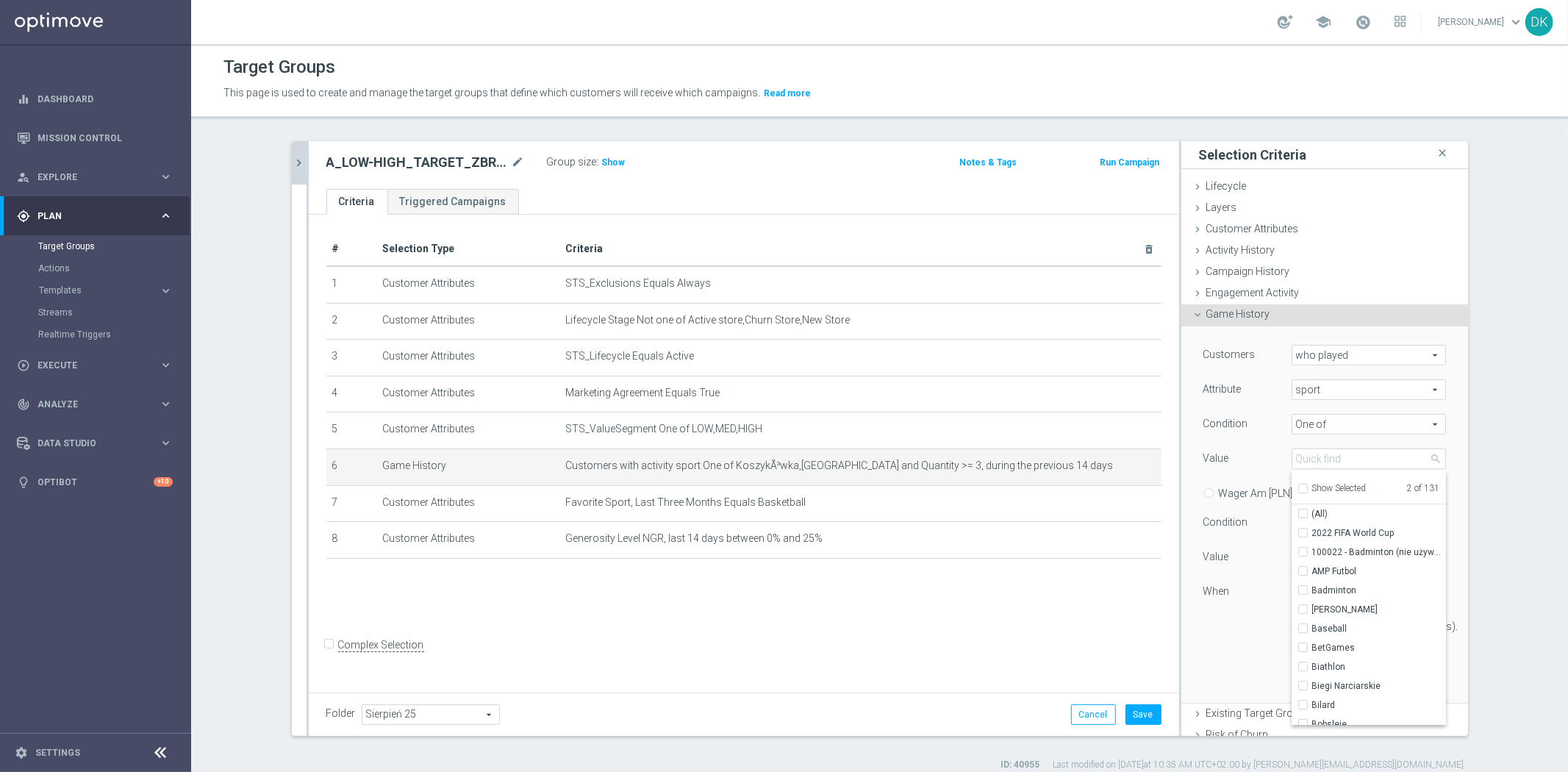
click at [1298, 483] on div "Show Selected" at bounding box center [1332, 486] width 69 height 18
click at [1298, 488] on input "Show Selected" at bounding box center [1302, 491] width 10 height 10
checkbox input "true"
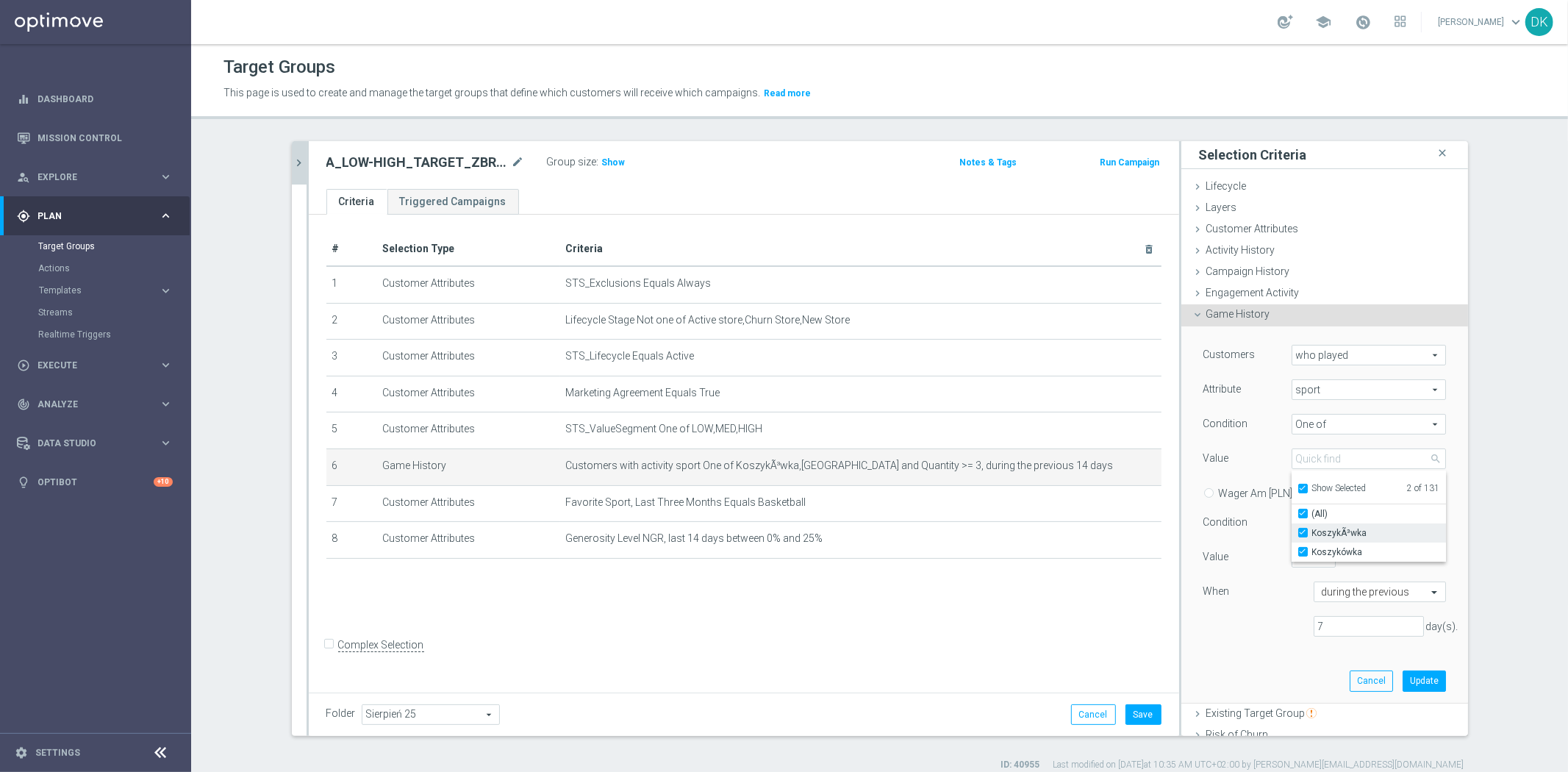
click at [1302, 530] on input "KoszykÃ³wka" at bounding box center [1307, 533] width 10 height 10
checkbox input "false"
type input "Koszykówka"
checkbox input "false"
click at [1312, 546] on label "Koszykówka" at bounding box center [1378, 552] width 134 height 19
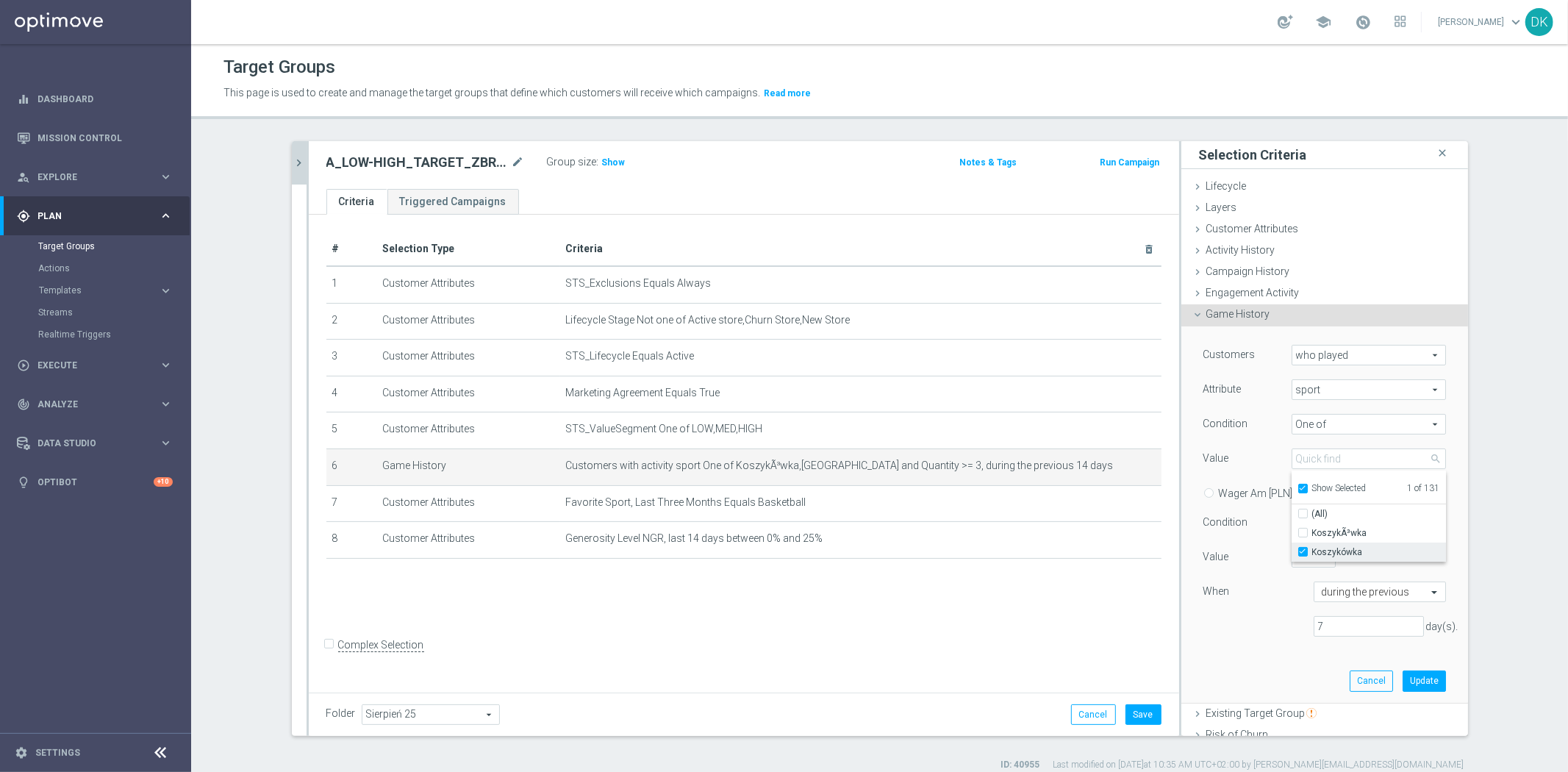
click at [1302, 548] on input "Koszykówka" at bounding box center [1307, 553] width 10 height 10
checkbox input "false"
type input "Select"
click at [1298, 496] on div "Show Selected" at bounding box center [1332, 486] width 69 height 18
click at [1298, 486] on input "Show Selected" at bounding box center [1302, 491] width 10 height 10
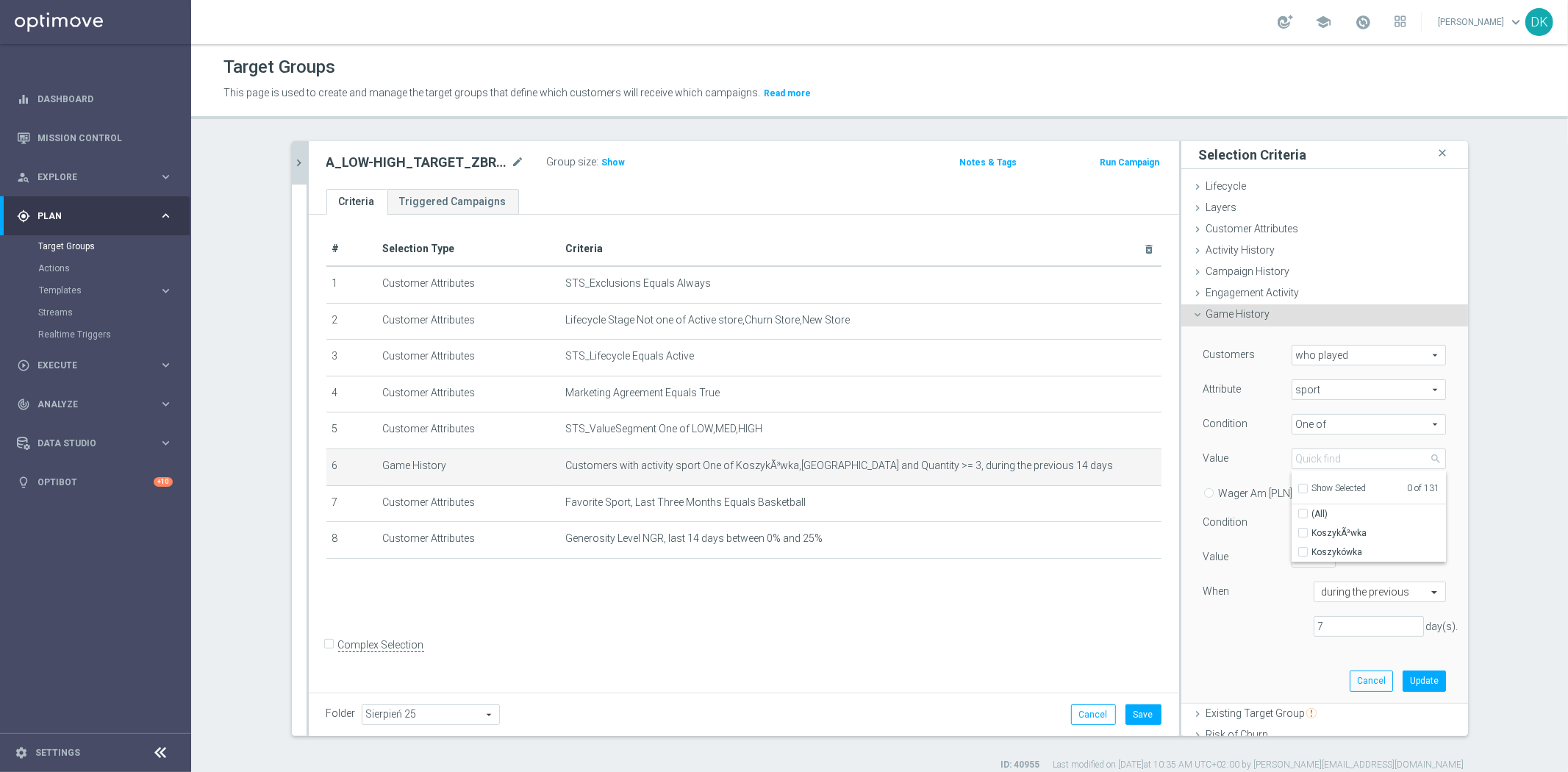
checkbox input "false"
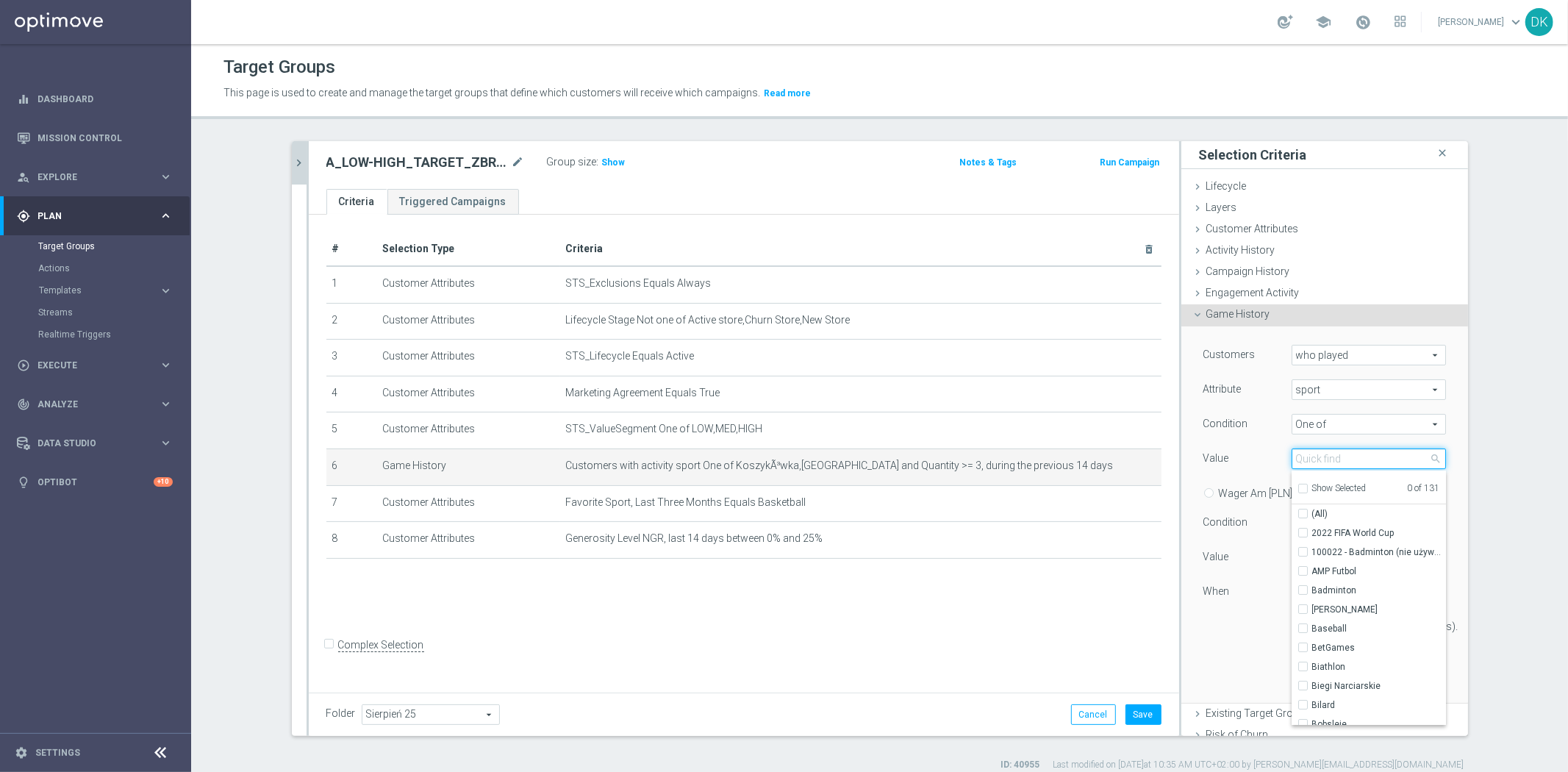
click at [1327, 461] on input "search" at bounding box center [1368, 458] width 154 height 20
type input "ten"
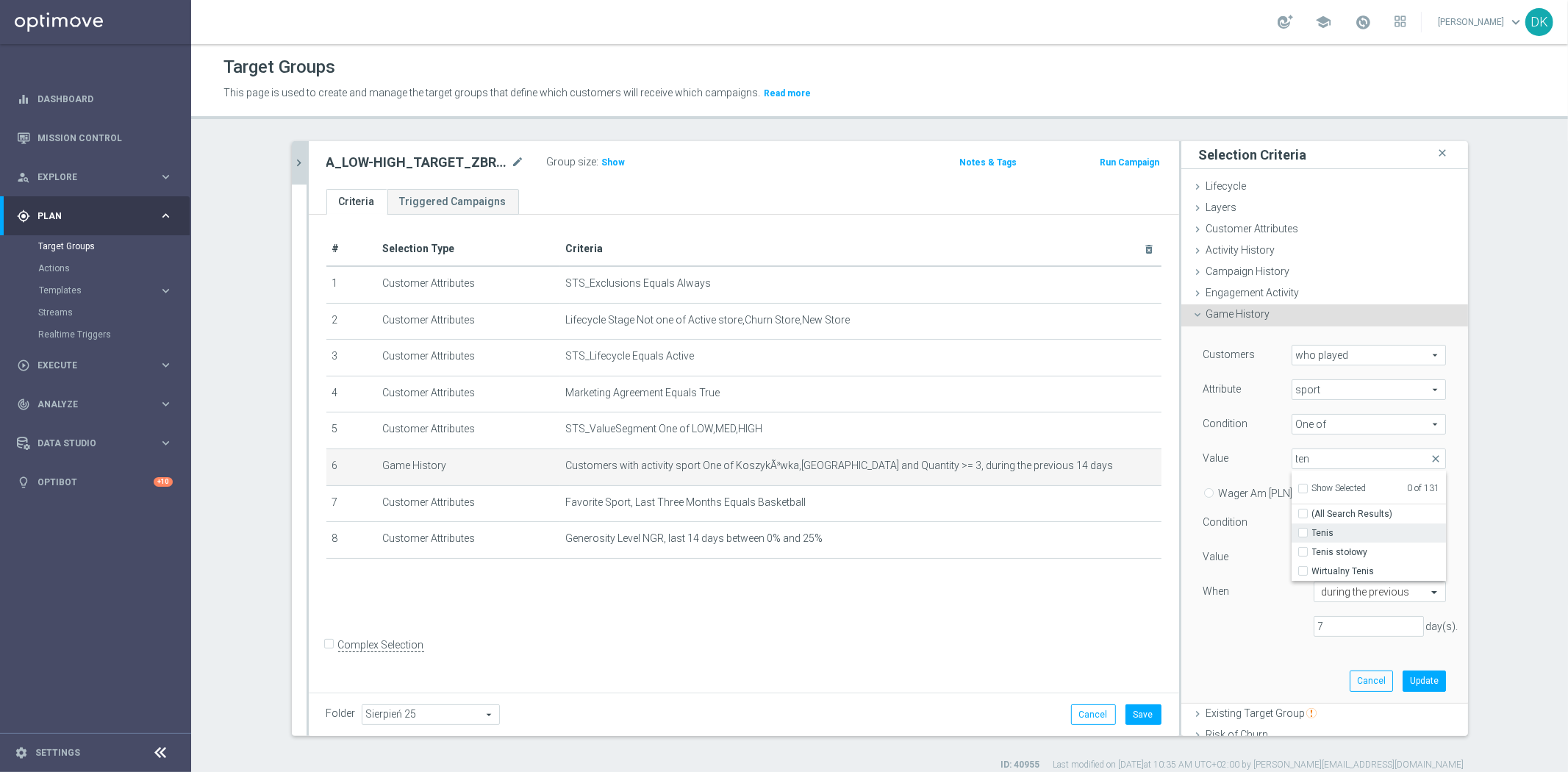
click at [1302, 533] on input "Tenis" at bounding box center [1307, 533] width 10 height 10
checkbox input "true"
type input "Tenis"
click at [1239, 629] on div "7 day(s)." at bounding box center [1324, 627] width 265 height 21
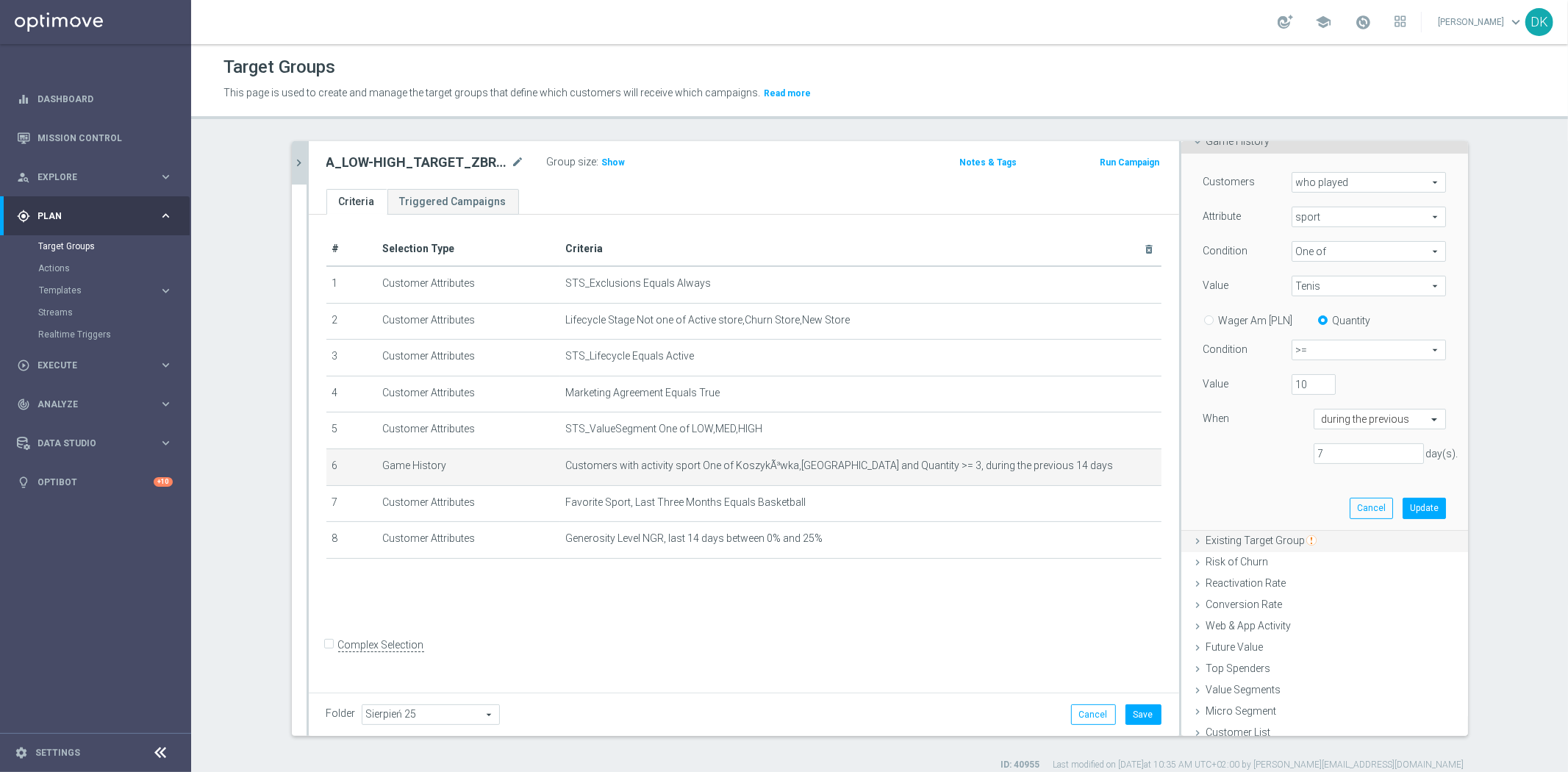
scroll to position [180, 0]
click at [1409, 497] on button "Update" at bounding box center [1424, 500] width 43 height 20
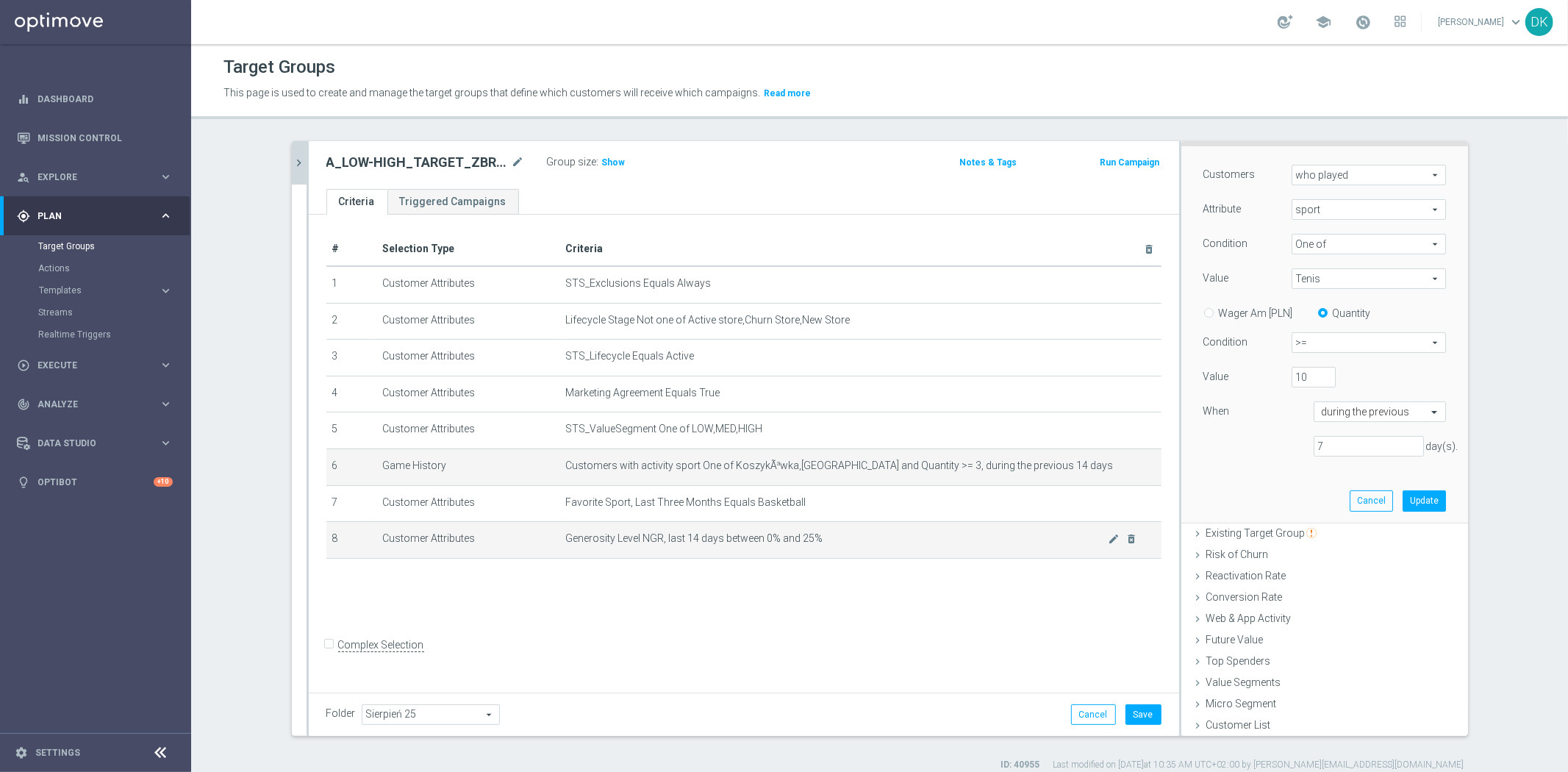
scroll to position [0, 0]
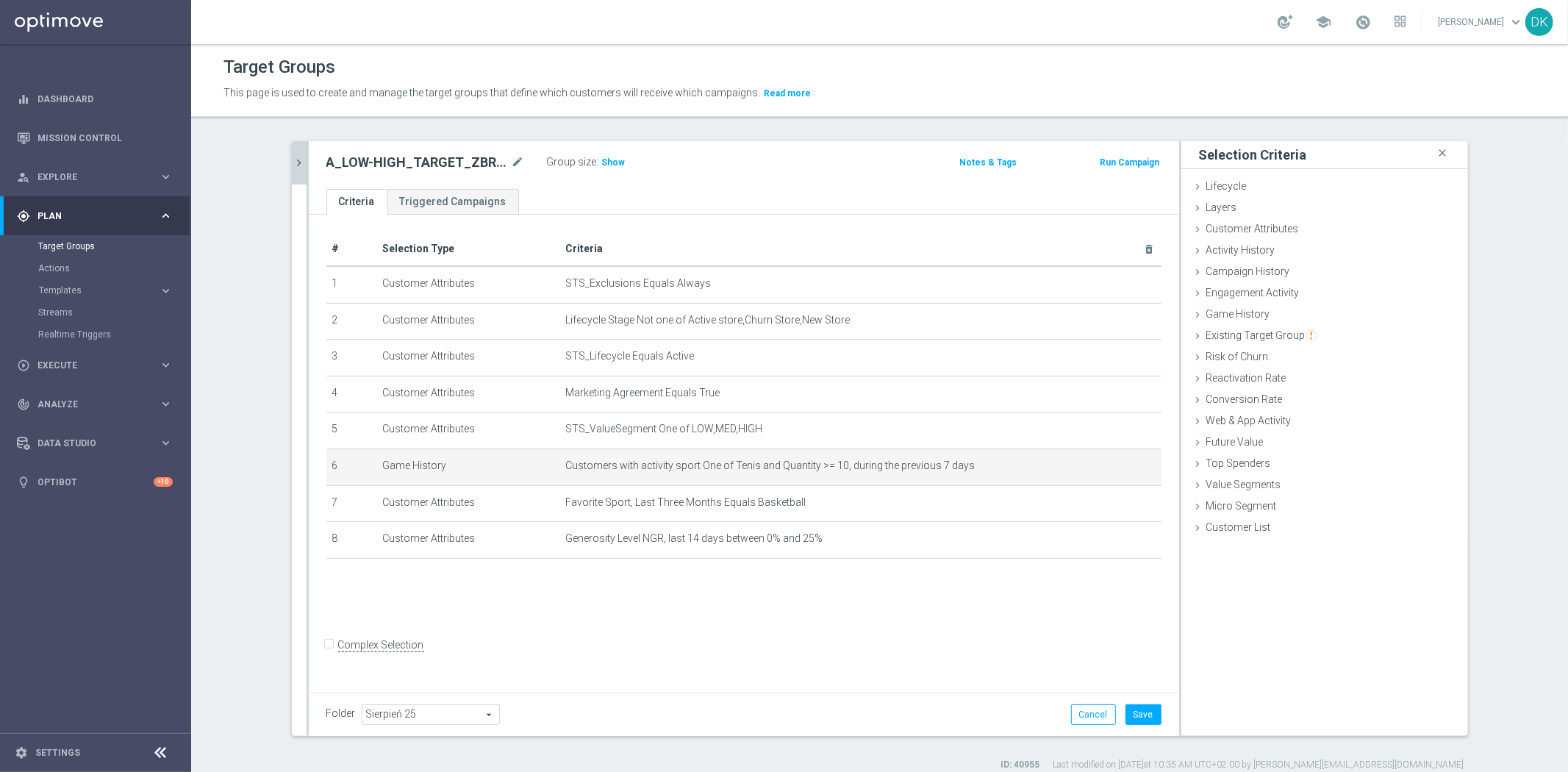
click at [905, 626] on div "# Selection Type Criteria delete_forever 1 Customer Attributes STS_Exclusions E…" at bounding box center [744, 450] width 870 height 473
click at [601, 736] on div "020925 close more_vert Prioritize Customer Target Groups library_add create_new…" at bounding box center [880, 456] width 1235 height 630
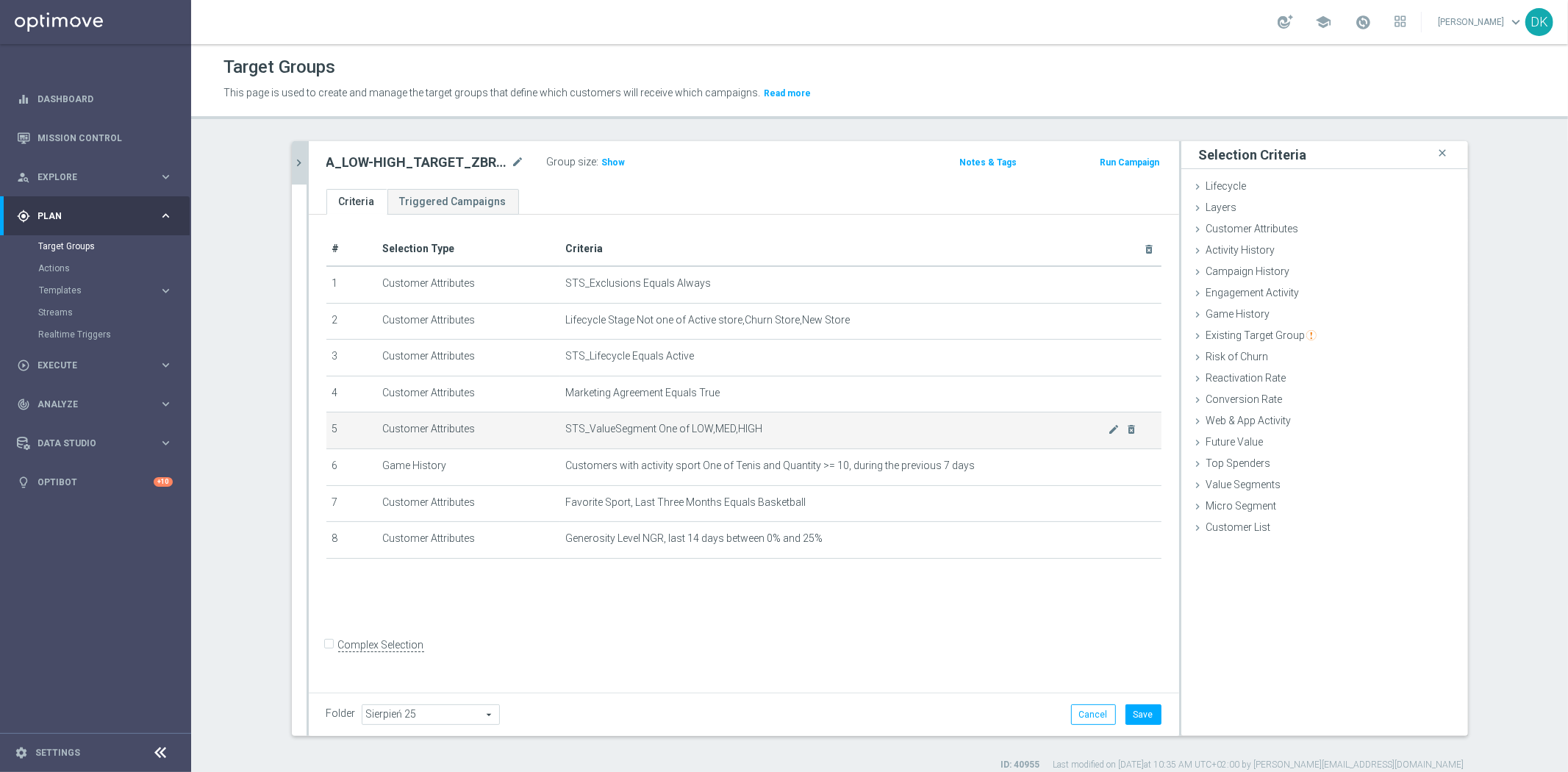
scroll to position [13, 0]
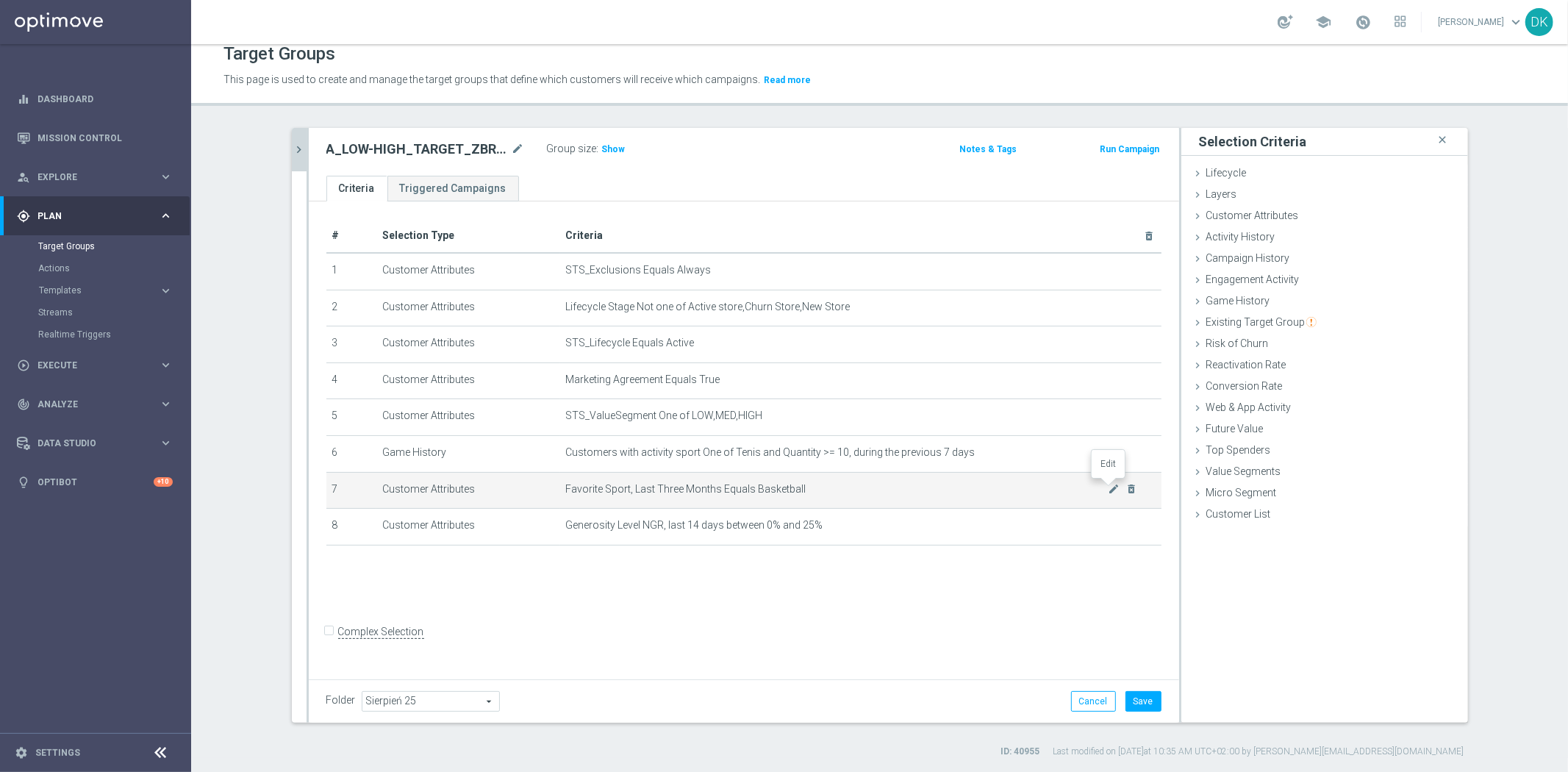
drag, startPoint x: 1105, startPoint y: 487, endPoint x: 1115, endPoint y: 480, distance: 12.2
click at [1108, 487] on icon "mode_edit" at bounding box center [1114, 489] width 12 height 12
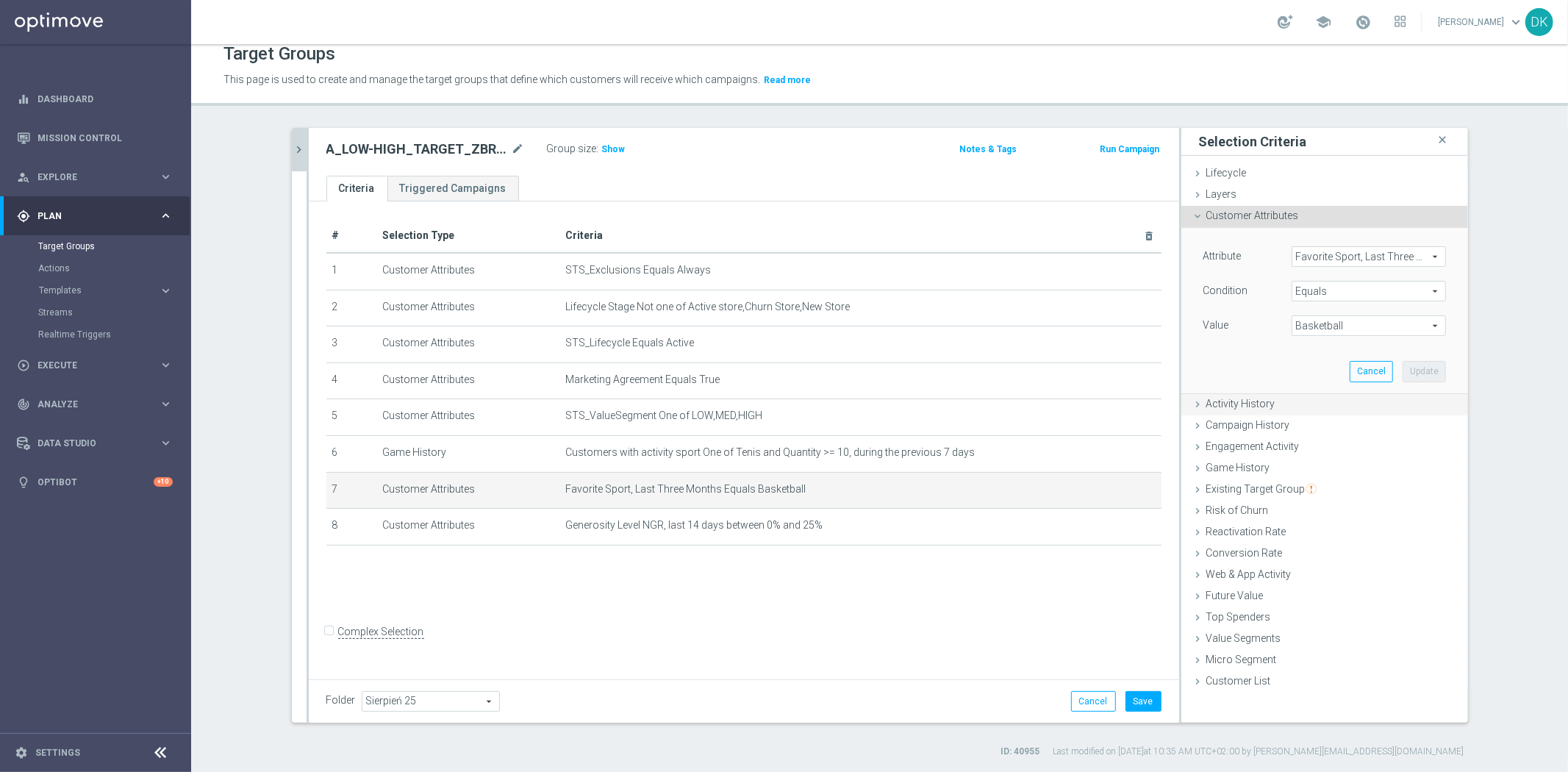
click at [1282, 401] on div "Activity History done selection updated" at bounding box center [1324, 404] width 287 height 22
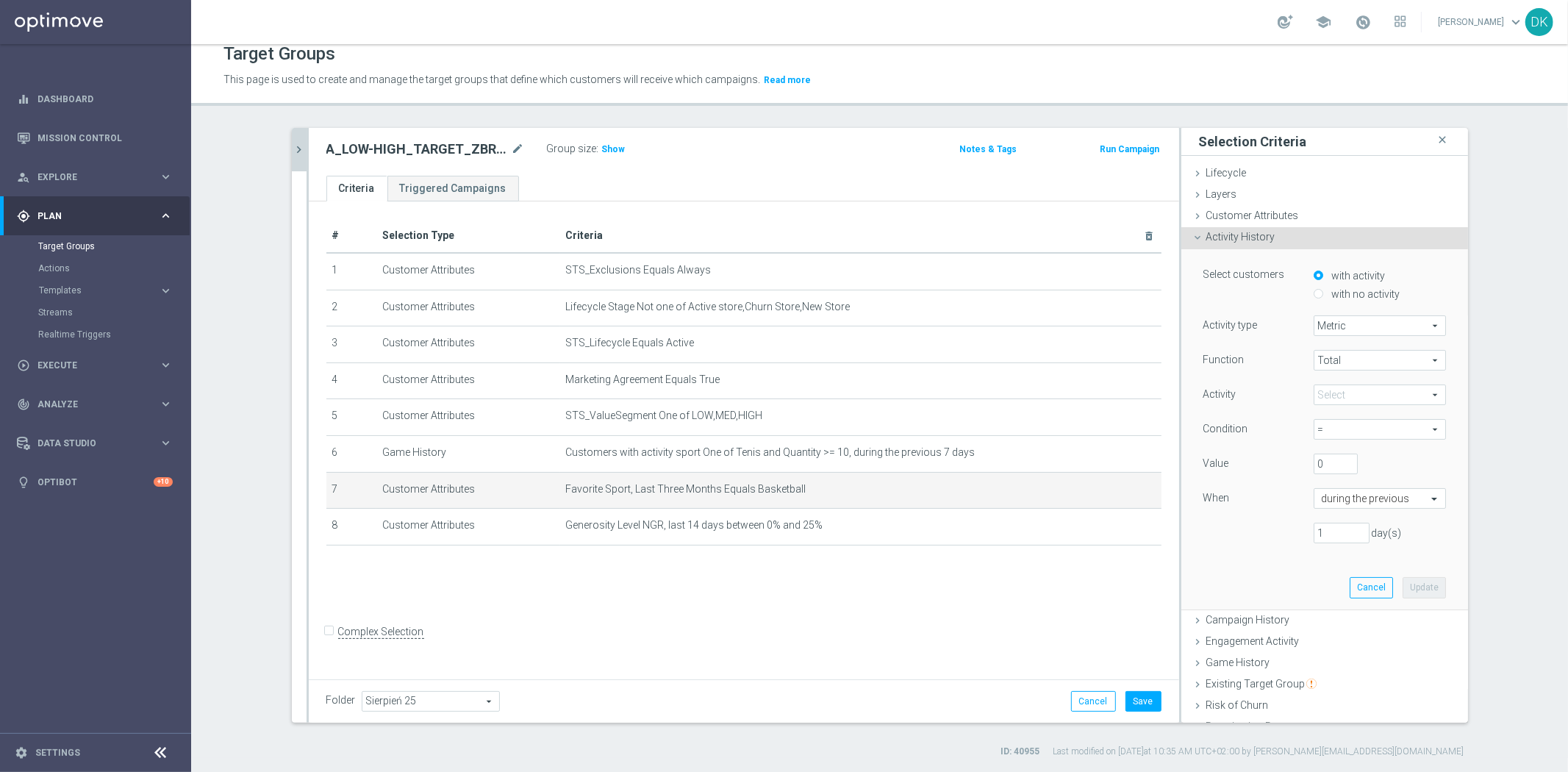
click at [1339, 390] on span at bounding box center [1379, 395] width 131 height 19
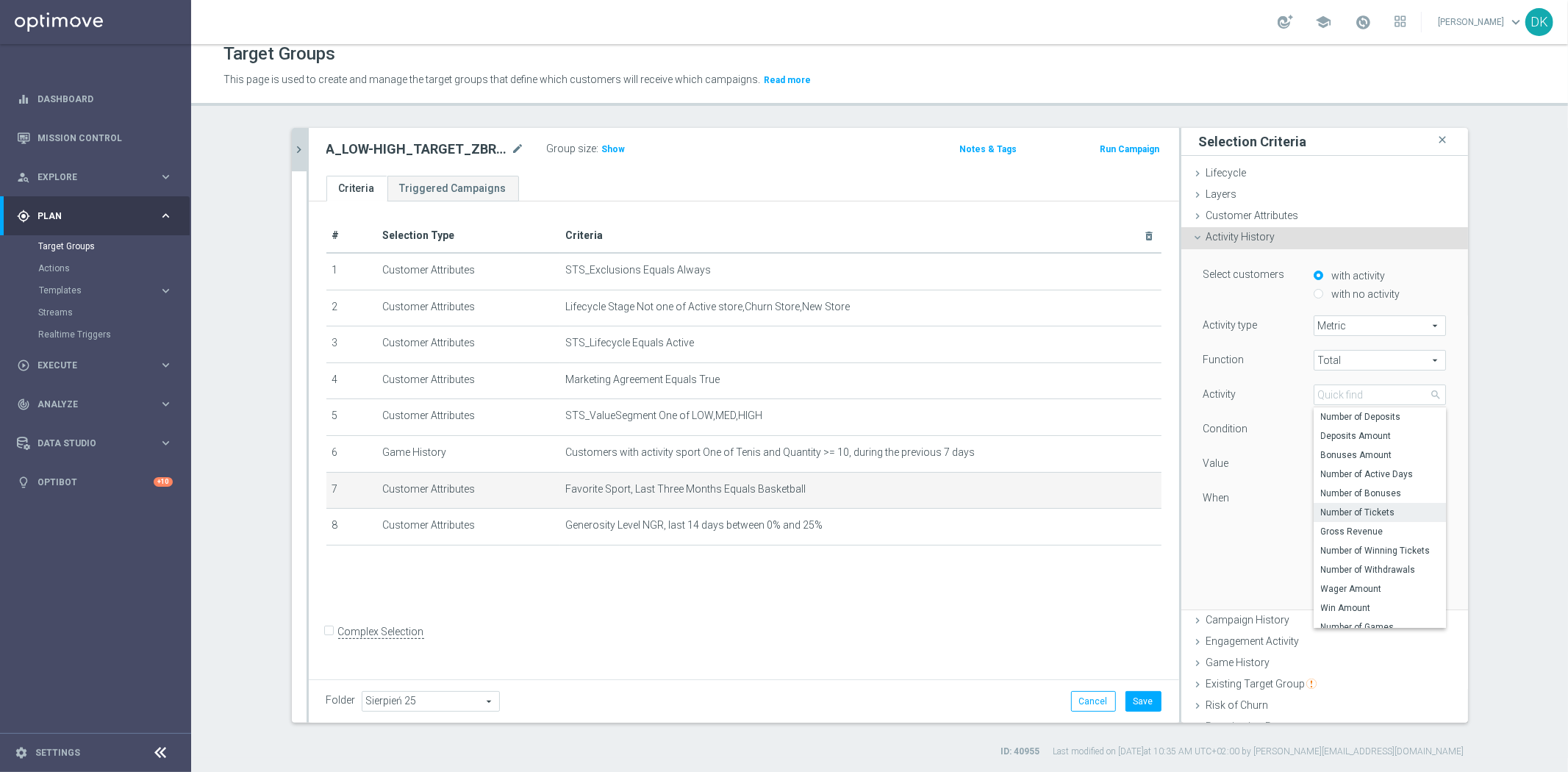
click at [1387, 503] on label "Number of Tickets" at bounding box center [1378, 512] width 132 height 19
type input "Number of Tickets"
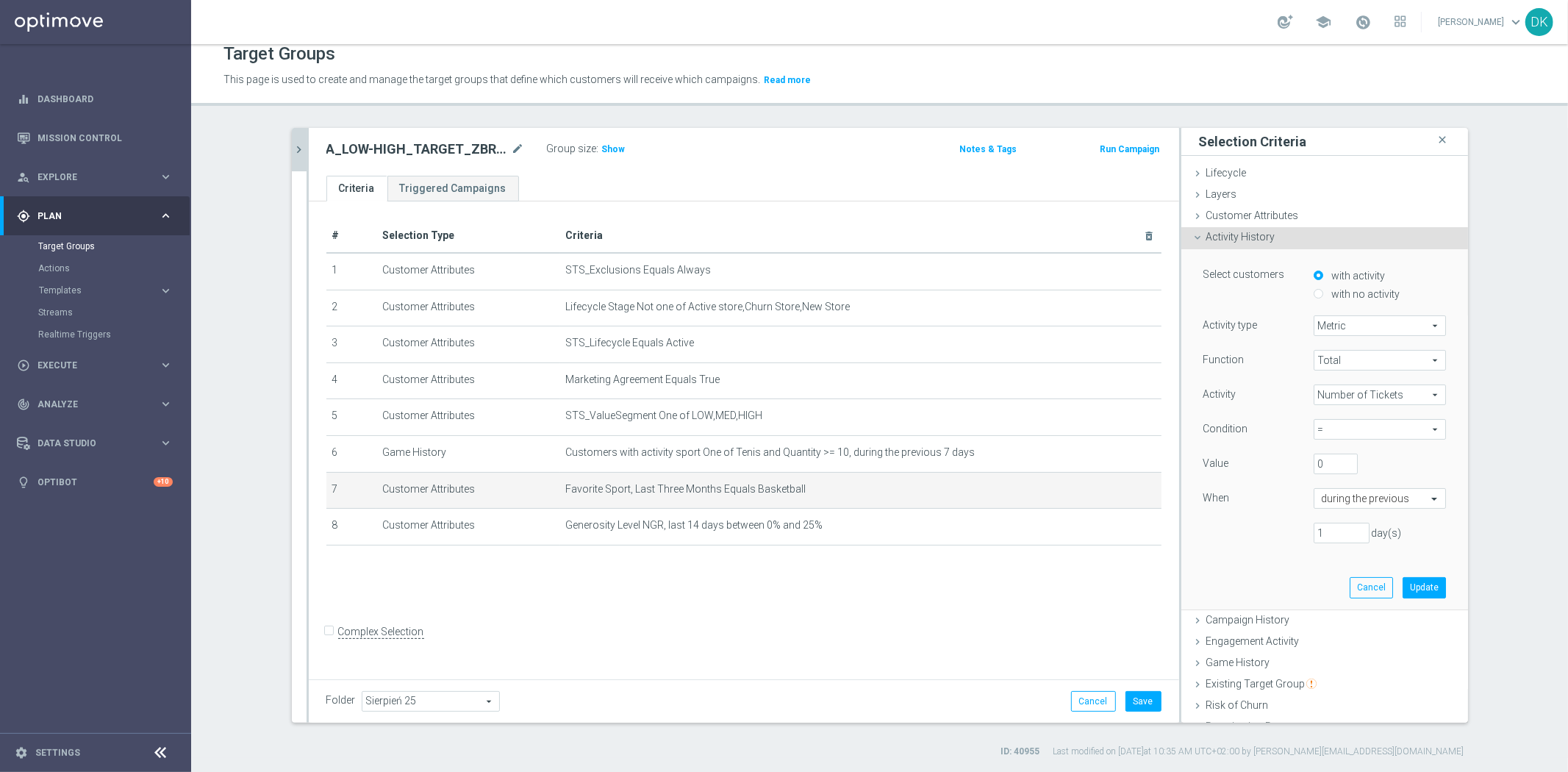
click at [1347, 421] on span "=" at bounding box center [1379, 429] width 131 height 19
click at [1341, 503] on span ">=" at bounding box center [1379, 508] width 117 height 12
type input ">="
drag, startPoint x: 1322, startPoint y: 465, endPoint x: 1143, endPoint y: 437, distance: 181.2
click at [1203, 455] on div "Value 0" at bounding box center [1324, 465] width 265 height 23
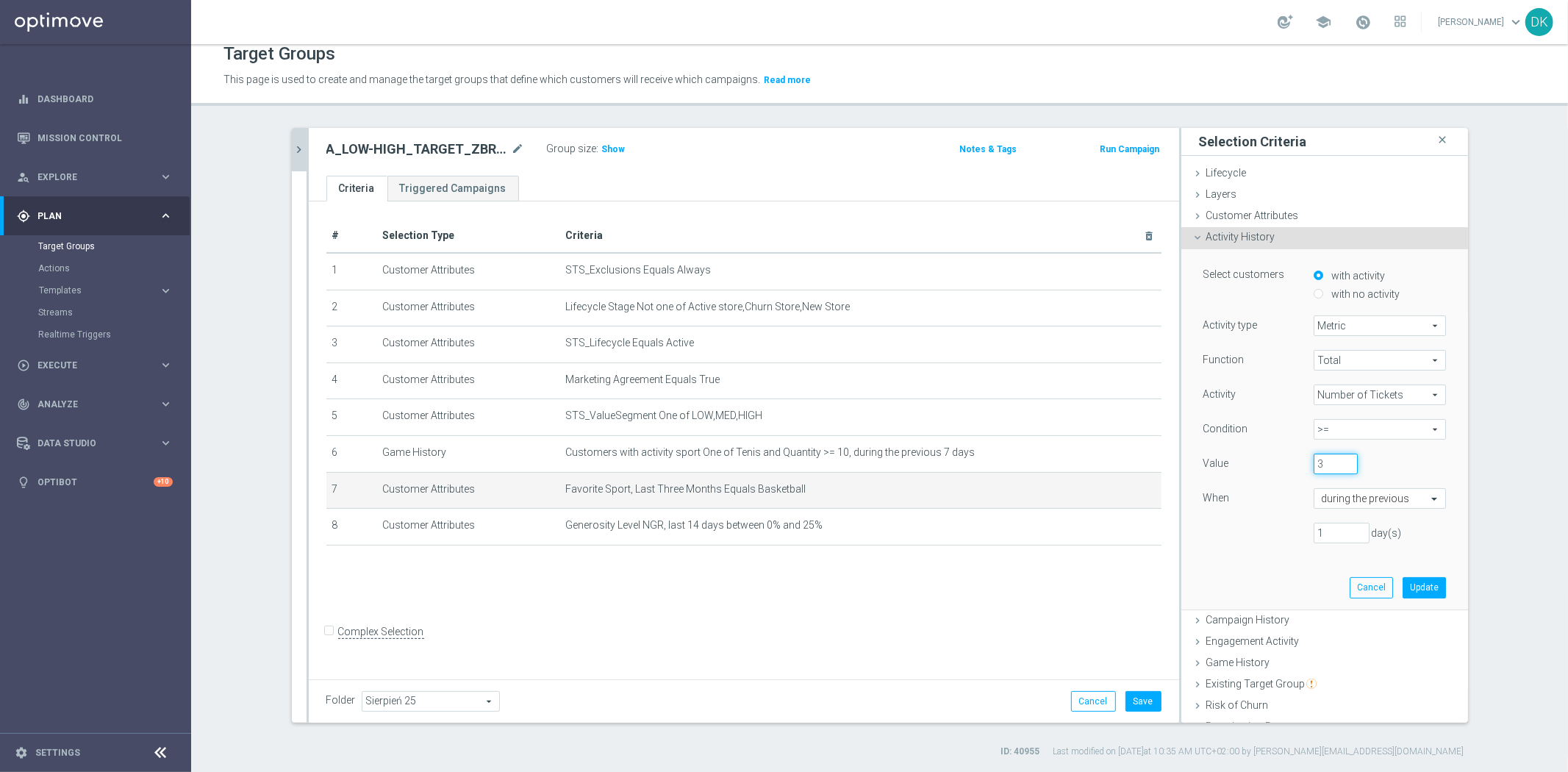
type input "3"
drag, startPoint x: 1323, startPoint y: 530, endPoint x: 1177, endPoint y: 527, distance: 146.0
click at [1195, 529] on div "1 day(s)" at bounding box center [1324, 532] width 265 height 20
type input "7"
click at [1411, 590] on button "Update" at bounding box center [1424, 586] width 43 height 20
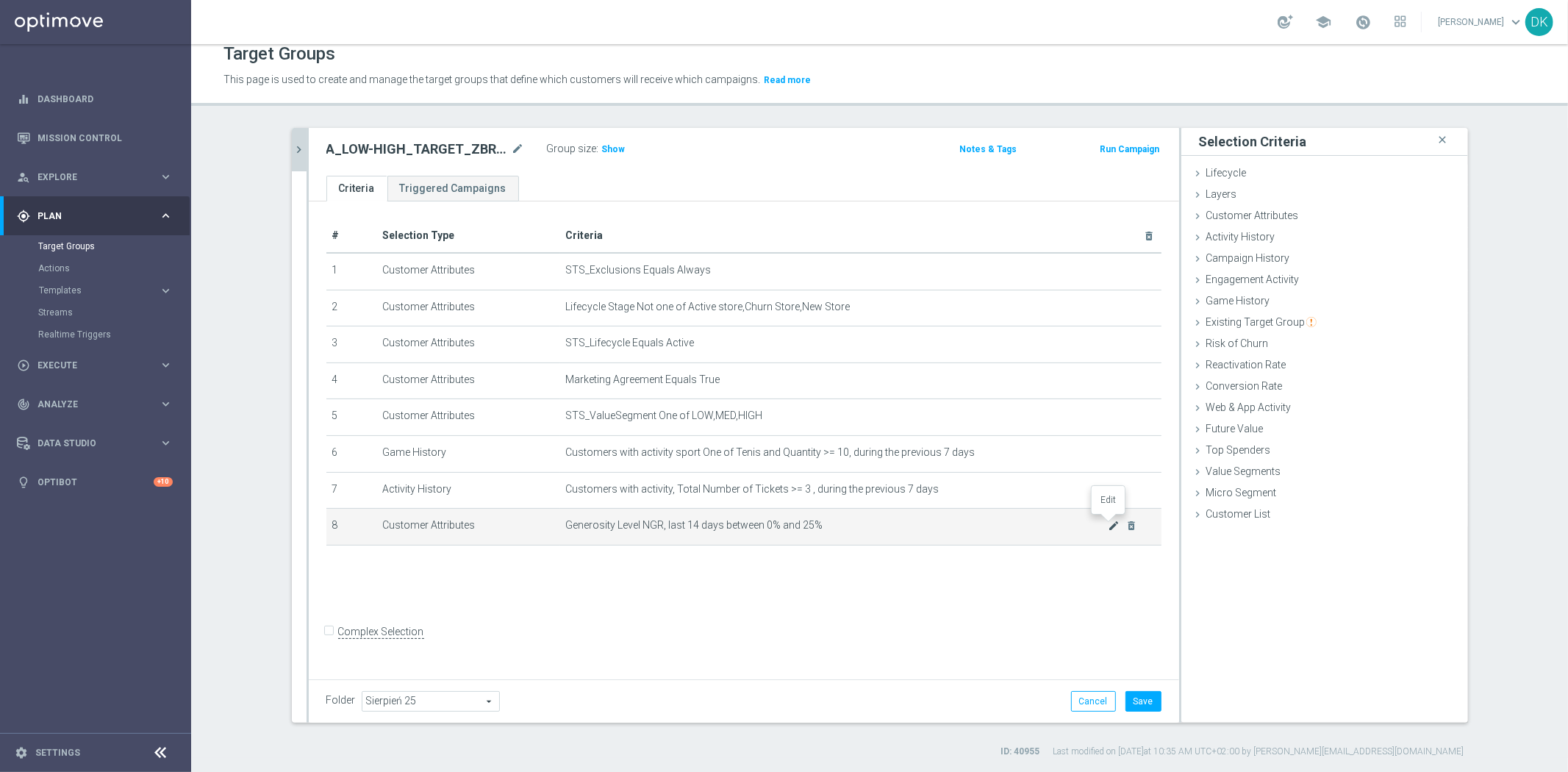
click at [1108, 524] on icon "mode_edit" at bounding box center [1114, 526] width 12 height 12
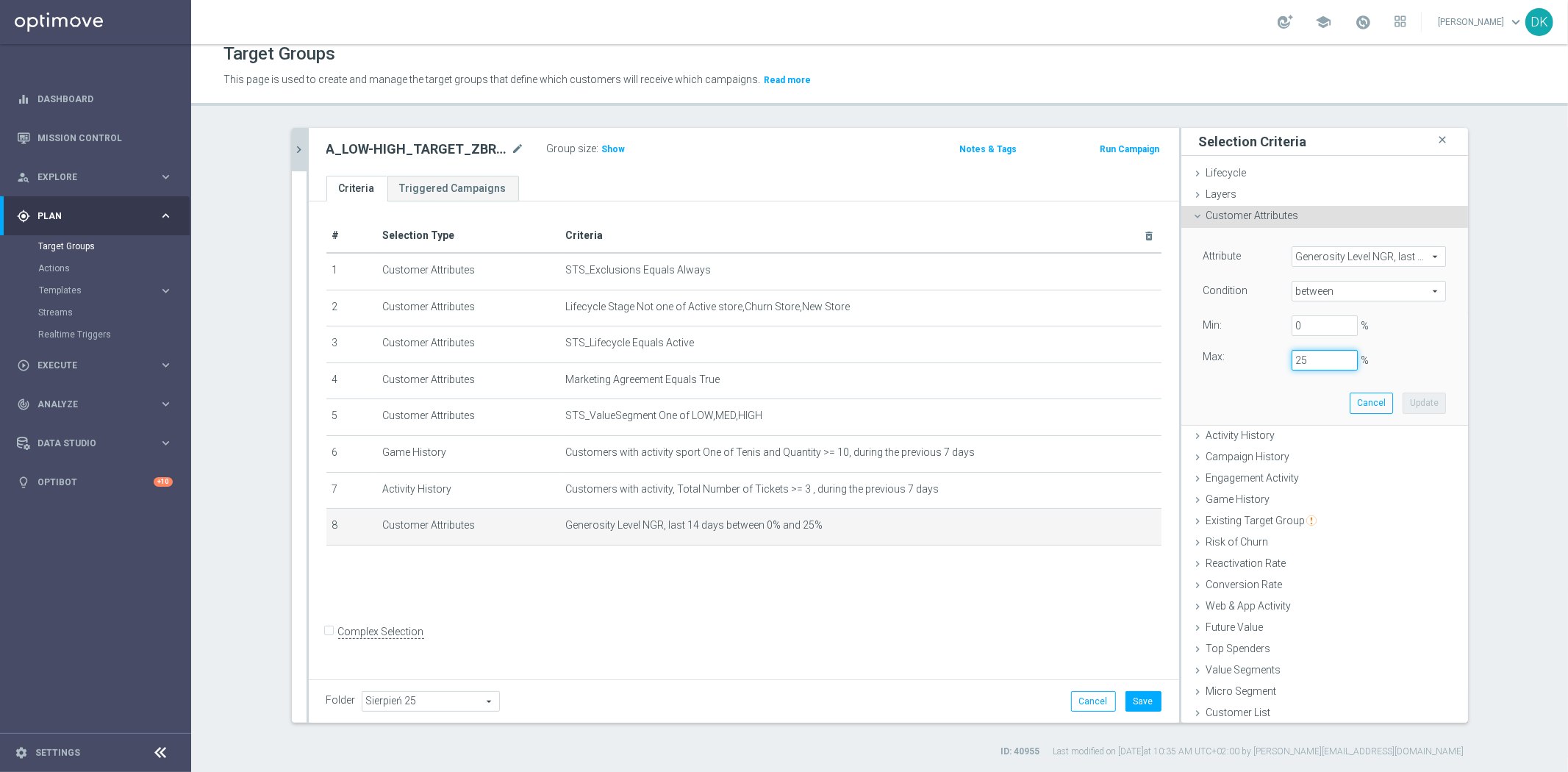
drag, startPoint x: 1308, startPoint y: 351, endPoint x: 1289, endPoint y: 372, distance: 28.3
click at [1289, 372] on div "Attribute Generosity Level NGR, last 14 days Generosity Level NGR, last 14 days…" at bounding box center [1324, 326] width 265 height 196
click at [1403, 393] on button "Update" at bounding box center [1424, 402] width 43 height 20
type input "0.2"
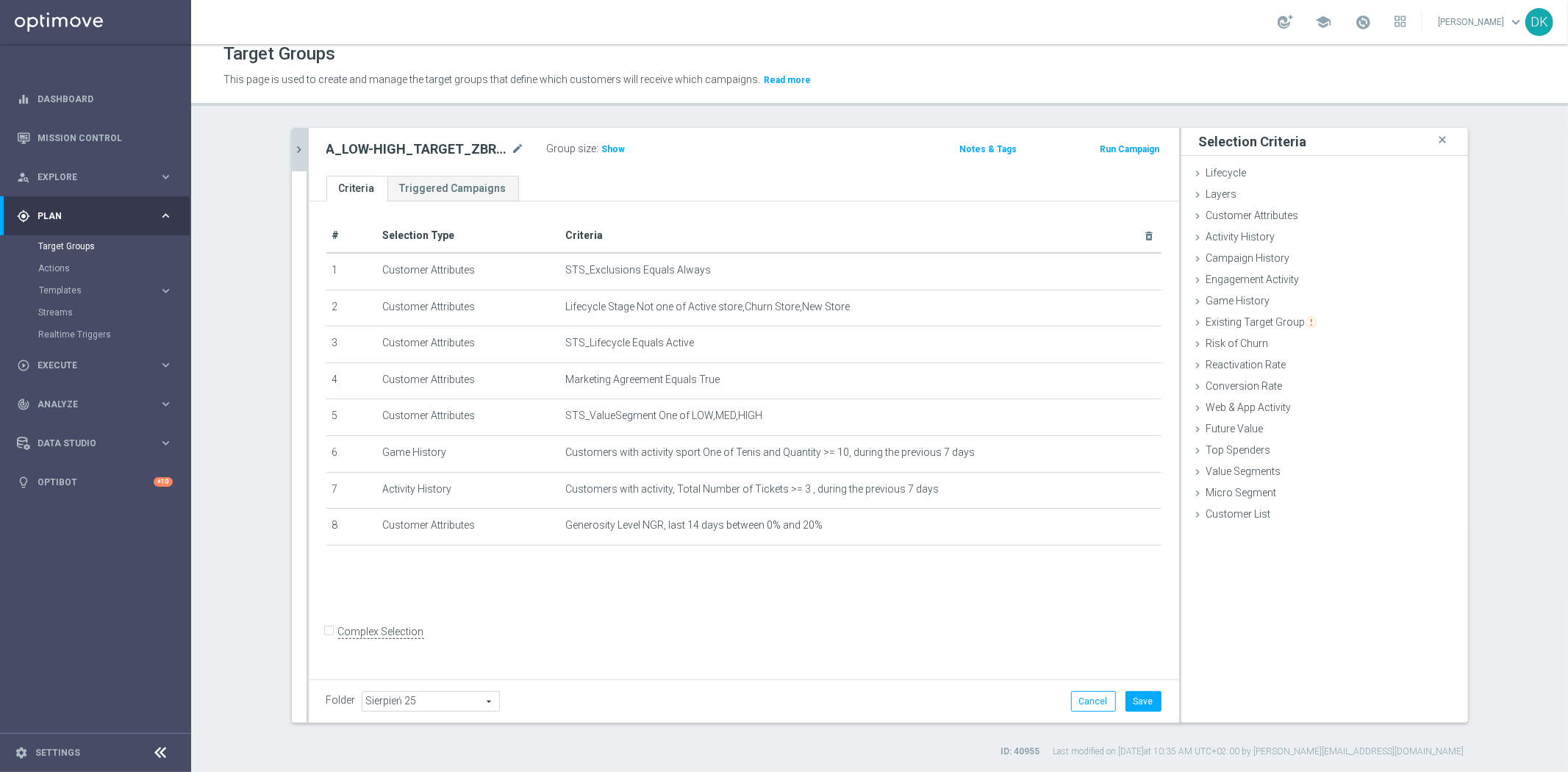
click at [293, 142] on icon "chevron_right" at bounding box center [299, 149] width 14 height 14
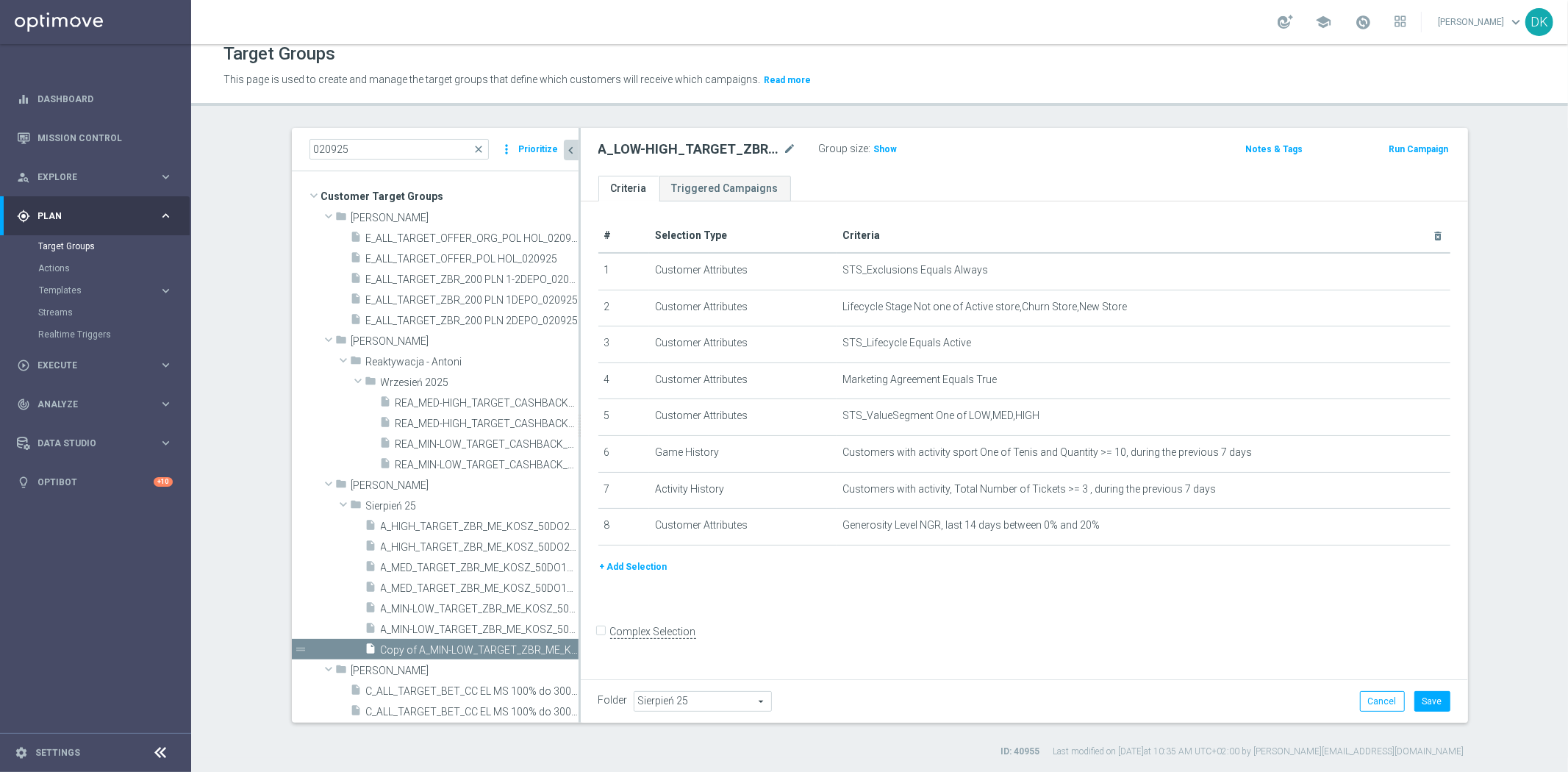
click at [612, 558] on button "+ Add Selection" at bounding box center [632, 566] width 70 height 16
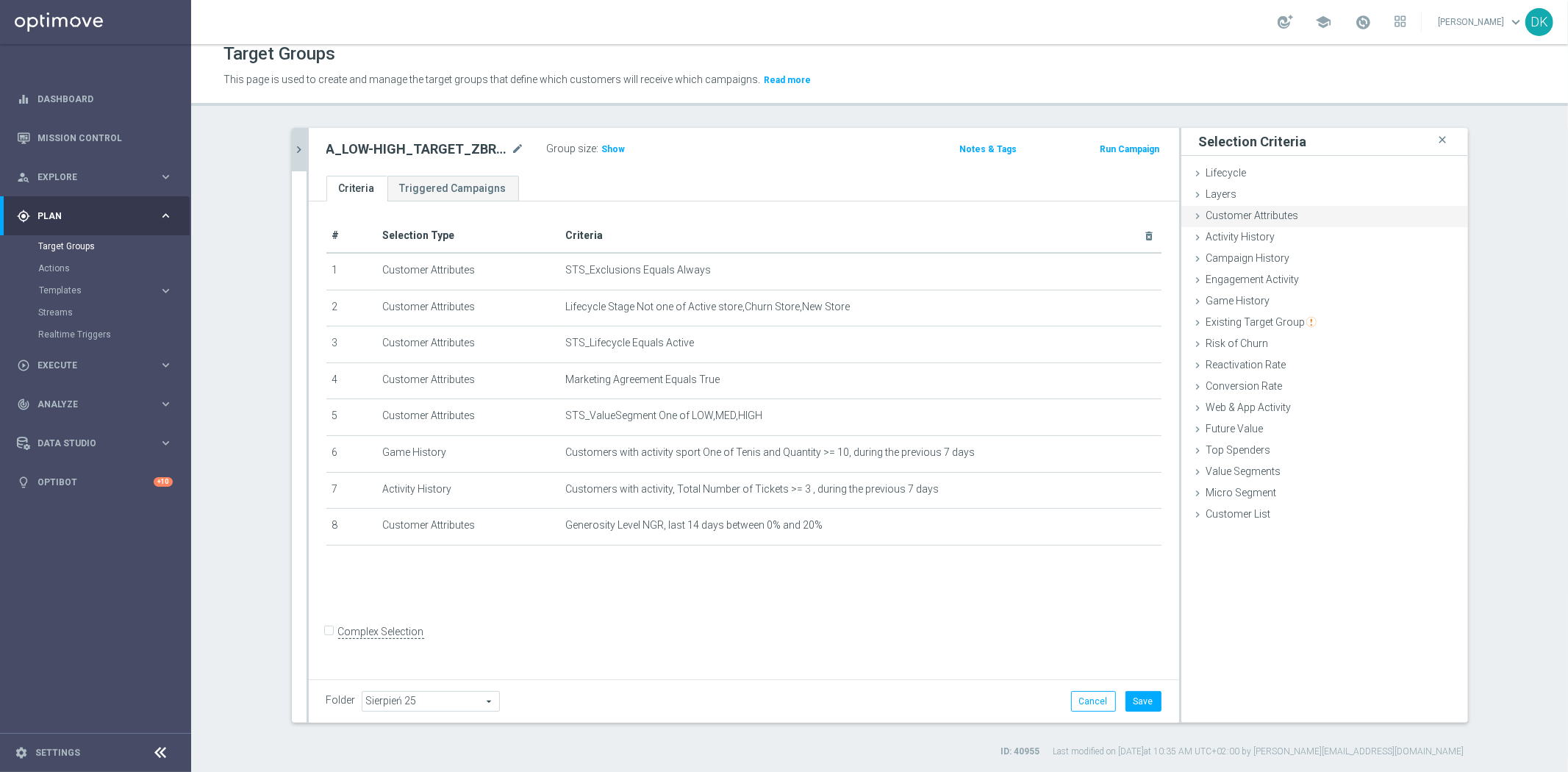
click at [1291, 207] on div "Customer Attributes done selection updated" at bounding box center [1324, 217] width 287 height 22
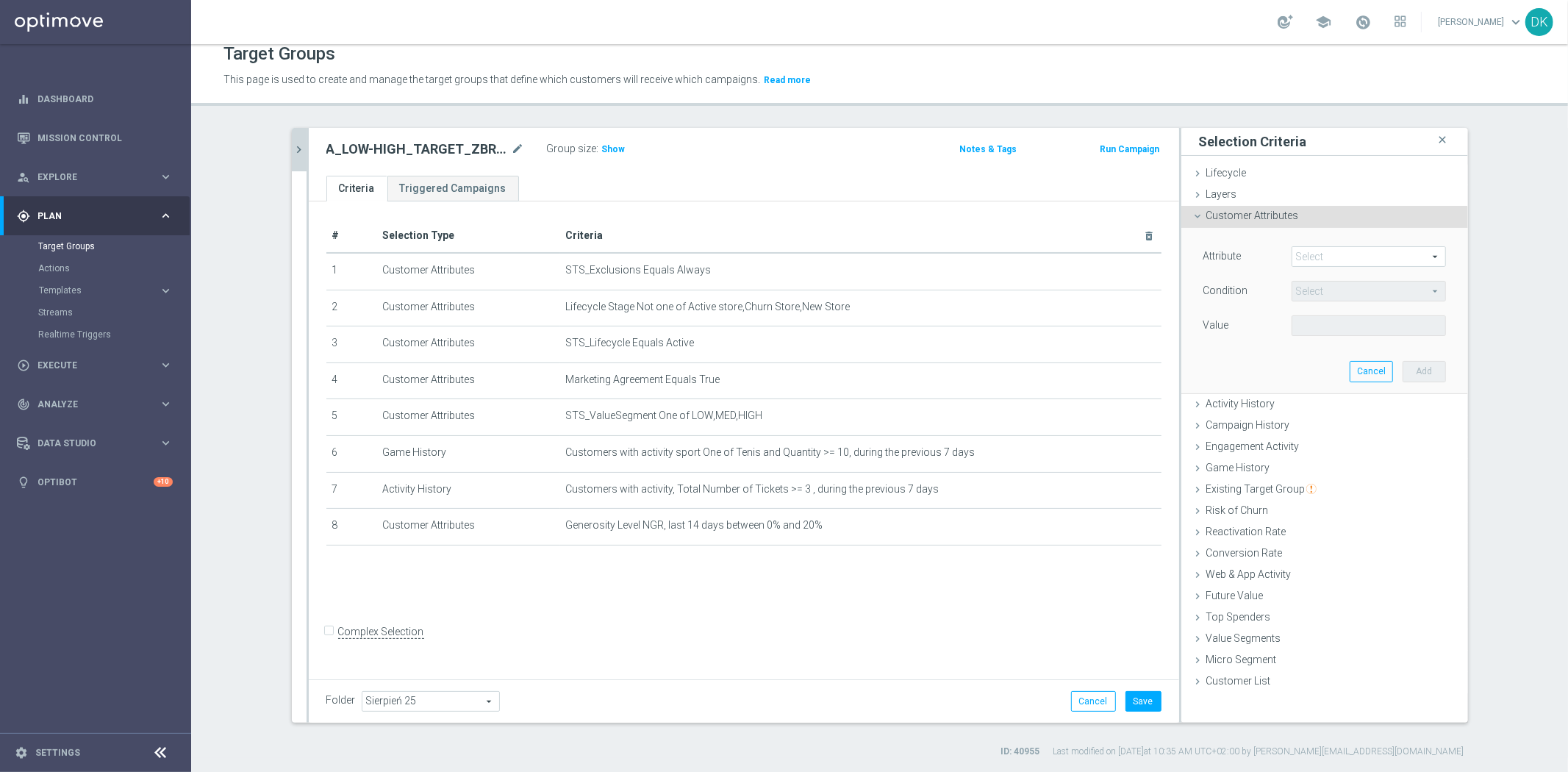
click at [1313, 262] on span at bounding box center [1368, 257] width 153 height 19
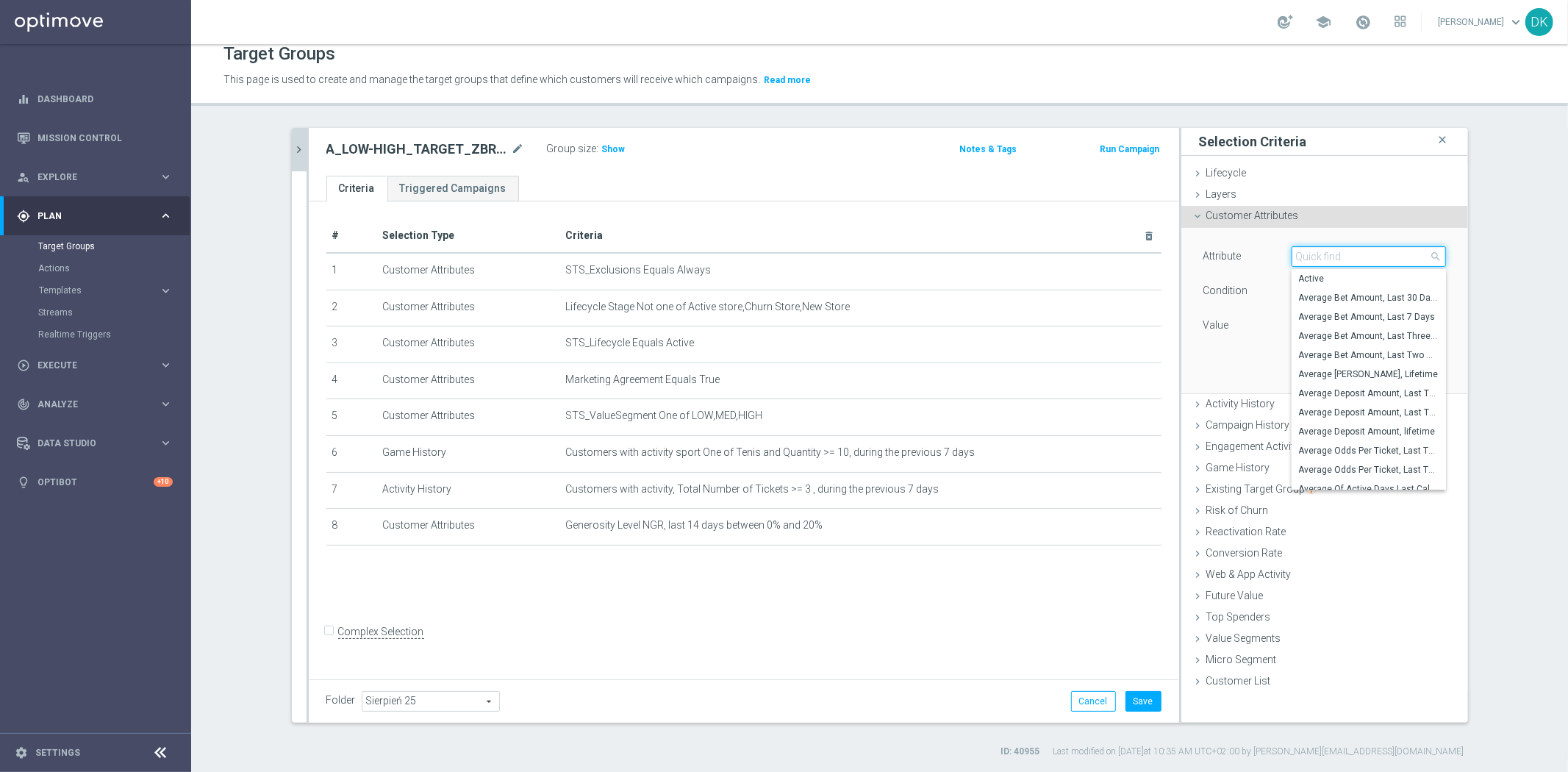
click at [1313, 262] on input "search" at bounding box center [1368, 256] width 154 height 20
click at [1322, 254] on input "search" at bounding box center [1368, 256] width 154 height 20
type input "numb"
click at [1356, 289] on label "Number Bonus Queue from Client file" at bounding box center [1368, 297] width 154 height 19
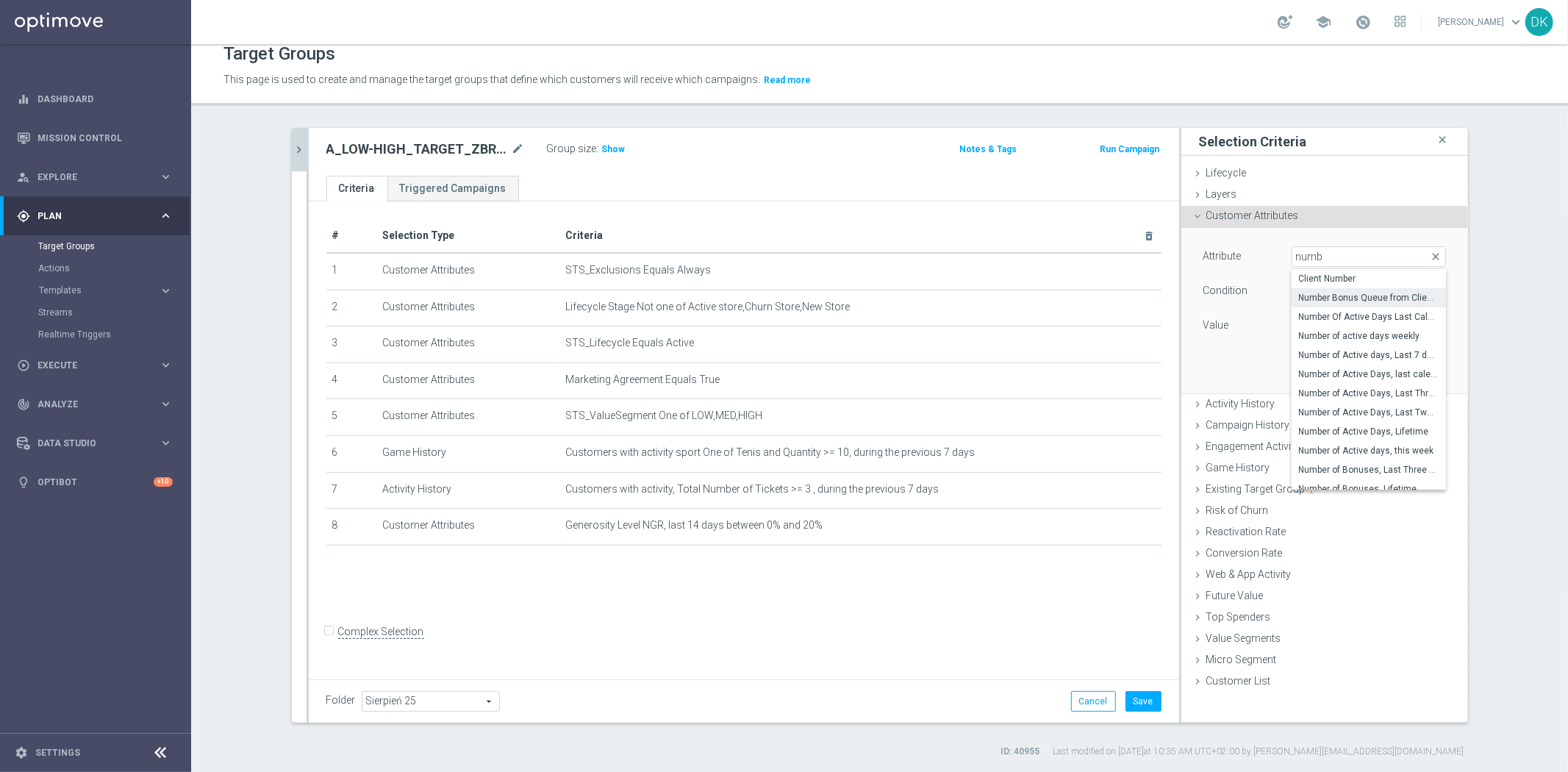
type input "Number Bonus Queue from Client file"
type input "="
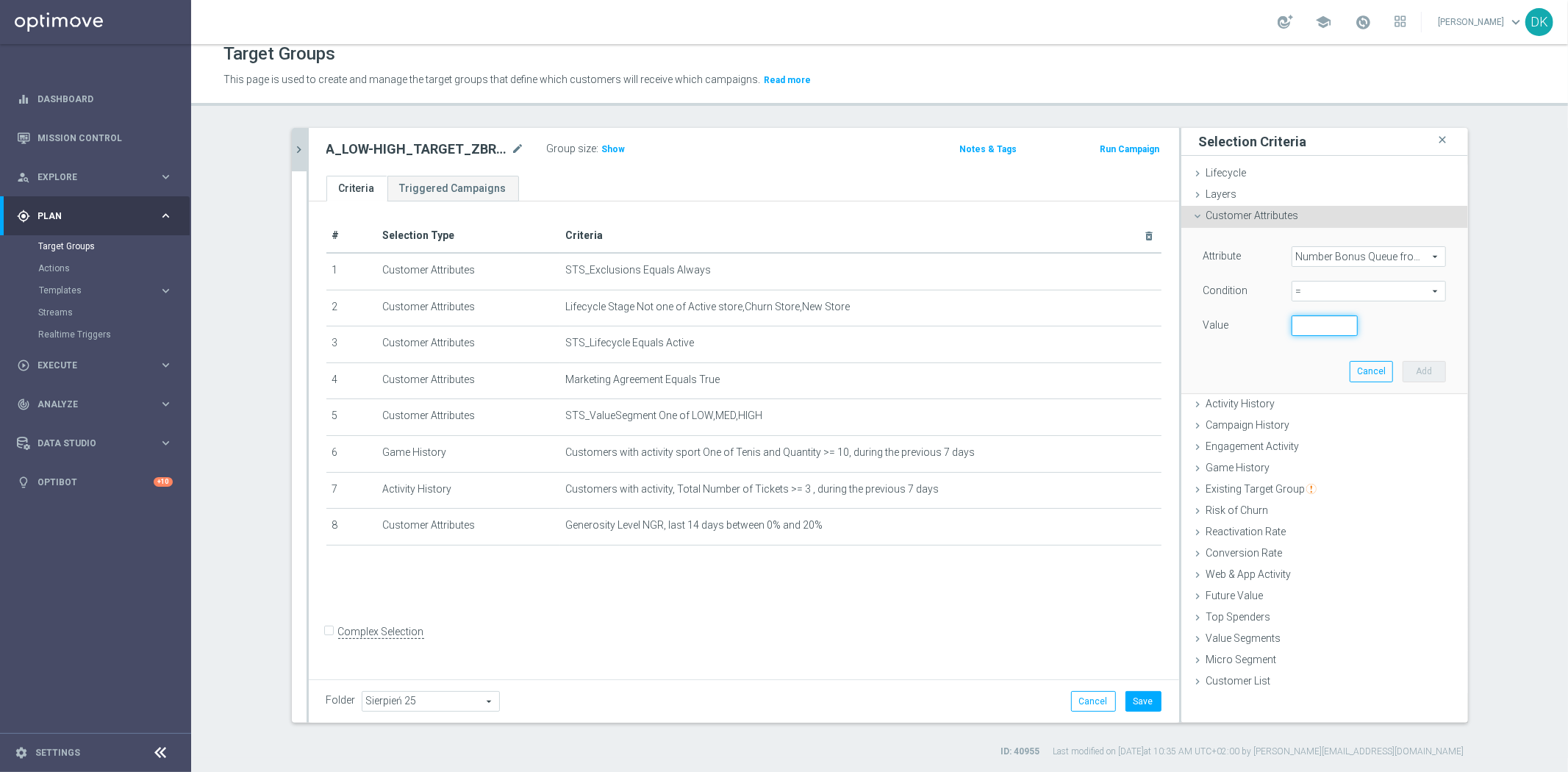
click at [1310, 322] on input "number" at bounding box center [1324, 325] width 66 height 20
type input "0"
click at [1409, 365] on button "Add" at bounding box center [1424, 371] width 43 height 20
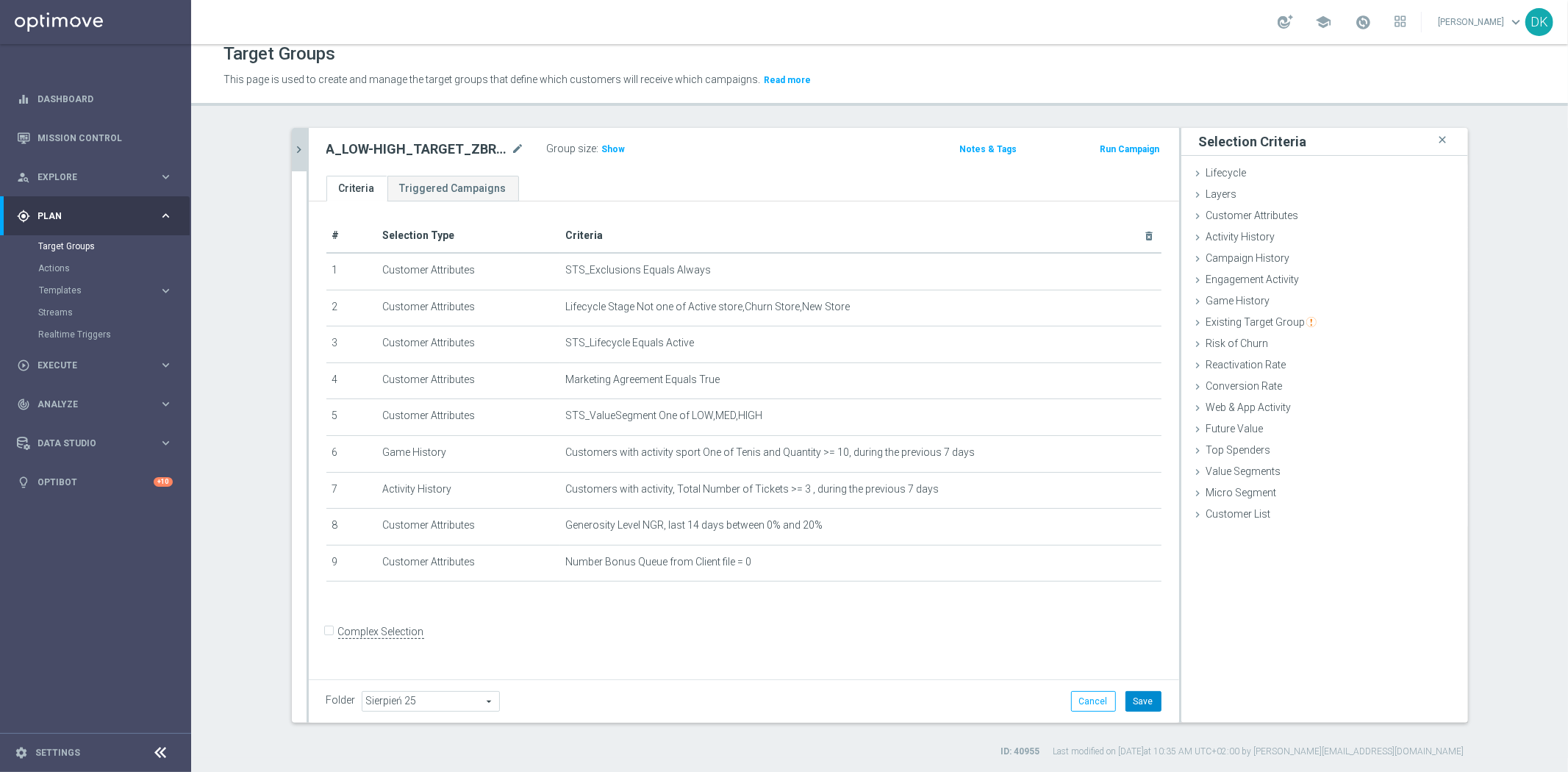
click at [1136, 691] on button "Save" at bounding box center [1143, 701] width 36 height 20
click at [1369, 508] on div "Customer List done" at bounding box center [1324, 515] width 287 height 22
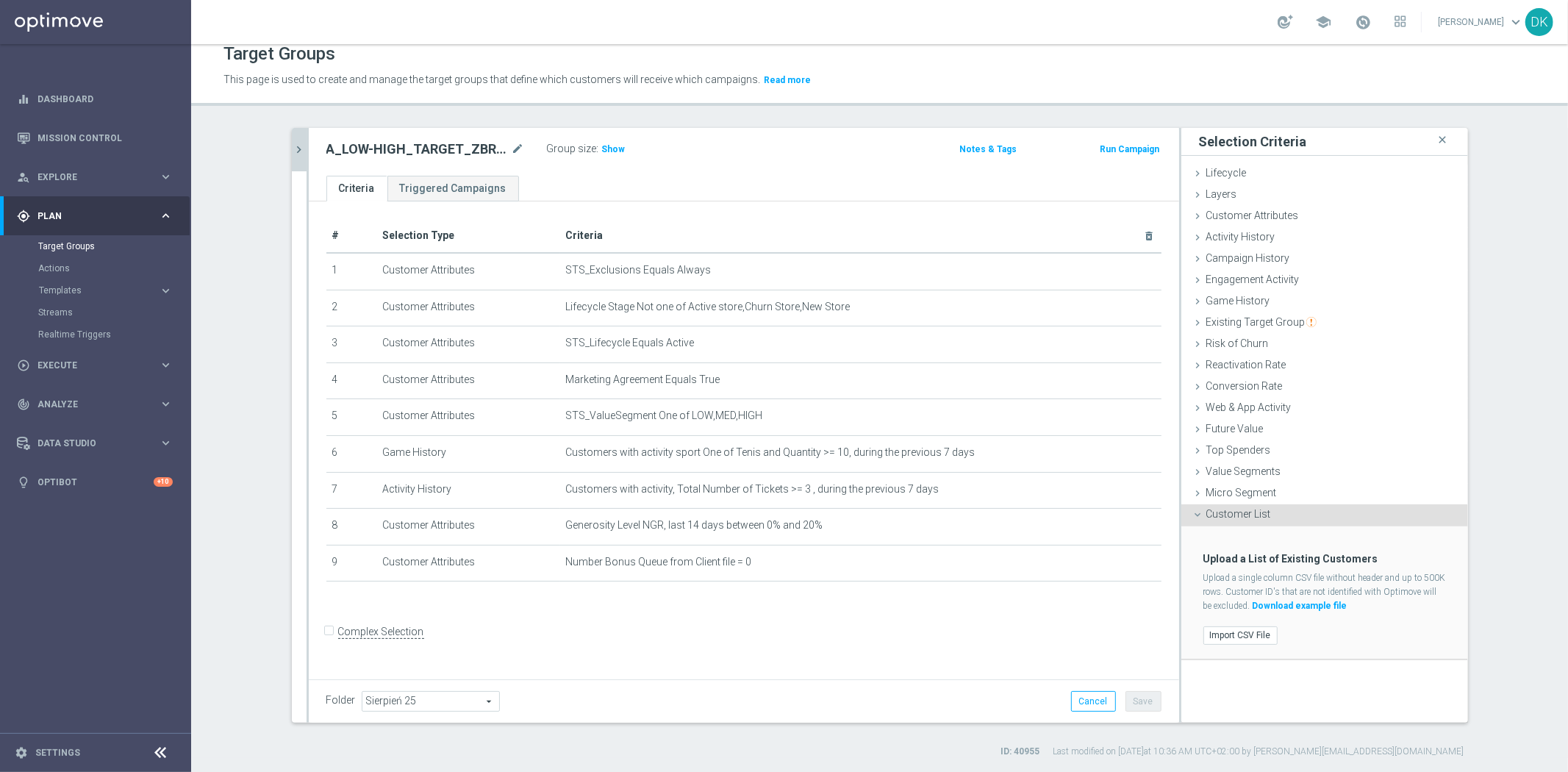
click at [1369, 508] on div "Customer List done" at bounding box center [1324, 515] width 287 height 22
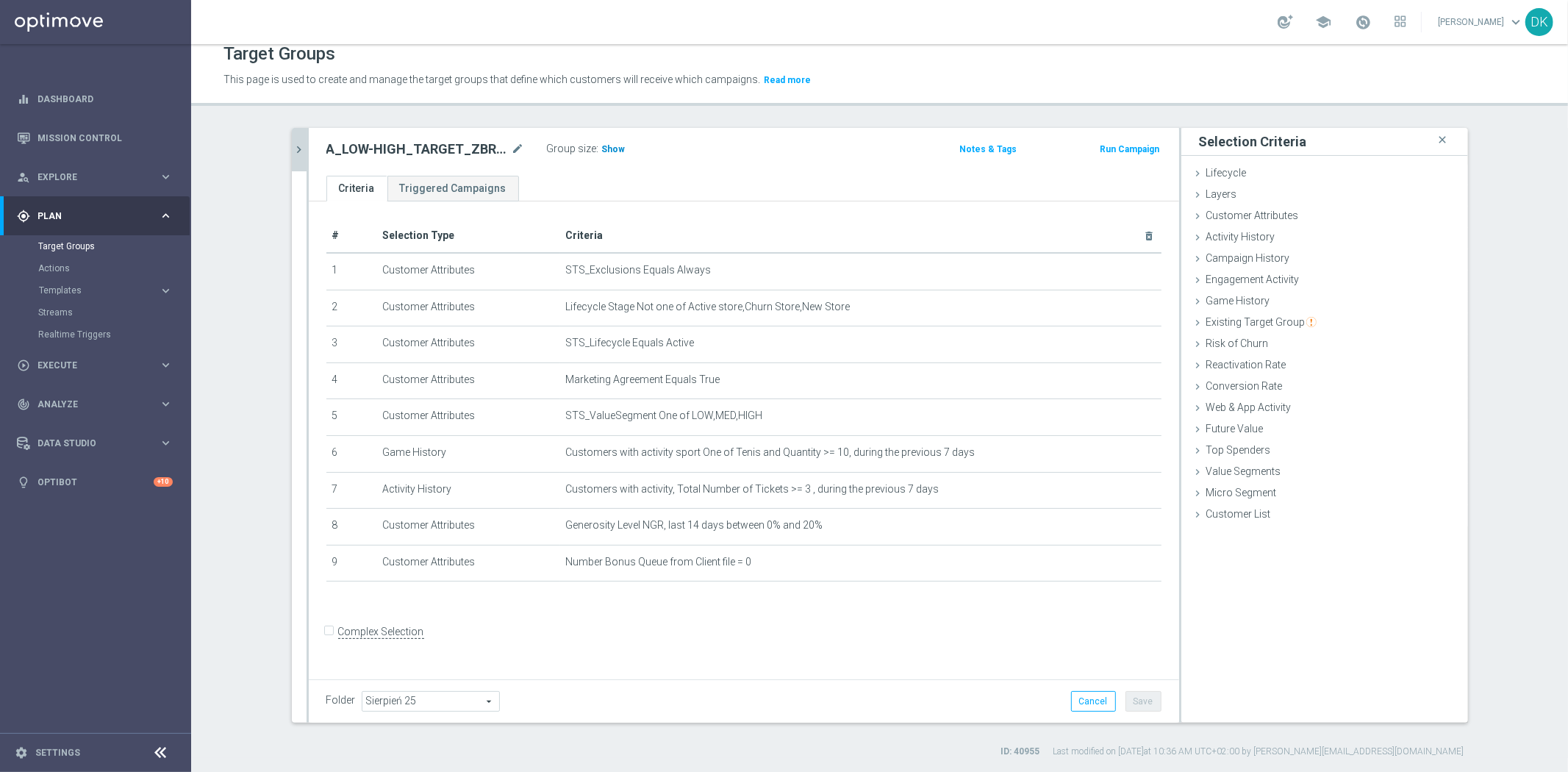
click at [602, 147] on span "Show" at bounding box center [613, 149] width 23 height 11
drag, startPoint x: 1478, startPoint y: 660, endPoint x: 1412, endPoint y: 644, distance: 67.9
click at [1478, 660] on div "020925 close more_vert Prioritize Customer Target Groups library_add create_new…" at bounding box center [880, 443] width 1235 height 630
drag, startPoint x: 289, startPoint y: 151, endPoint x: 1004, endPoint y: 747, distance: 930.8
click at [293, 151] on icon "chevron_right" at bounding box center [299, 149] width 14 height 14
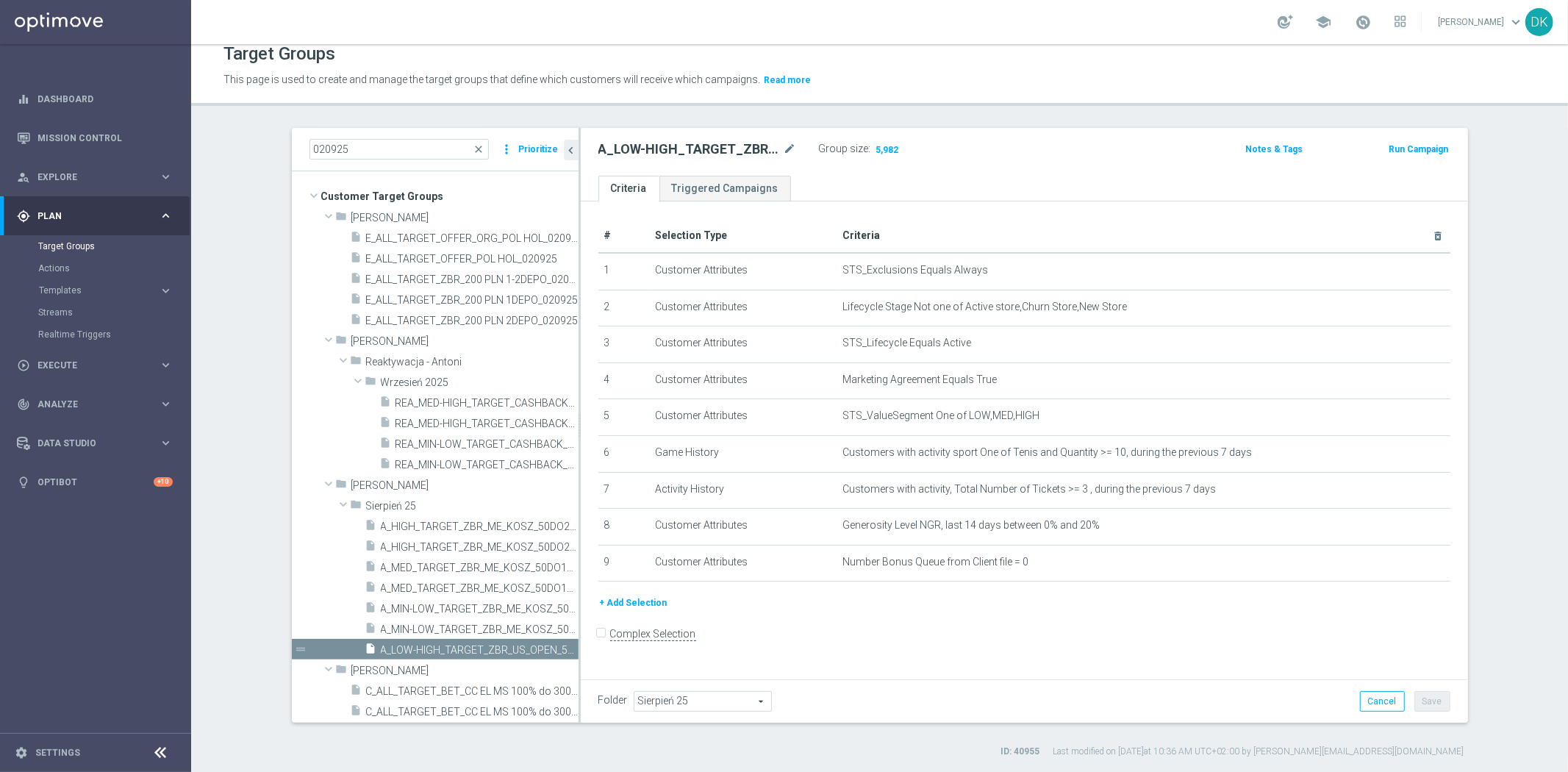
click at [567, 729] on div "020925 close more_vert Prioritize Customer Target Groups library_add create_new…" at bounding box center [880, 443] width 1235 height 630
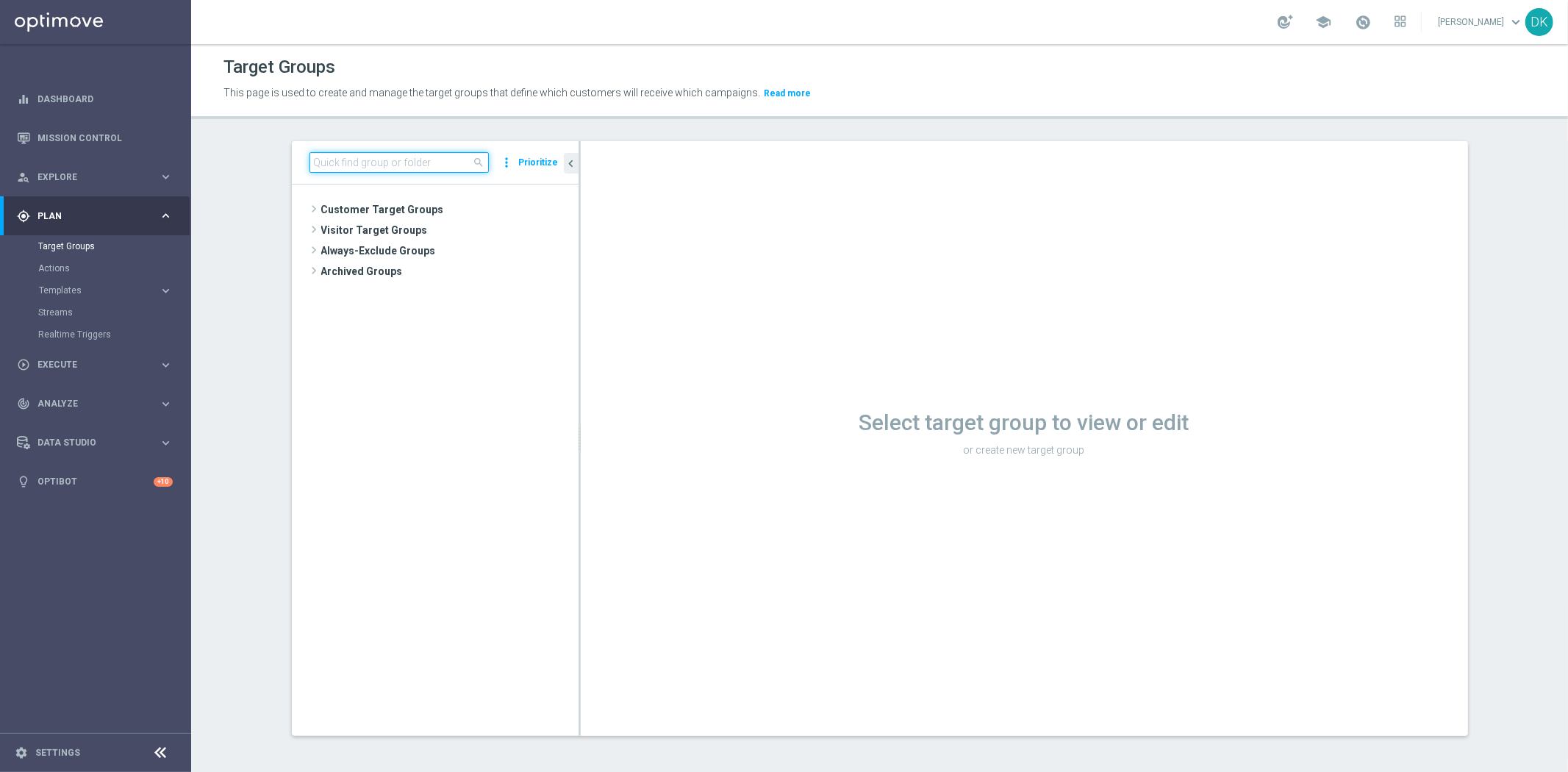
click at [413, 160] on input at bounding box center [398, 162] width 179 height 20
